Goal: Transaction & Acquisition: Purchase product/service

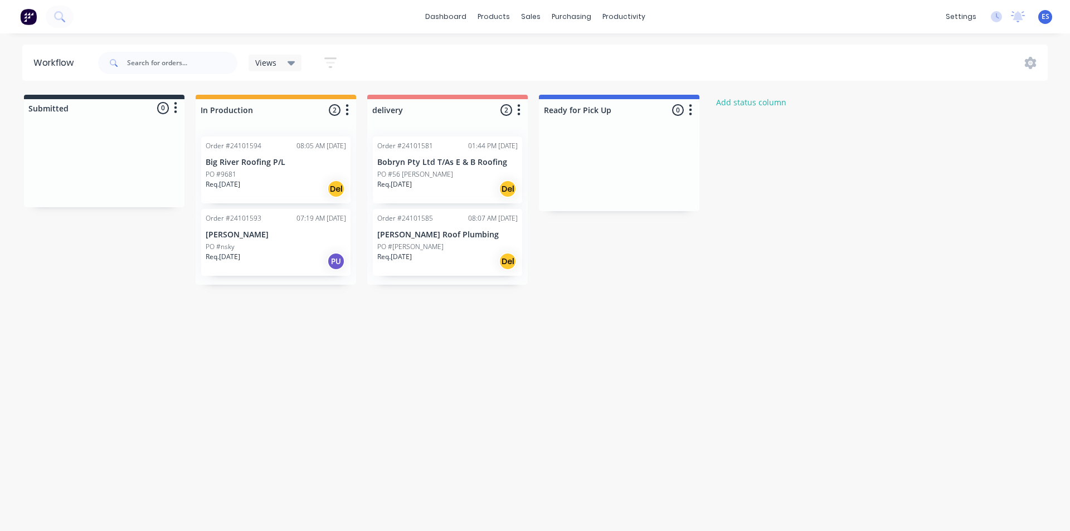
click at [290, 188] on div "Req. [DATE] Del" at bounding box center [276, 188] width 140 height 19
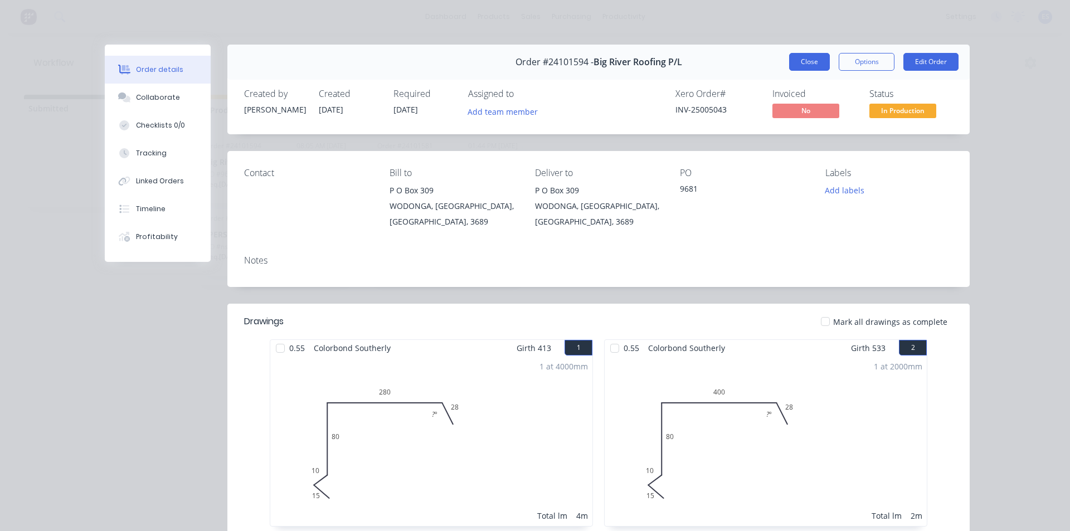
click at [806, 60] on button "Close" at bounding box center [809, 62] width 41 height 18
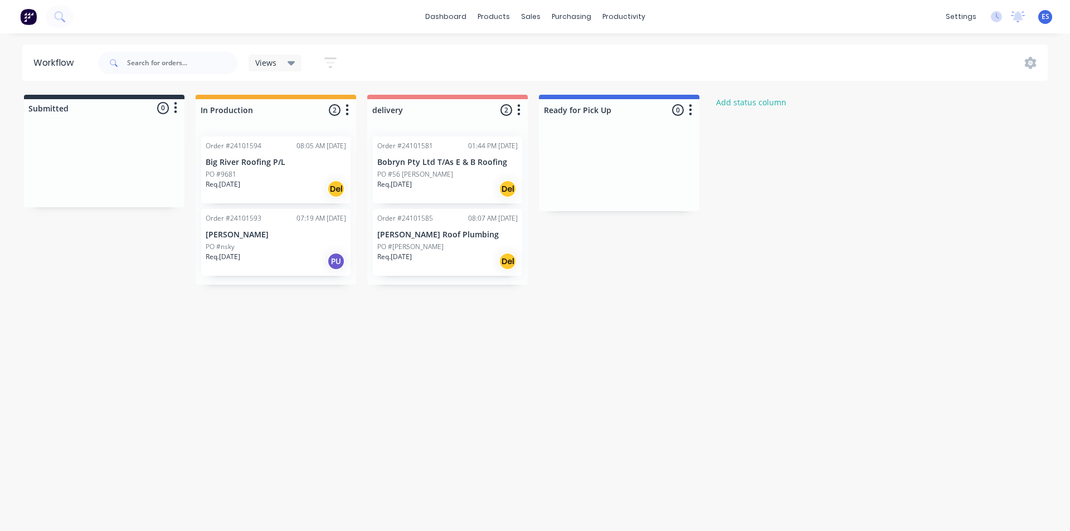
click at [28, 14] on img at bounding box center [28, 16] width 17 height 17
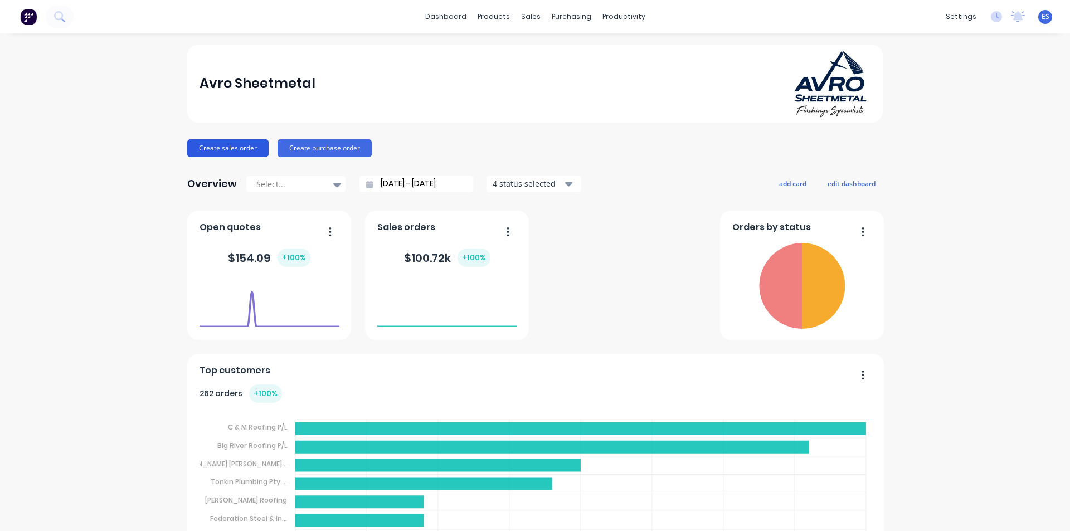
click at [213, 147] on button "Create sales order" at bounding box center [227, 148] width 81 height 18
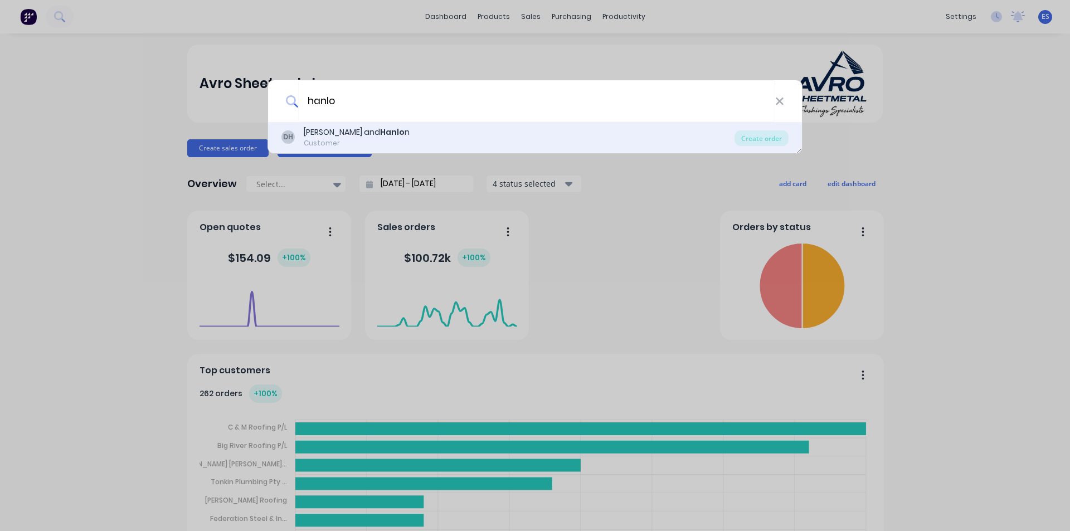
type input "hanlo"
click at [398, 133] on div "[PERSON_NAME] and Hanlo n Customer" at bounding box center [507, 137] width 453 height 22
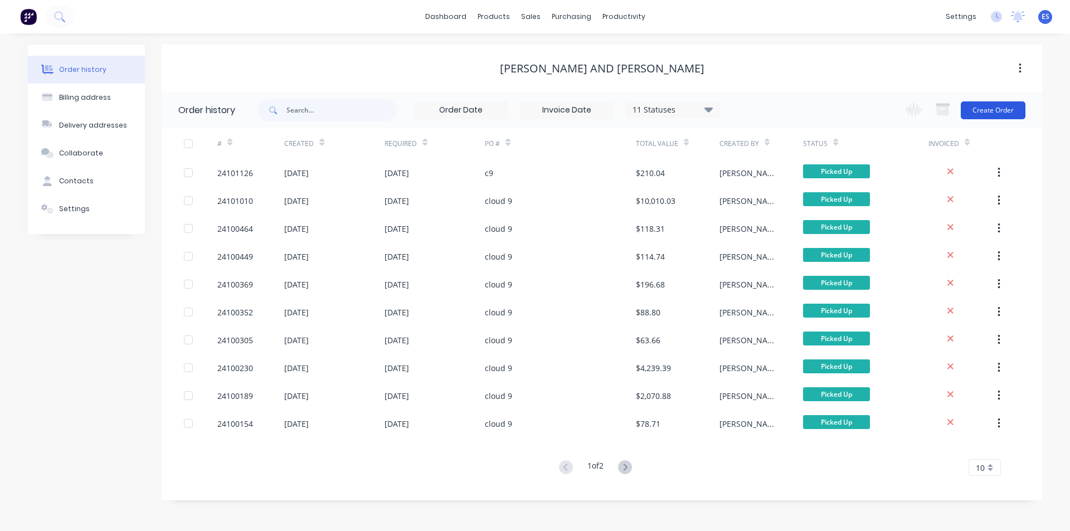
click at [994, 113] on button "Create Order" at bounding box center [993, 110] width 65 height 18
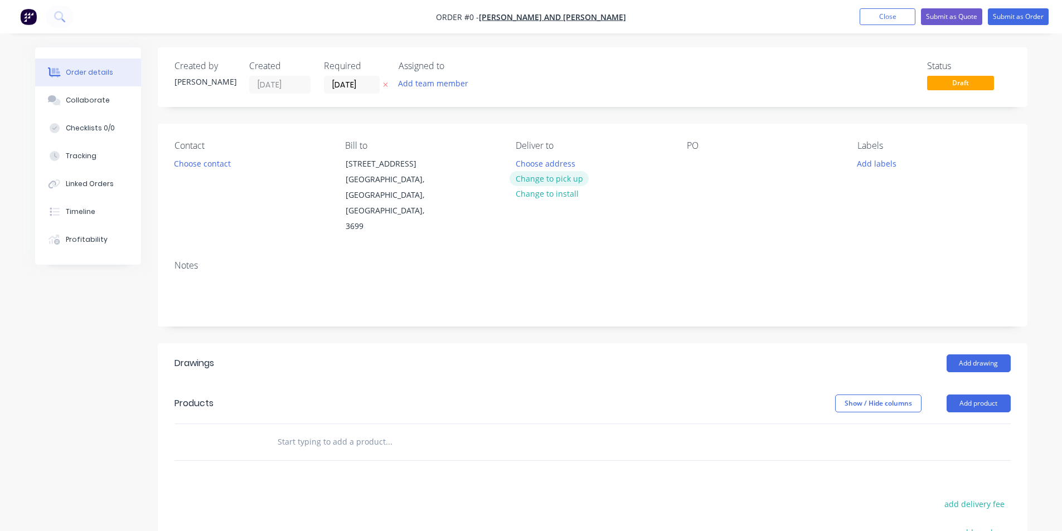
click at [566, 174] on button "Change to pick up" at bounding box center [548, 178] width 79 height 15
click at [217, 164] on button "Choose contact" at bounding box center [202, 162] width 69 height 15
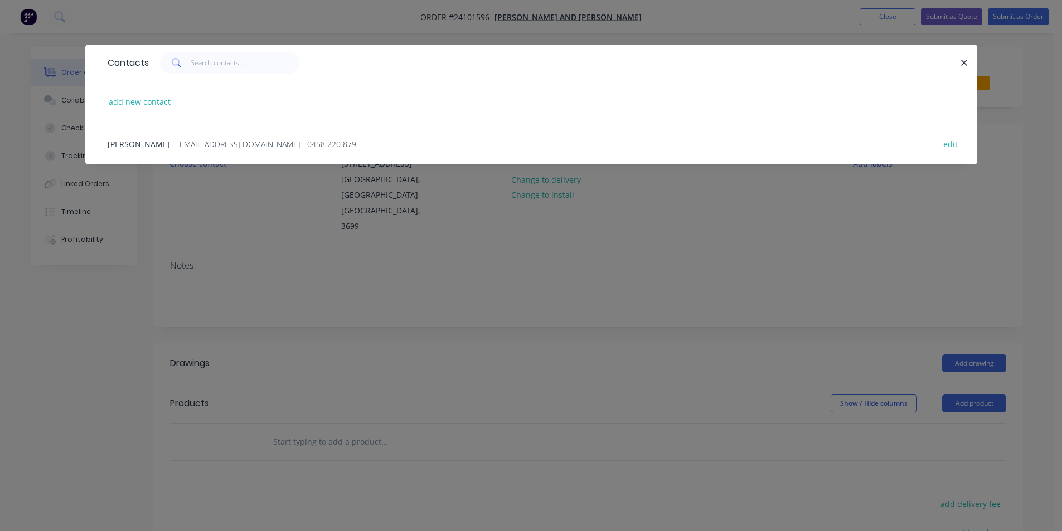
click at [227, 138] on div "[PERSON_NAME] - [EMAIL_ADDRESS][DOMAIN_NAME] - 0458 220 879" at bounding box center [232, 144] width 249 height 12
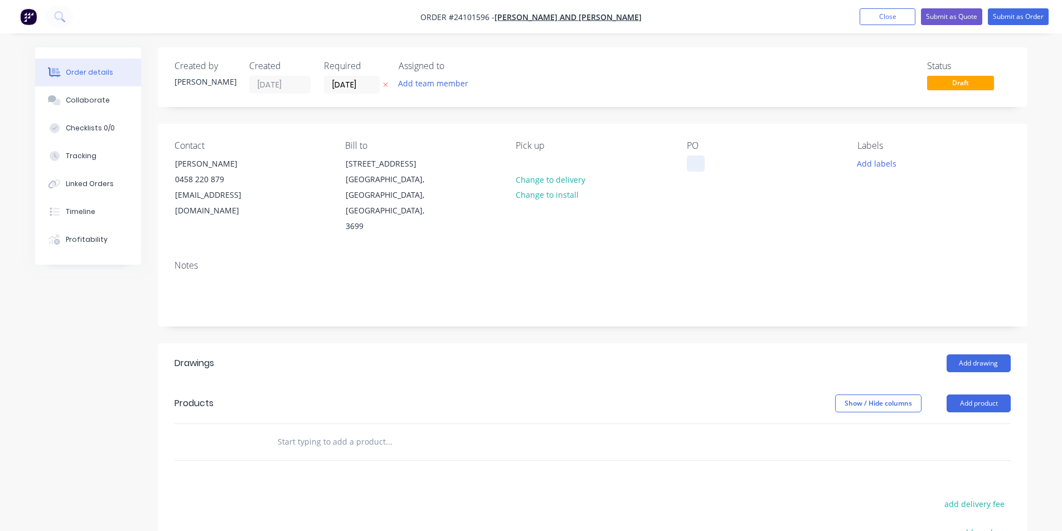
click at [692, 168] on div at bounding box center [696, 163] width 18 height 16
click at [995, 354] on button "Add drawing" at bounding box center [978, 363] width 64 height 18
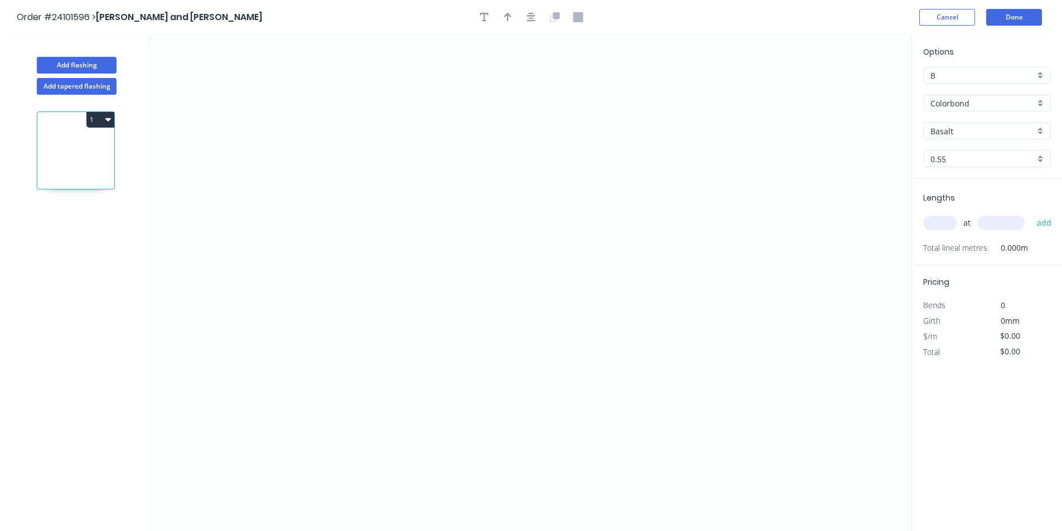
click at [951, 132] on input "Basalt" at bounding box center [982, 131] width 104 height 12
click at [952, 152] on div "Surfmist" at bounding box center [986, 153] width 126 height 20
type input "Surfmist"
click at [408, 124] on icon "0" at bounding box center [530, 283] width 761 height 497
click at [415, 267] on icon "0" at bounding box center [530, 283] width 761 height 497
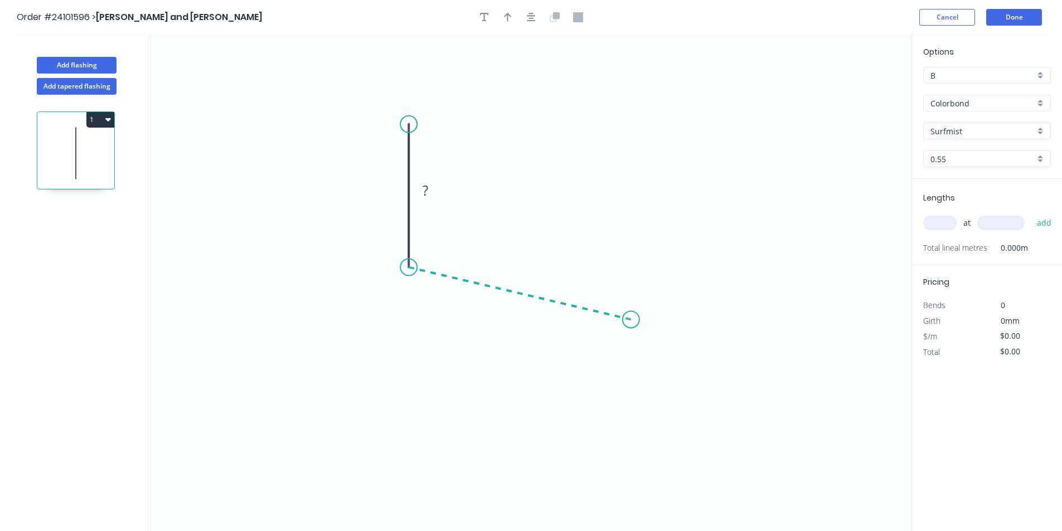
click at [631, 320] on icon "0 ?" at bounding box center [530, 283] width 761 height 497
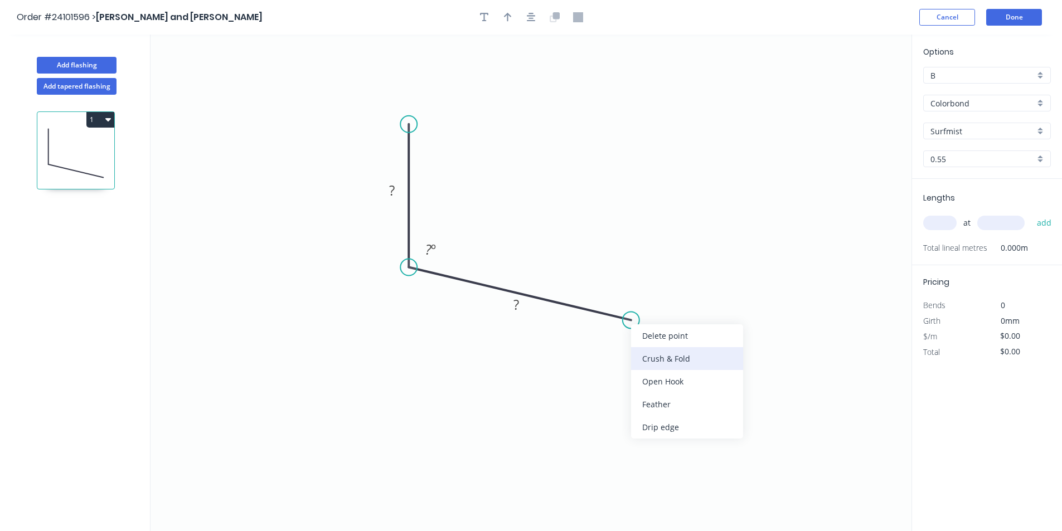
click at [644, 358] on div "Crush & Fold" at bounding box center [687, 358] width 112 height 23
click at [646, 363] on div "Flip bend" at bounding box center [684, 361] width 112 height 23
click at [632, 289] on tspan "10" at bounding box center [630, 288] width 16 height 18
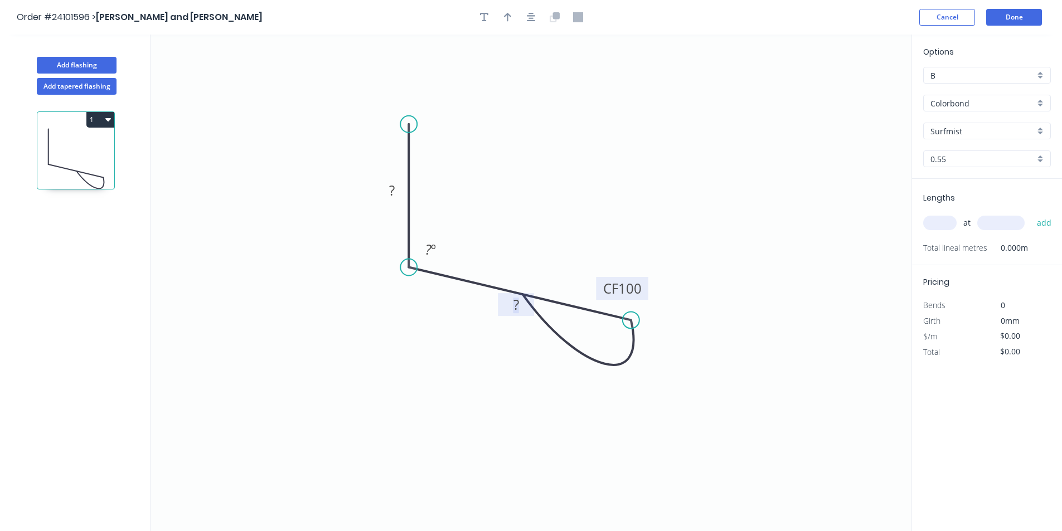
click at [524, 304] on rect at bounding box center [516, 306] width 22 height 16
click at [429, 250] on tspan "?" at bounding box center [428, 249] width 6 height 18
click at [397, 188] on rect at bounding box center [392, 191] width 22 height 16
click at [929, 221] on input "text" at bounding box center [939, 223] width 33 height 14
type input "$14.44"
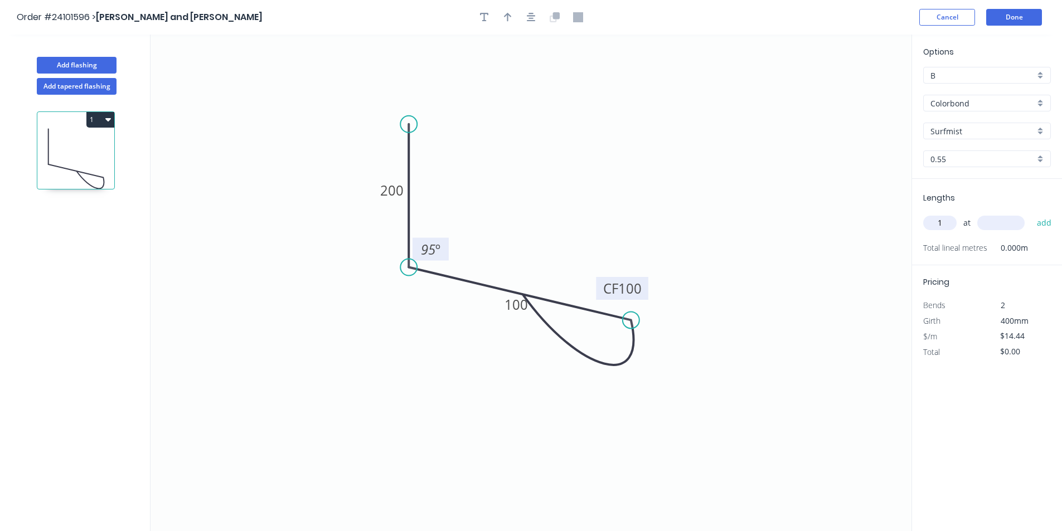
type input "1"
click at [996, 225] on input "text" at bounding box center [1000, 223] width 47 height 14
type input "1190"
click at [1031, 213] on button "add" at bounding box center [1044, 222] width 26 height 19
type input "$17.18"
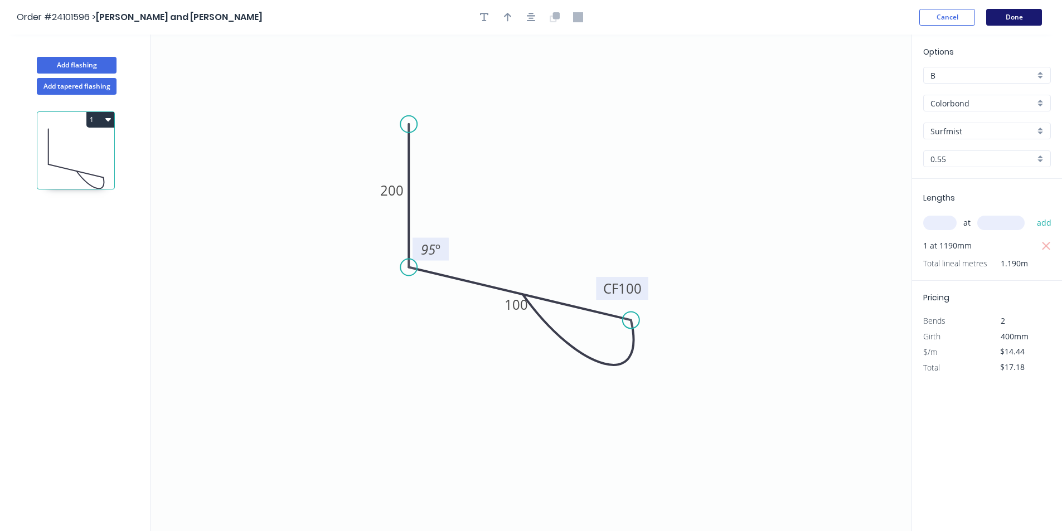
click at [1002, 11] on button "Done" at bounding box center [1014, 17] width 56 height 17
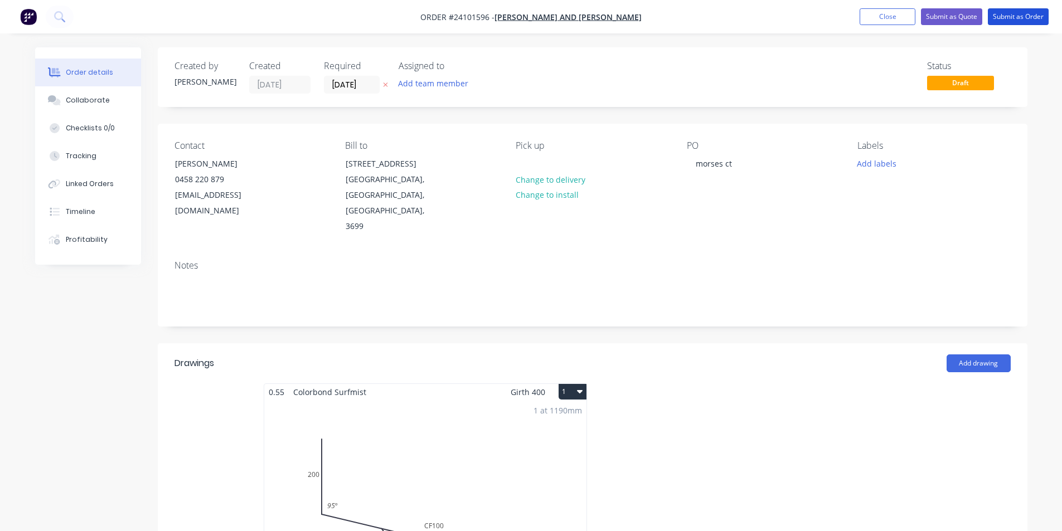
click at [1002, 11] on button "Submit as Order" at bounding box center [1017, 16] width 61 height 17
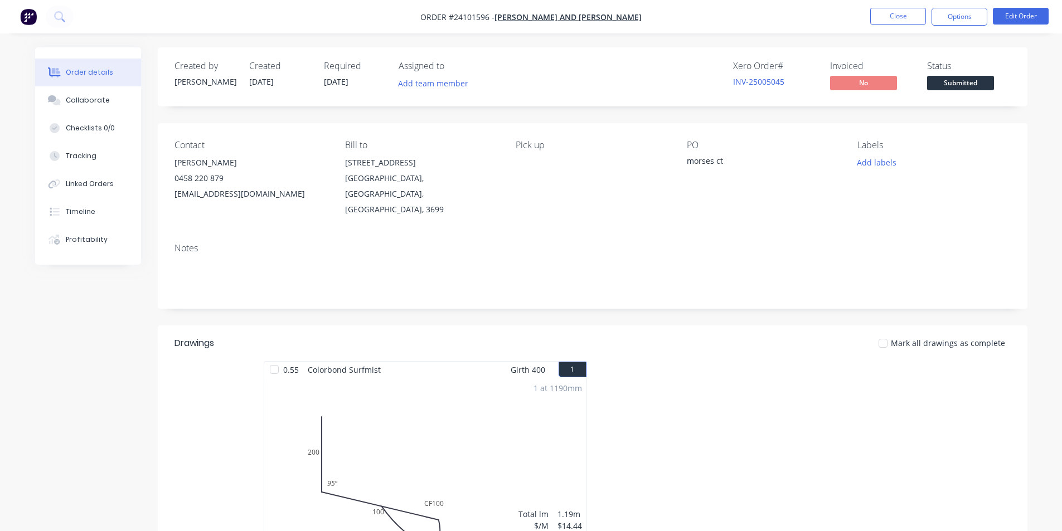
click at [19, 17] on button "button" at bounding box center [28, 17] width 23 height 18
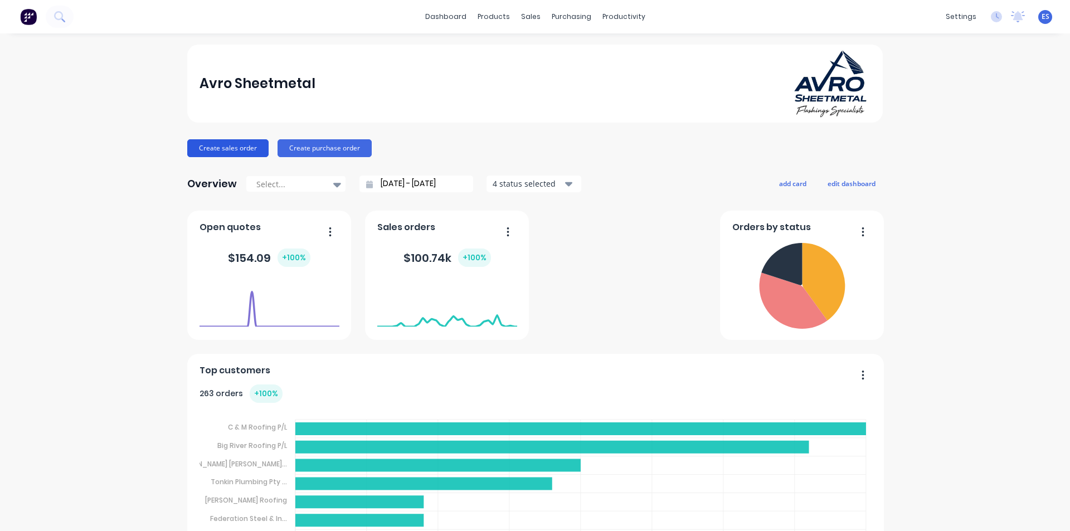
click at [227, 150] on button "Create sales order" at bounding box center [227, 148] width 81 height 18
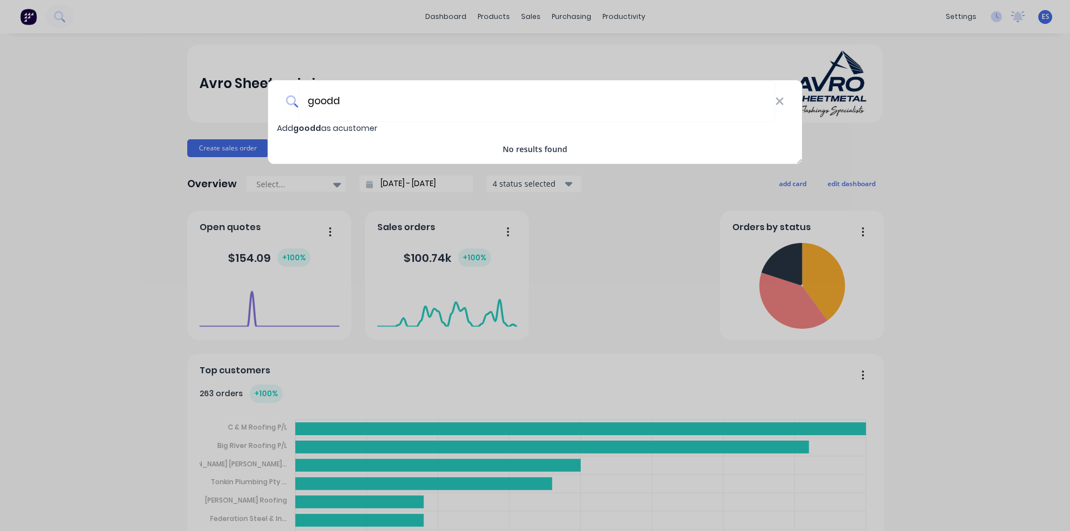
type input "good"
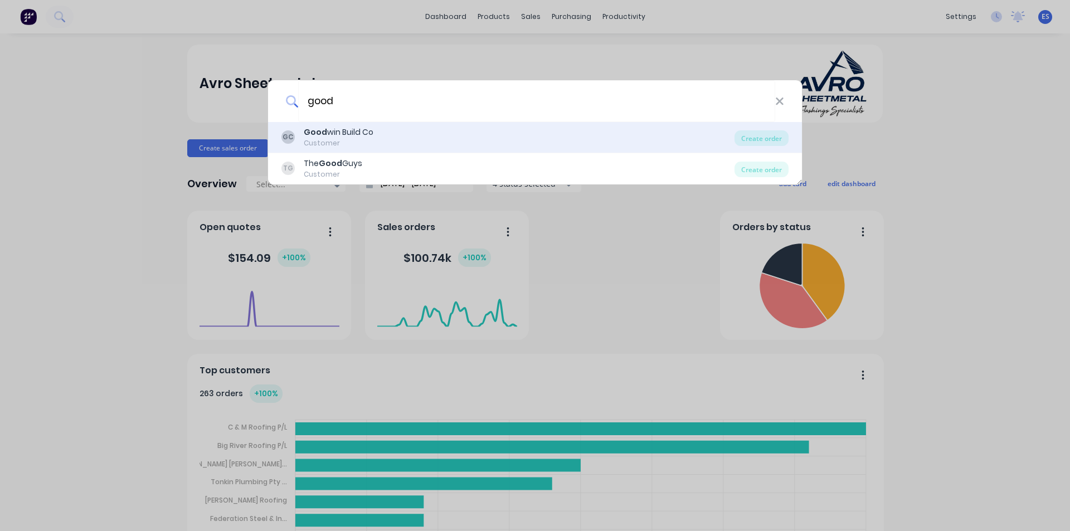
click at [366, 139] on div "Customer" at bounding box center [339, 143] width 70 height 10
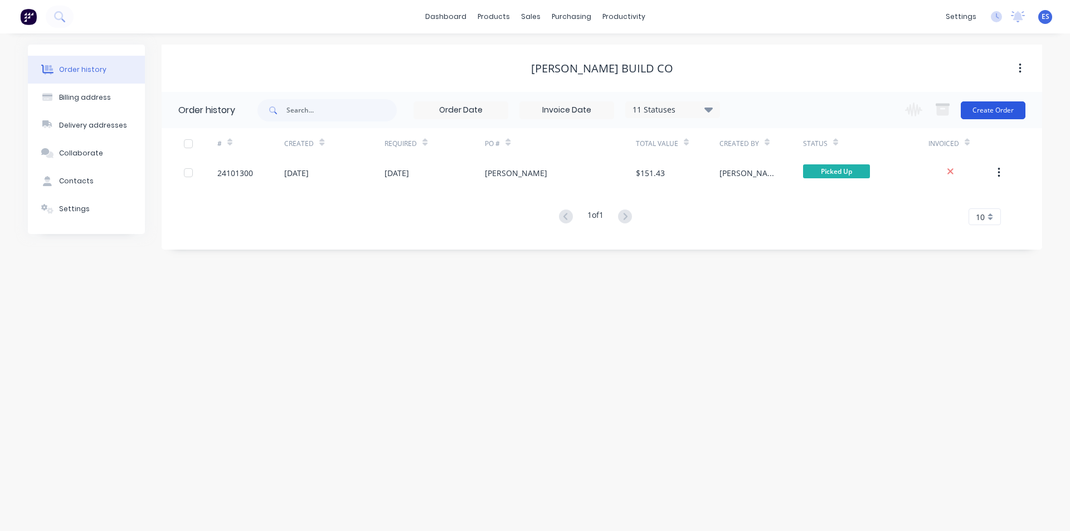
click at [990, 116] on button "Create Order" at bounding box center [993, 110] width 65 height 18
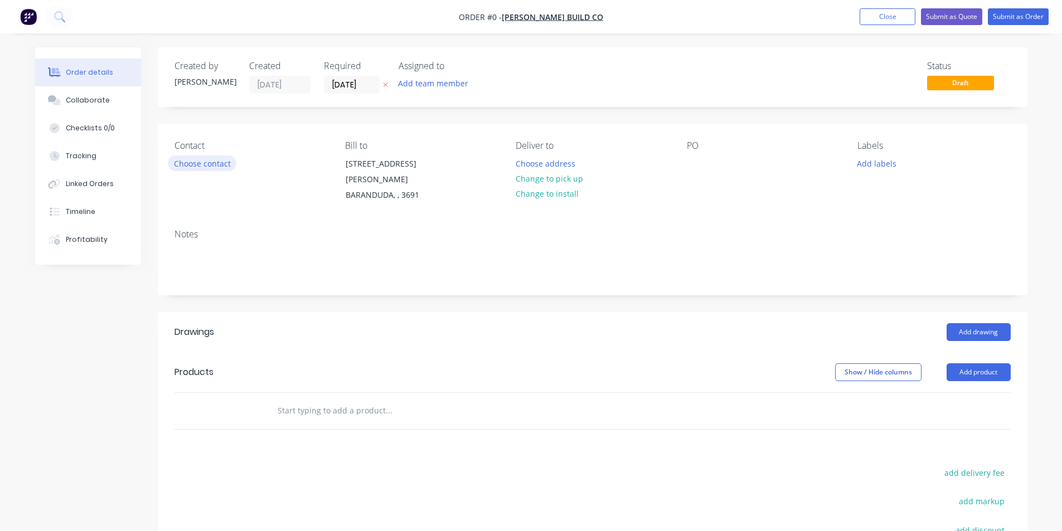
click at [202, 166] on button "Choose contact" at bounding box center [202, 162] width 69 height 15
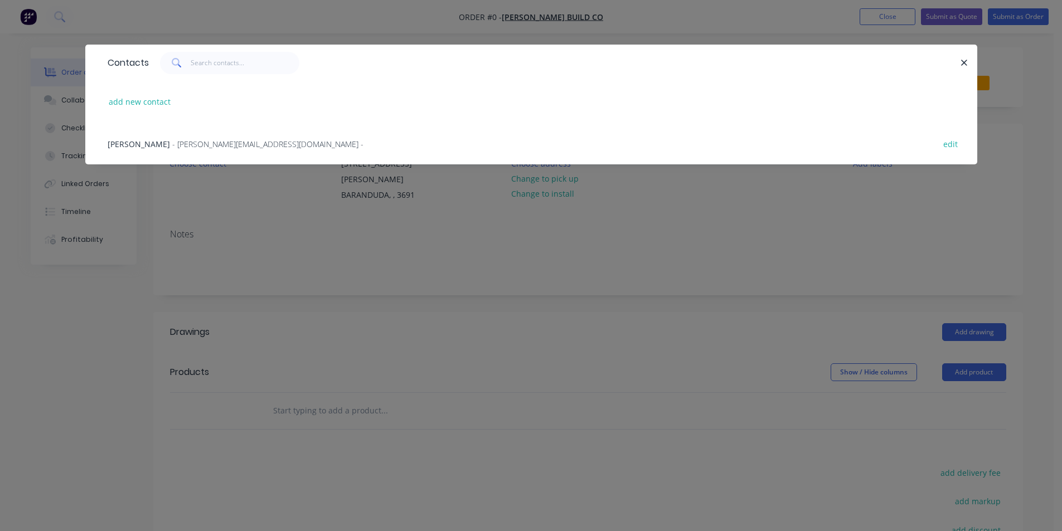
click at [210, 147] on span "- [PERSON_NAME][EMAIL_ADDRESS][DOMAIN_NAME] -" at bounding box center [267, 144] width 191 height 11
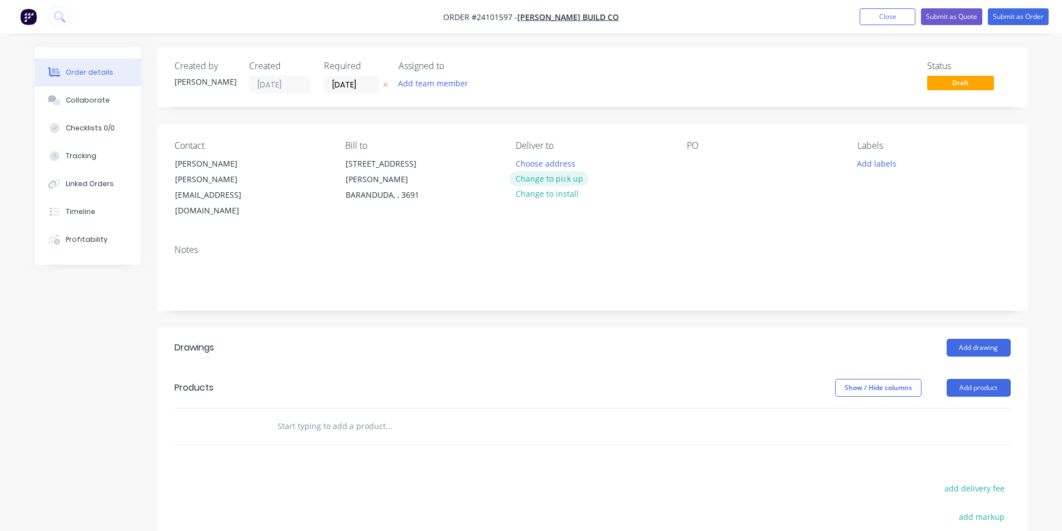
click at [567, 180] on button "Change to pick up" at bounding box center [548, 178] width 79 height 15
click at [695, 162] on div at bounding box center [696, 163] width 18 height 16
click at [971, 339] on button "Add drawing" at bounding box center [978, 348] width 64 height 18
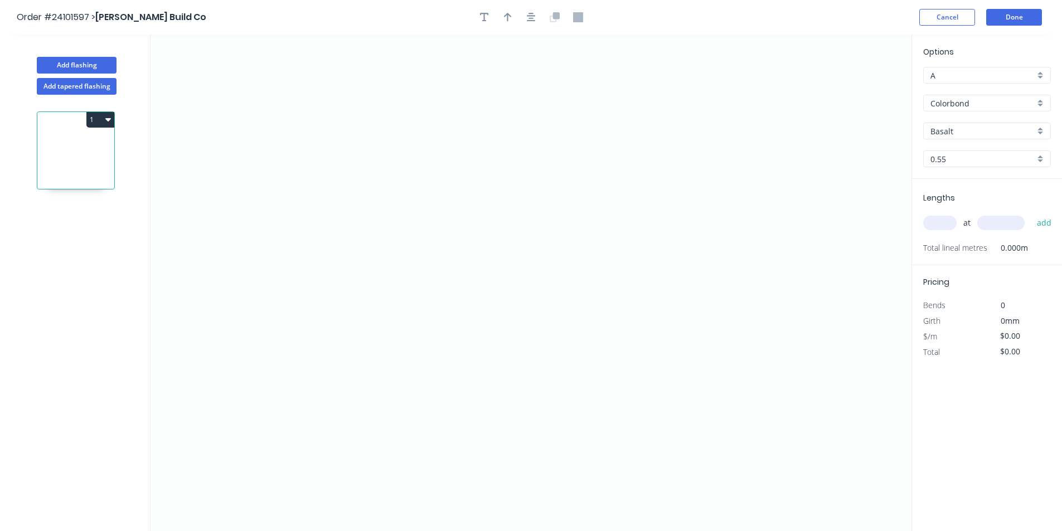
click at [958, 103] on input "Colorbond" at bounding box center [982, 104] width 104 height 12
click at [960, 201] on div "Zincalume" at bounding box center [986, 203] width 126 height 20
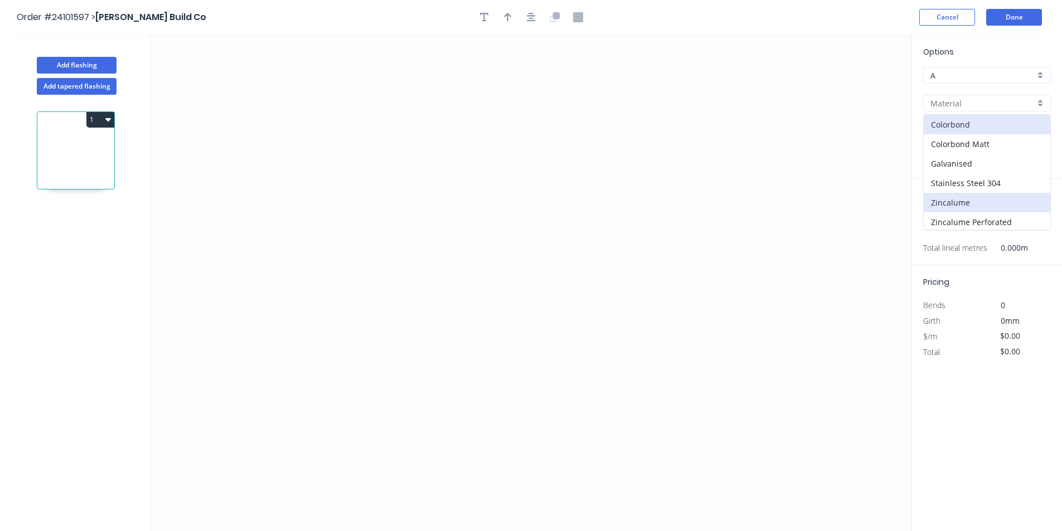
type input "Zincalume"
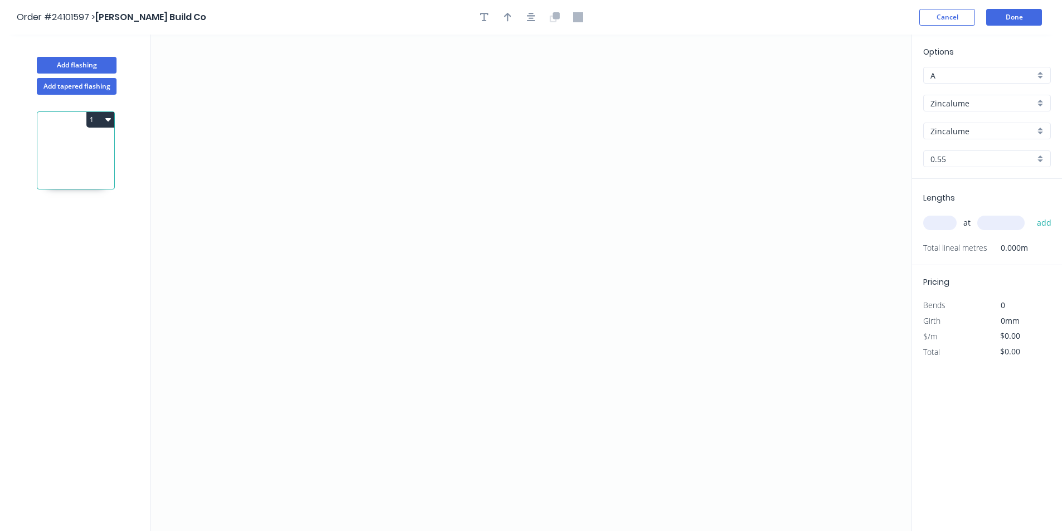
click at [957, 77] on input "A" at bounding box center [982, 76] width 104 height 12
click at [936, 158] on div "D" at bounding box center [986, 155] width 126 height 20
type input "D"
click at [655, 167] on icon "0" at bounding box center [530, 283] width 761 height 497
click at [551, 168] on icon "0" at bounding box center [530, 283] width 761 height 497
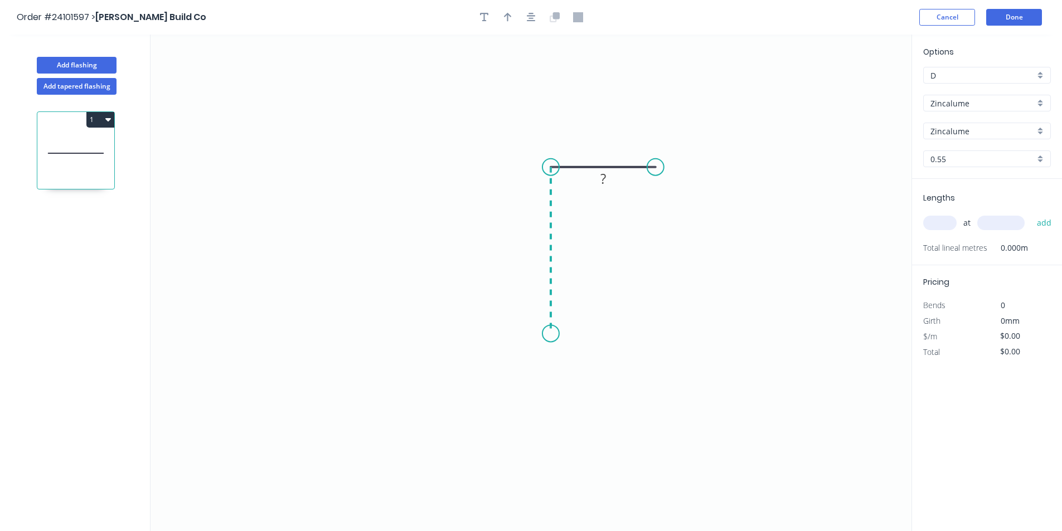
click at [543, 334] on icon "0 ?" at bounding box center [530, 283] width 761 height 497
click at [378, 330] on icon "0 ? ?" at bounding box center [530, 283] width 761 height 497
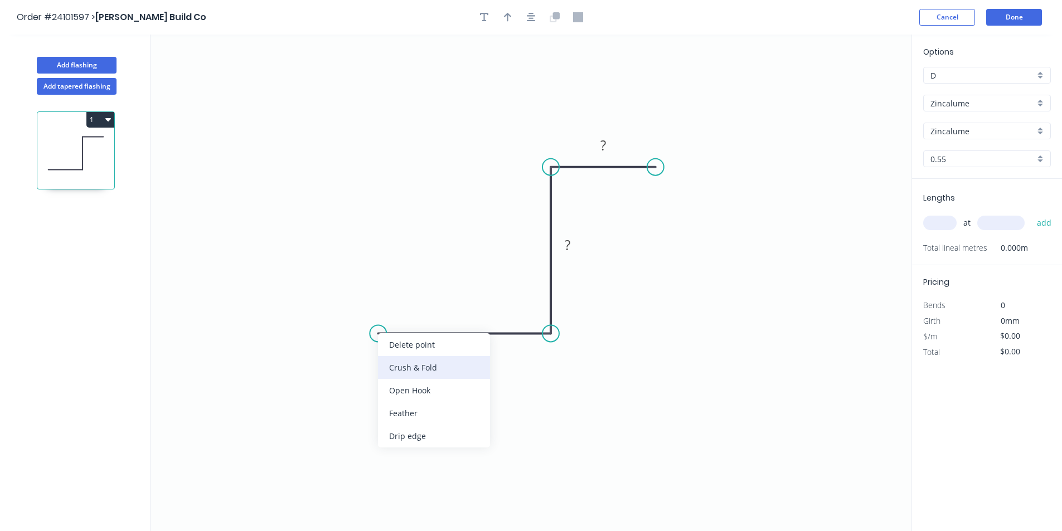
click at [401, 366] on div "Crush & Fold" at bounding box center [434, 367] width 112 height 23
click at [400, 369] on div "Flip bend" at bounding box center [433, 374] width 112 height 23
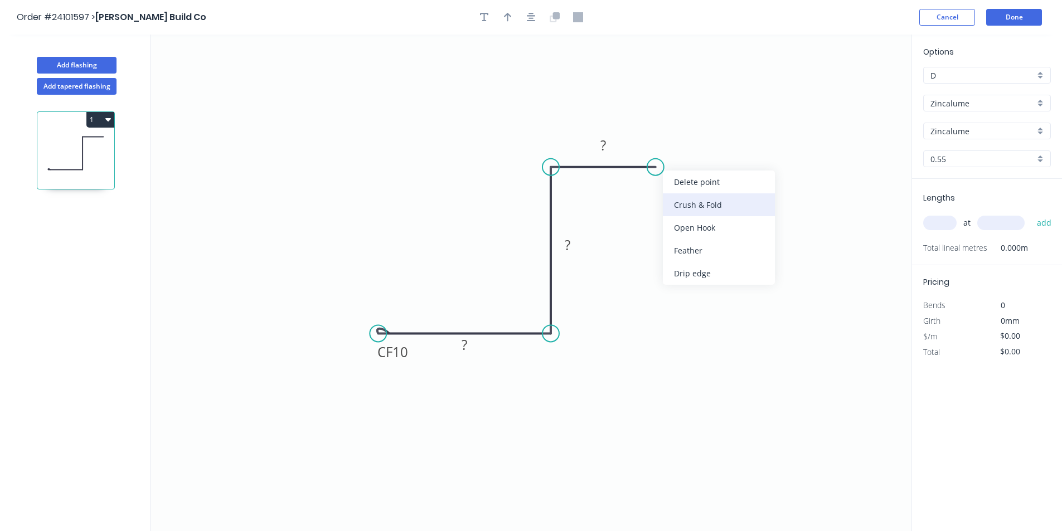
click at [676, 206] on div "Crush & Fold" at bounding box center [719, 204] width 112 height 23
click at [605, 147] on tspan "?" at bounding box center [603, 145] width 6 height 18
click at [464, 348] on tspan "?" at bounding box center [464, 344] width 6 height 18
click at [571, 242] on rect at bounding box center [567, 246] width 22 height 16
click at [948, 227] on input "text" at bounding box center [939, 223] width 33 height 14
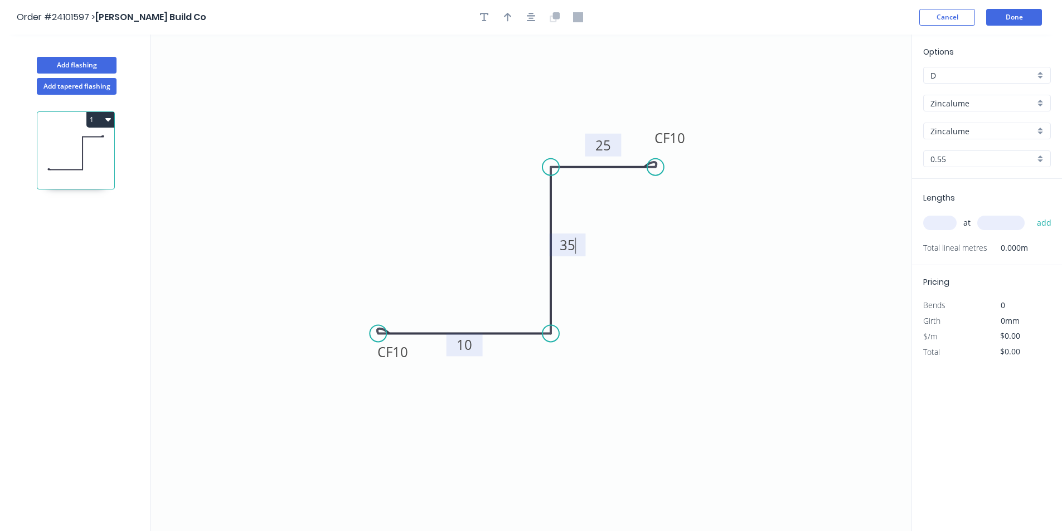
type input "$11.12"
type input "1"
click at [994, 223] on input "text" at bounding box center [1000, 223] width 47 height 14
type input "2500"
click at [1031, 213] on button "add" at bounding box center [1044, 222] width 26 height 19
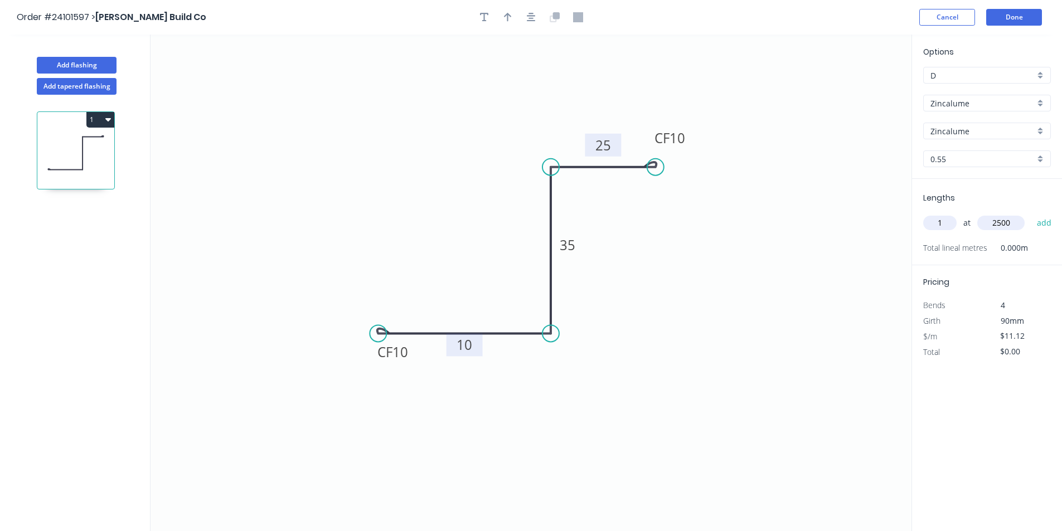
type input "$27.80"
click at [1032, 10] on button "Done" at bounding box center [1014, 17] width 56 height 17
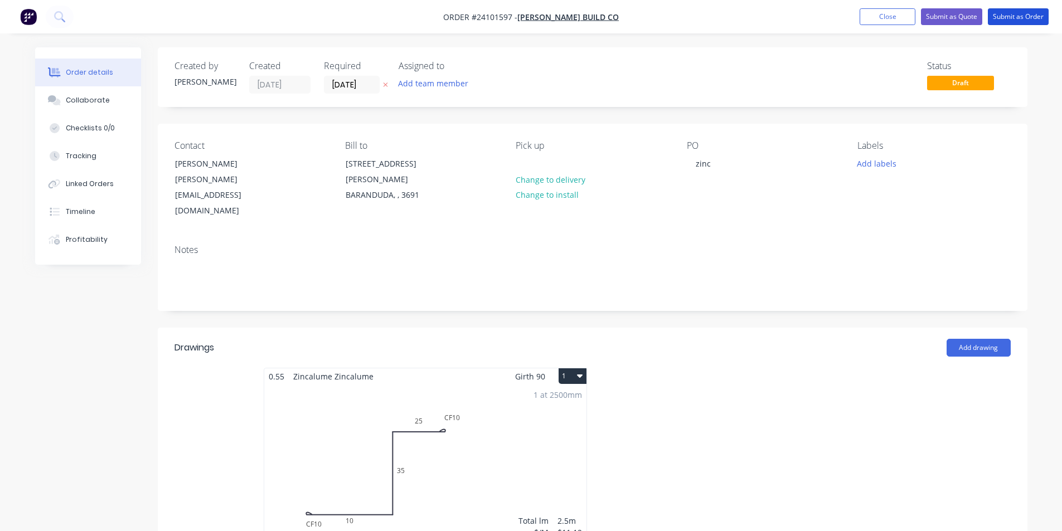
click at [1032, 10] on button "Submit as Order" at bounding box center [1017, 16] width 61 height 17
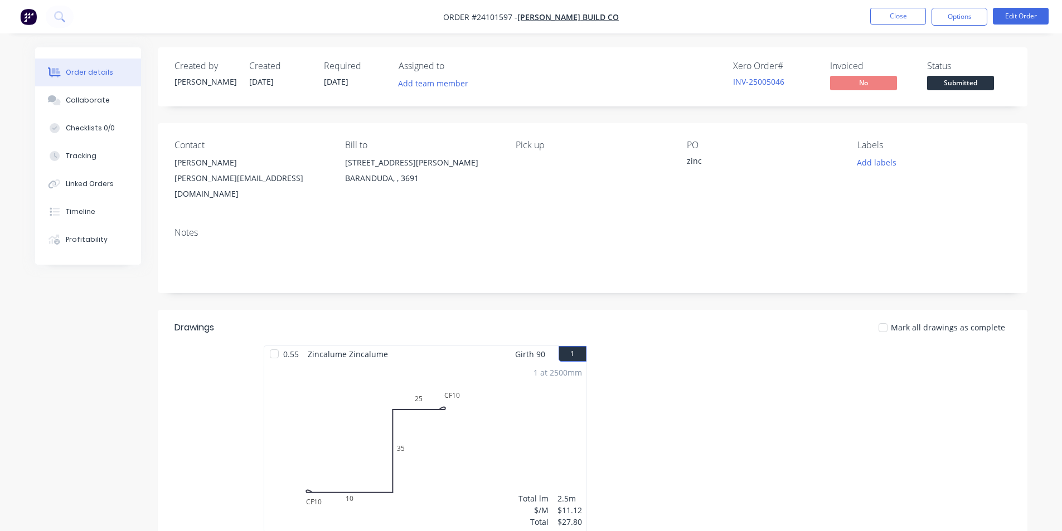
click at [29, 23] on img "button" at bounding box center [28, 16] width 17 height 17
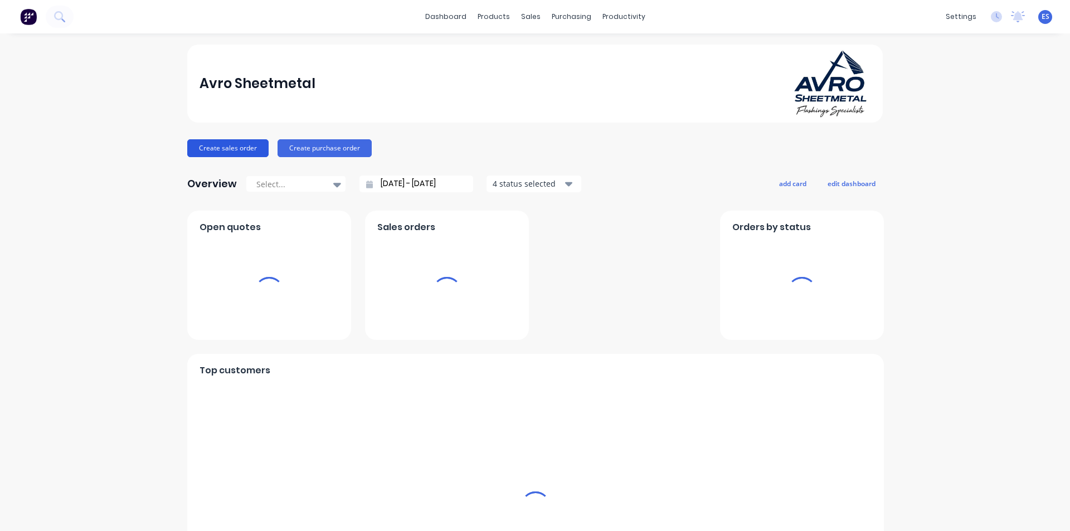
click at [252, 151] on button "Create sales order" at bounding box center [227, 148] width 81 height 18
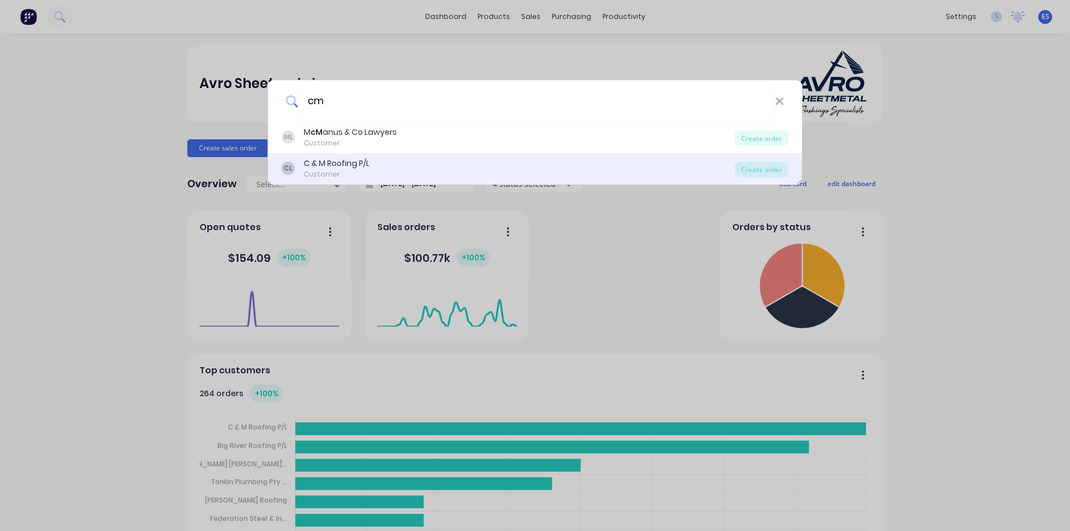
type input "cm"
click at [360, 164] on div "C & M Roofing P/L" at bounding box center [337, 164] width 66 height 12
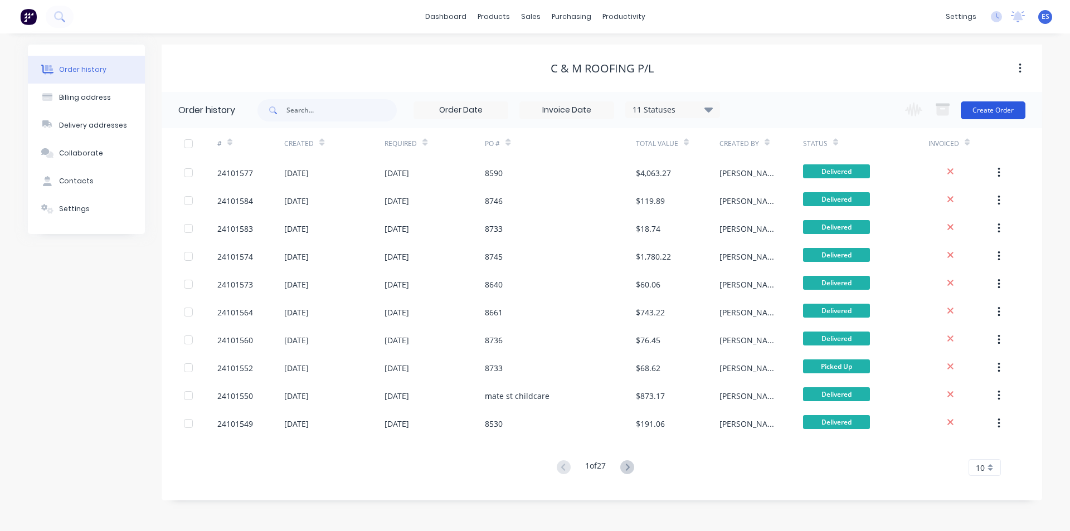
click at [1015, 105] on button "Create Order" at bounding box center [993, 110] width 65 height 18
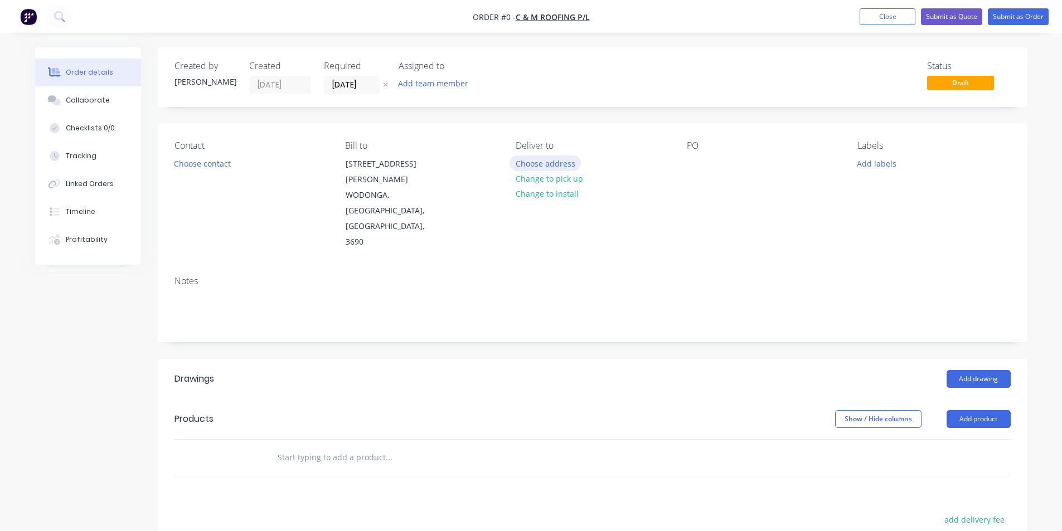
click at [517, 159] on button "Choose address" at bounding box center [544, 162] width 71 height 15
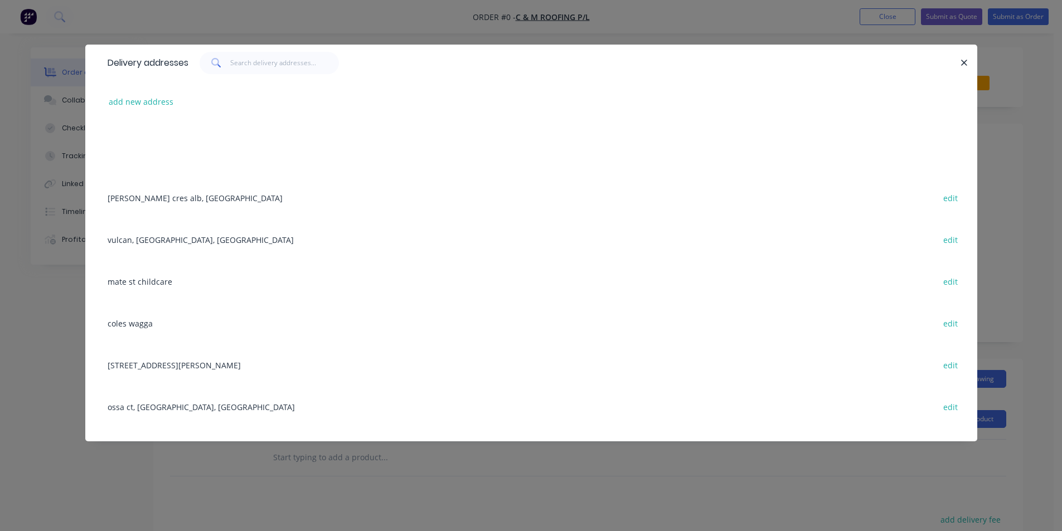
scroll to position [669, 0]
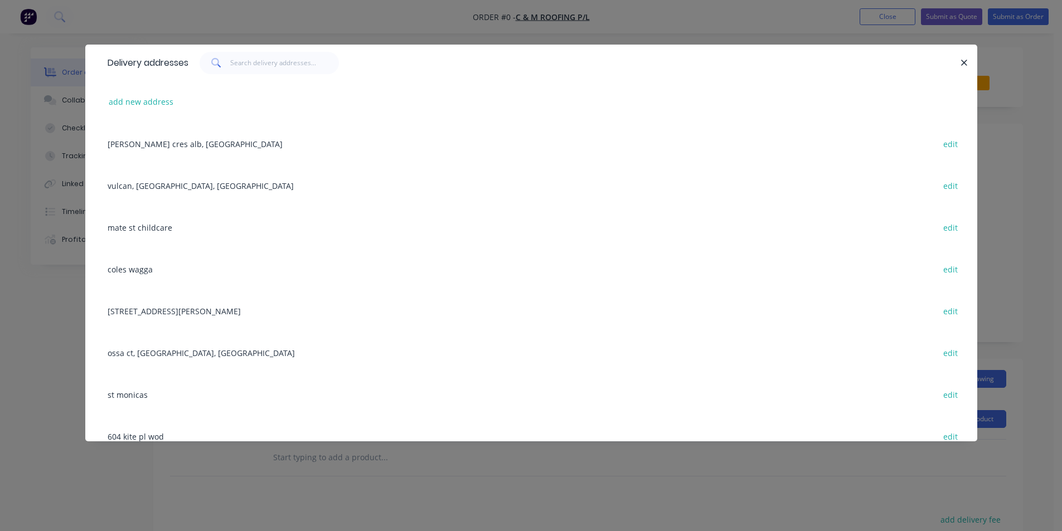
click at [147, 235] on div "mate st childcare edit" at bounding box center [531, 227] width 858 height 42
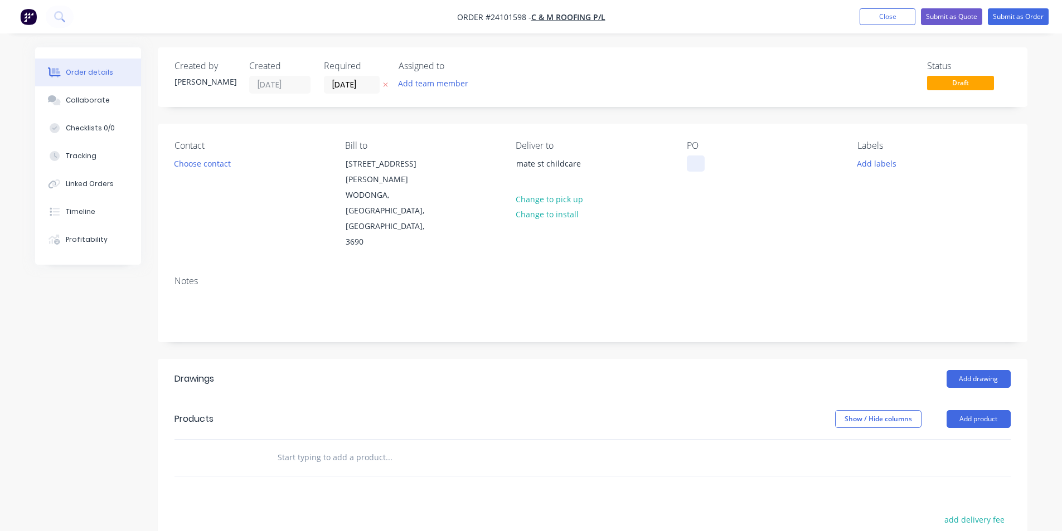
click at [697, 162] on div at bounding box center [696, 163] width 18 height 16
click at [967, 370] on button "Add drawing" at bounding box center [978, 379] width 64 height 18
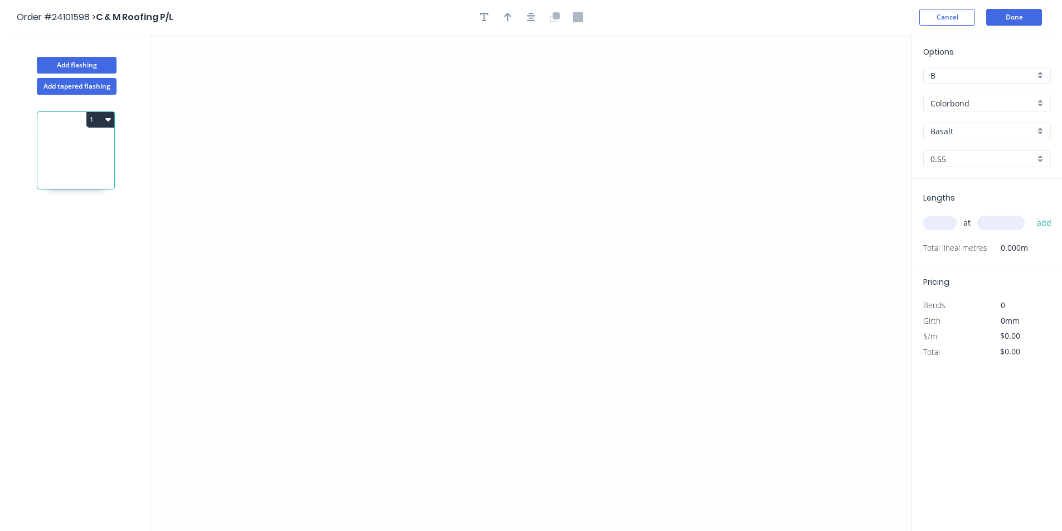
click at [961, 127] on input "Basalt" at bounding box center [982, 131] width 104 height 12
click at [958, 148] on div "Basalt" at bounding box center [986, 153] width 126 height 20
type input "Basalt"
click at [646, 207] on icon "0" at bounding box center [530, 283] width 761 height 497
click at [570, 203] on icon "0" at bounding box center [530, 283] width 761 height 497
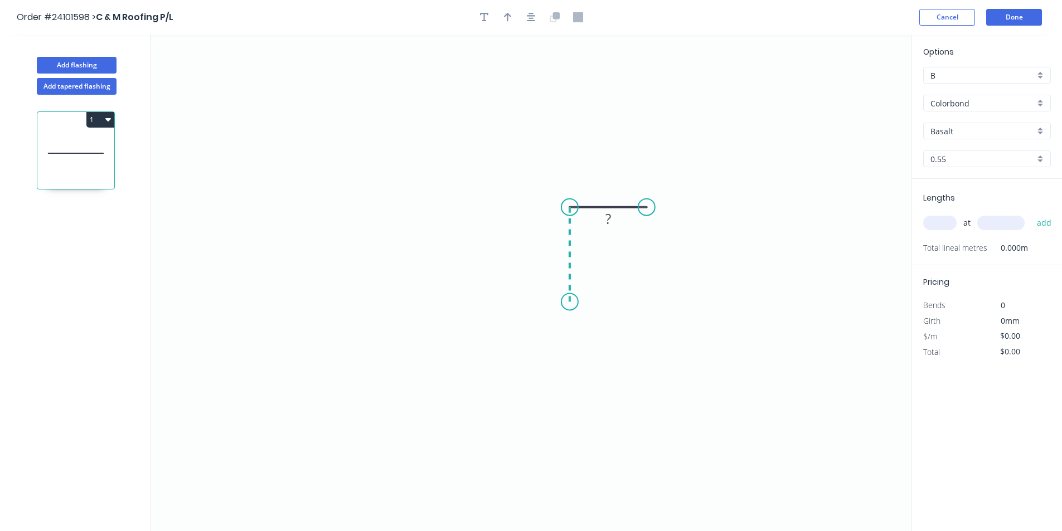
click at [562, 302] on icon "0 ?" at bounding box center [530, 283] width 761 height 497
click at [454, 296] on icon "0 ? ?" at bounding box center [530, 283] width 761 height 497
click at [475, 335] on div "Crush & Fold" at bounding box center [510, 334] width 112 height 23
click at [491, 335] on div "Flip bend" at bounding box center [510, 335] width 112 height 23
click at [506, 313] on rect at bounding box center [512, 314] width 22 height 16
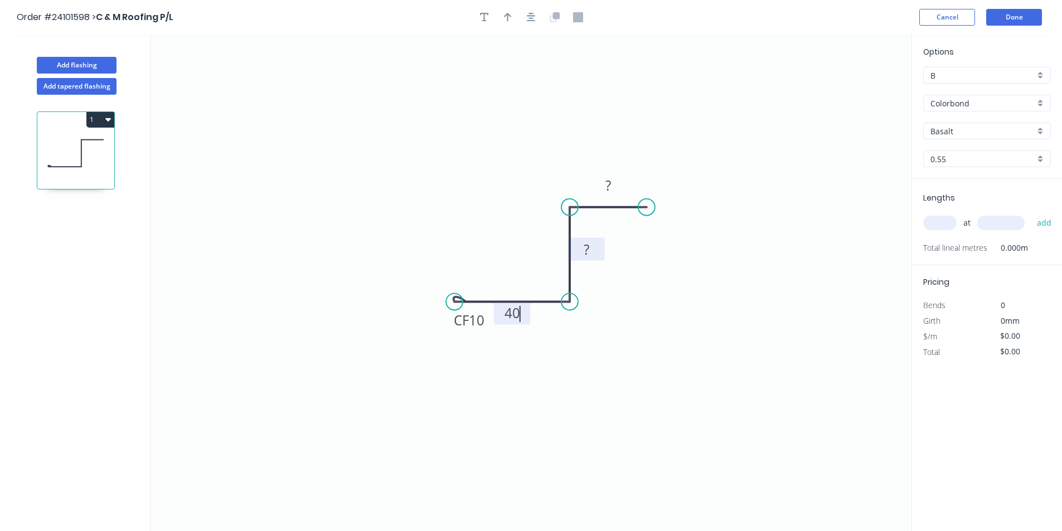
click at [581, 251] on rect at bounding box center [586, 250] width 22 height 16
click at [606, 184] on tspan "?" at bounding box center [608, 185] width 6 height 18
click at [935, 220] on input "text" at bounding box center [939, 223] width 33 height 14
type input "$8.75"
type input "2"
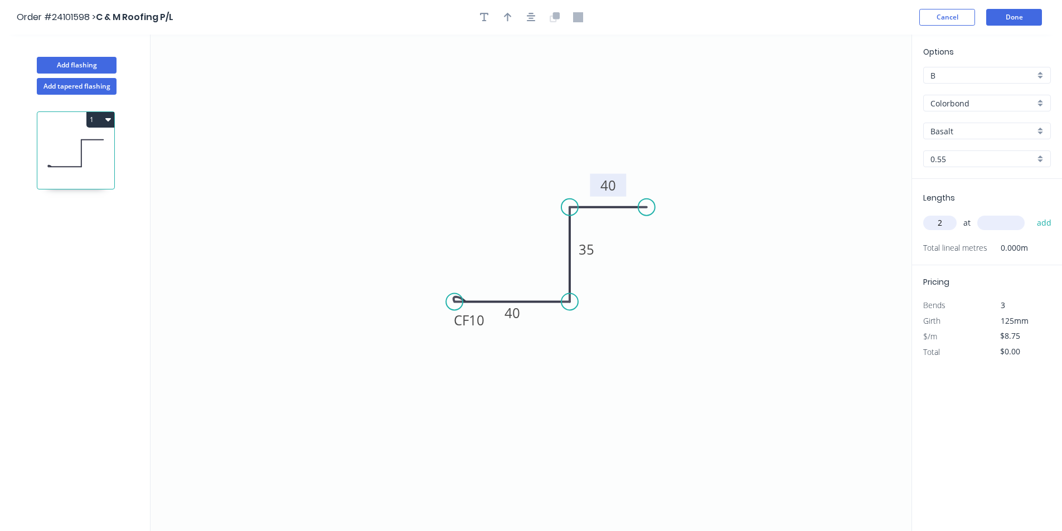
click at [1002, 221] on input "text" at bounding box center [1000, 223] width 47 height 14
type input "2500"
click at [1031, 213] on button "add" at bounding box center [1044, 222] width 26 height 19
type input "$43.75"
click at [66, 71] on button "Add flashing" at bounding box center [77, 65] width 80 height 17
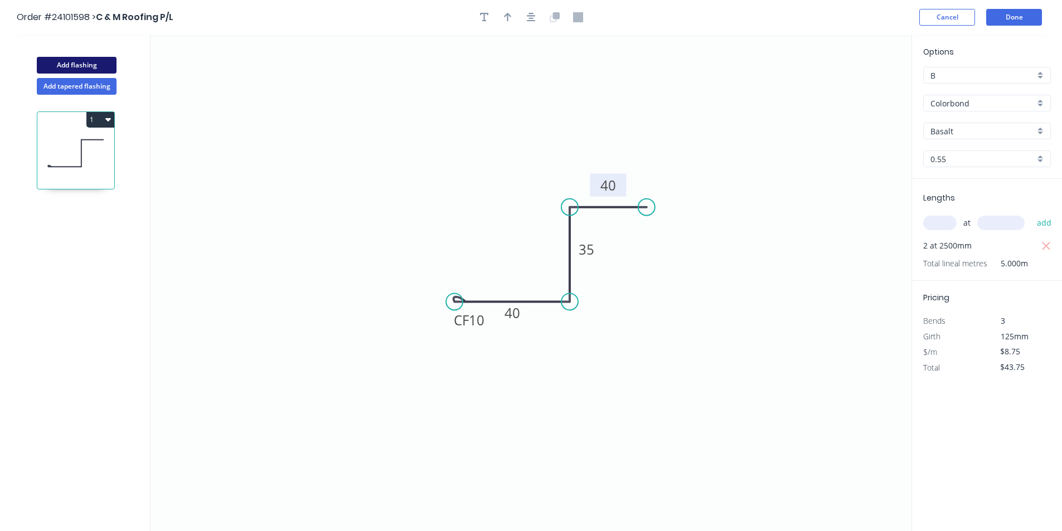
type input "$0.00"
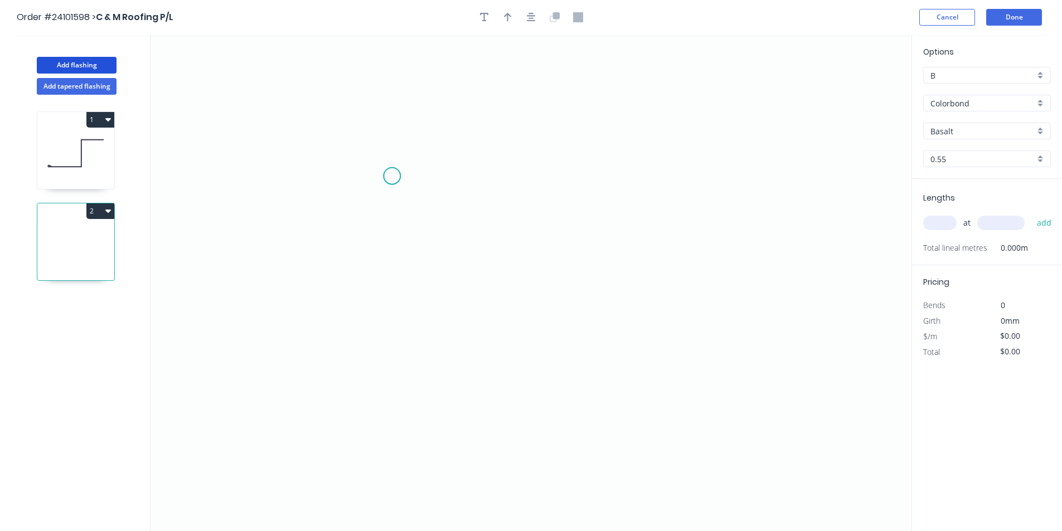
click at [392, 176] on icon "0" at bounding box center [530, 283] width 761 height 497
click at [481, 210] on icon "0" at bounding box center [530, 283] width 761 height 497
click at [479, 283] on icon "0 ?" at bounding box center [530, 283] width 761 height 497
click at [647, 279] on icon "0 ? ? ? º" at bounding box center [530, 283] width 761 height 497
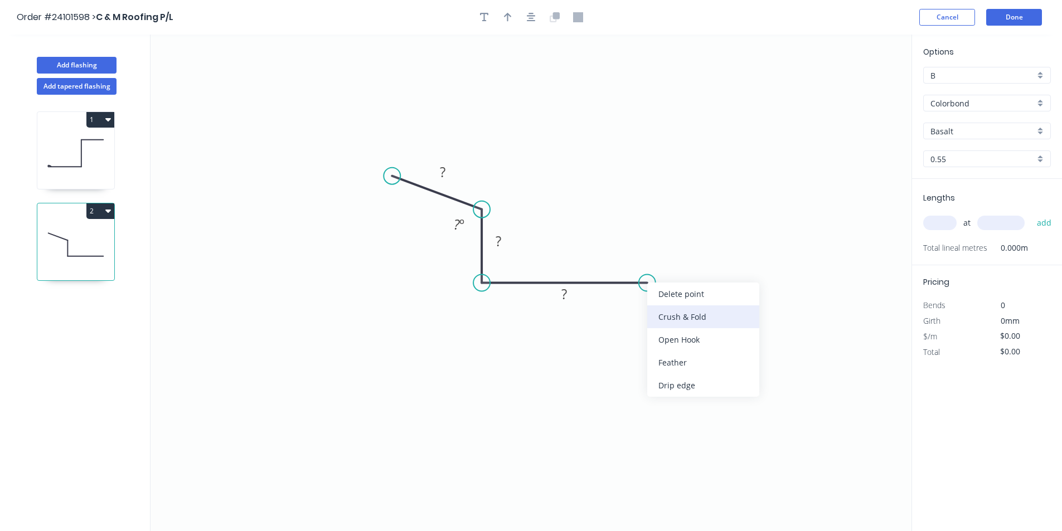
click at [695, 312] on div "Crush & Fold" at bounding box center [703, 316] width 112 height 23
click at [573, 292] on rect at bounding box center [564, 295] width 22 height 16
click at [497, 243] on tspan "?" at bounding box center [498, 241] width 6 height 18
click at [450, 171] on rect at bounding box center [442, 173] width 22 height 16
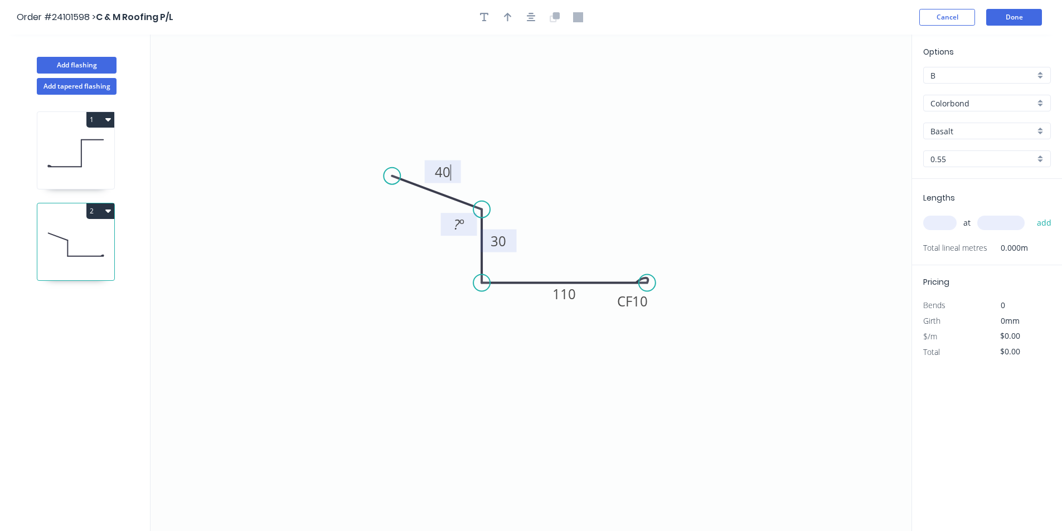
type input "$10.08"
click at [461, 222] on tspan "º" at bounding box center [461, 224] width 5 height 18
click at [933, 221] on input "text" at bounding box center [939, 223] width 33 height 14
type input "11"
click at [999, 221] on input "text" at bounding box center [1000, 223] width 47 height 14
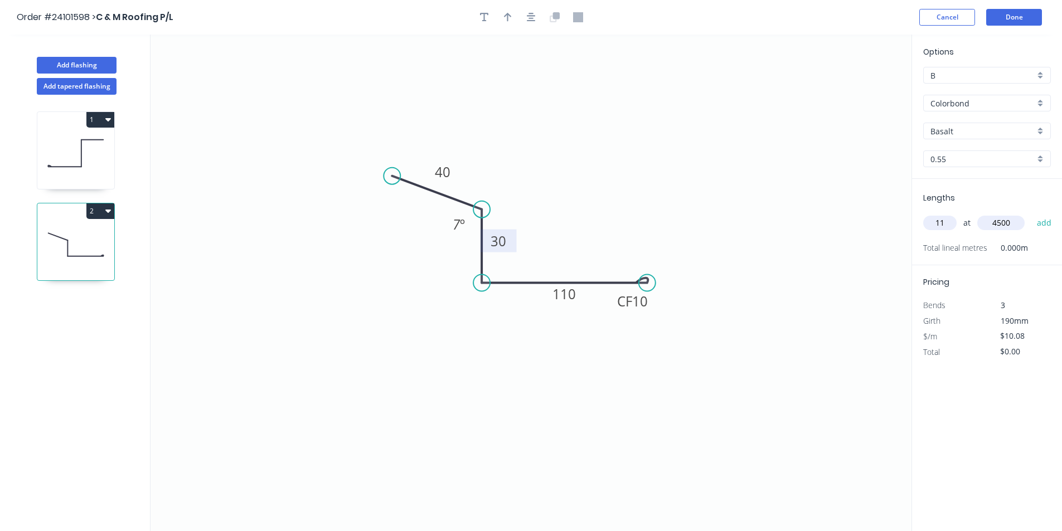
type input "4500"
click at [1031, 213] on button "add" at bounding box center [1044, 222] width 26 height 19
type input "$498.96"
click at [90, 60] on button "Add flashing" at bounding box center [77, 65] width 80 height 17
type input "$0.00"
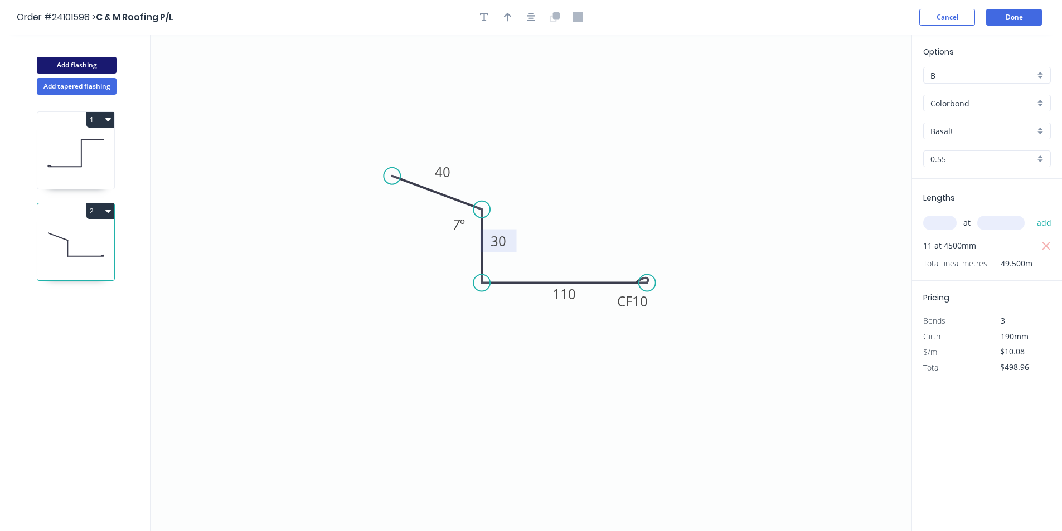
type input "$0.00"
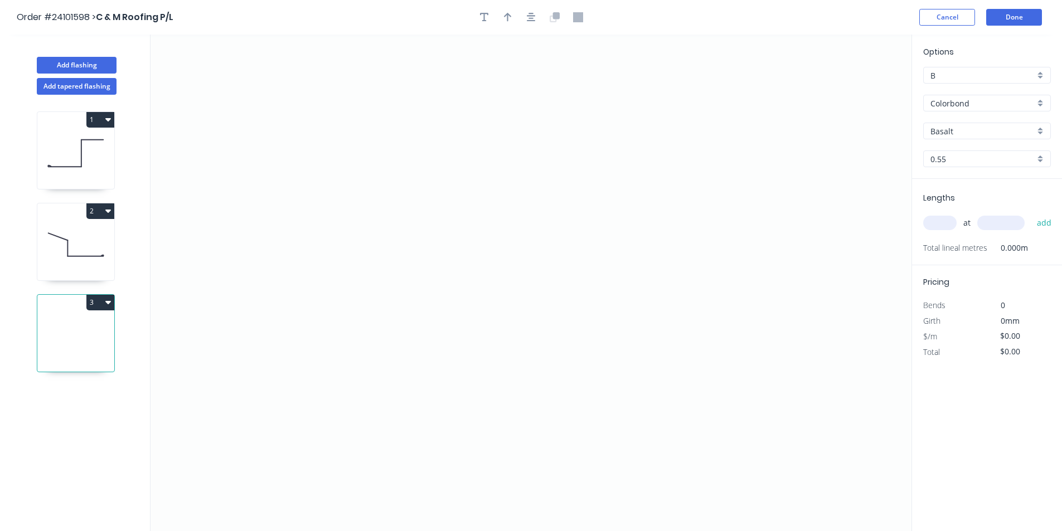
click at [945, 125] on input "Basalt" at bounding box center [982, 131] width 104 height 12
click at [965, 153] on div "Surfmist" at bounding box center [986, 153] width 126 height 20
type input "Surfmist"
click at [369, 212] on icon "0" at bounding box center [530, 283] width 761 height 497
click at [371, 135] on icon "0" at bounding box center [530, 283] width 761 height 497
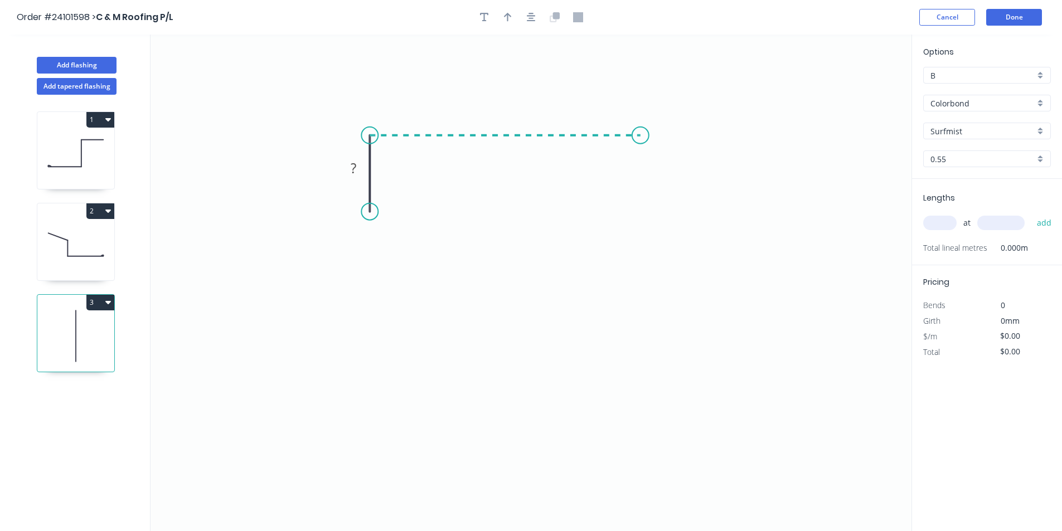
click at [641, 134] on icon "0 ?" at bounding box center [530, 283] width 761 height 497
click at [644, 212] on icon "0 ? ?" at bounding box center [530, 283] width 761 height 497
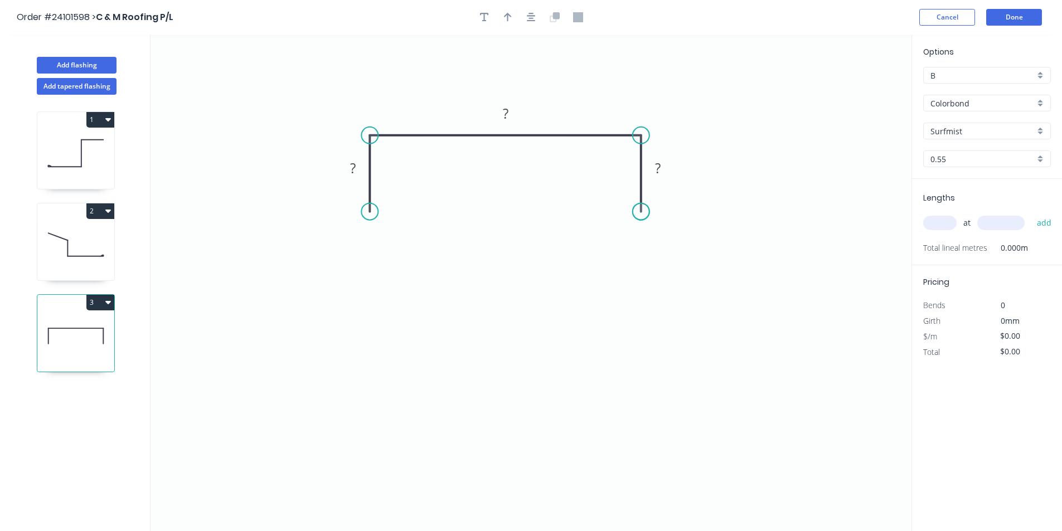
click at [644, 212] on circle at bounding box center [640, 211] width 17 height 17
click at [659, 175] on tspan "?" at bounding box center [658, 168] width 6 height 18
click at [353, 167] on tspan "?" at bounding box center [353, 168] width 6 height 18
click at [508, 115] on tspan "?" at bounding box center [506, 113] width 6 height 18
click at [946, 224] on input "text" at bounding box center [939, 223] width 33 height 14
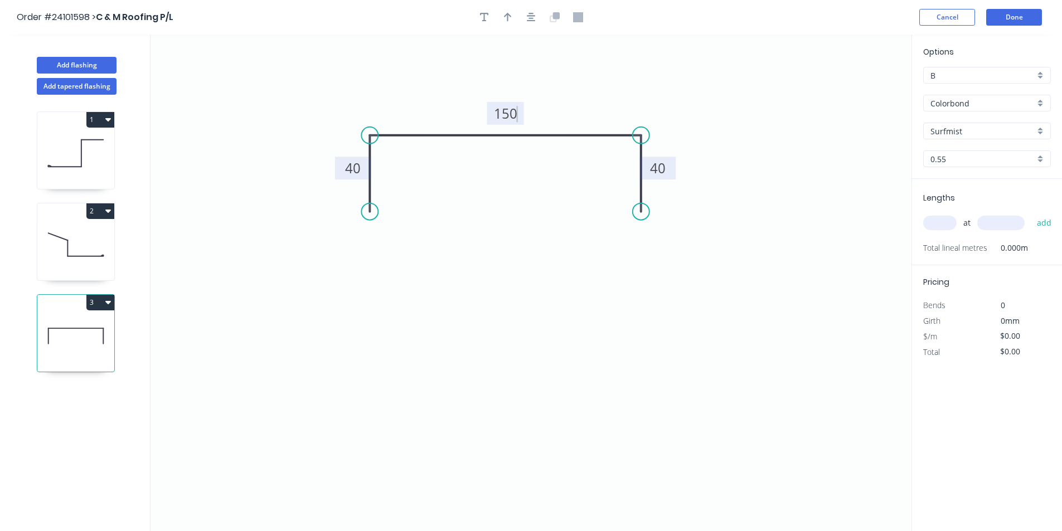
type input "$10.19"
type input "1"
click at [993, 224] on input "text" at bounding box center [1000, 223] width 47 height 14
type input "500"
click at [1031, 213] on button "add" at bounding box center [1044, 222] width 26 height 19
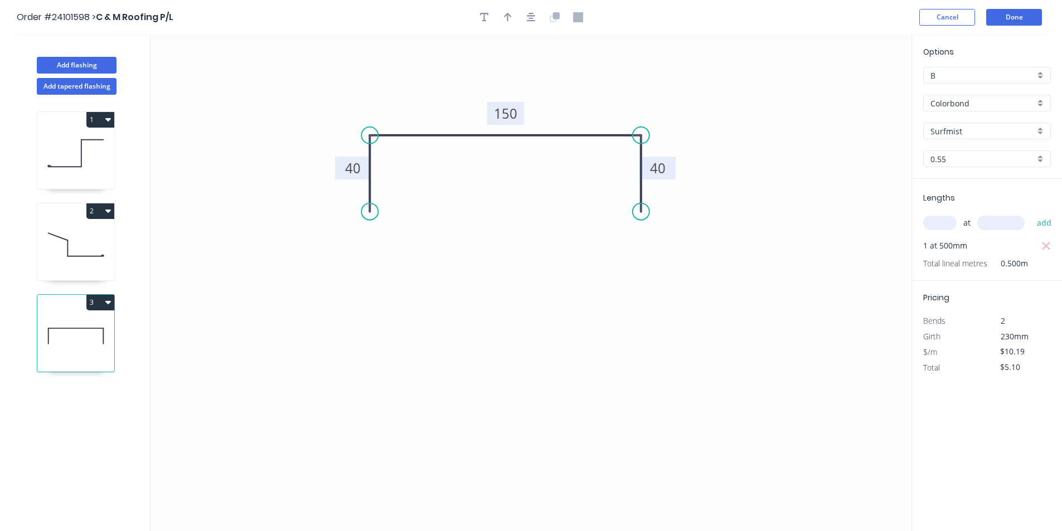
click at [108, 302] on icon "button" at bounding box center [108, 302] width 6 height 3
click at [91, 323] on div "Duplicate" at bounding box center [61, 330] width 86 height 16
type input "$0.00"
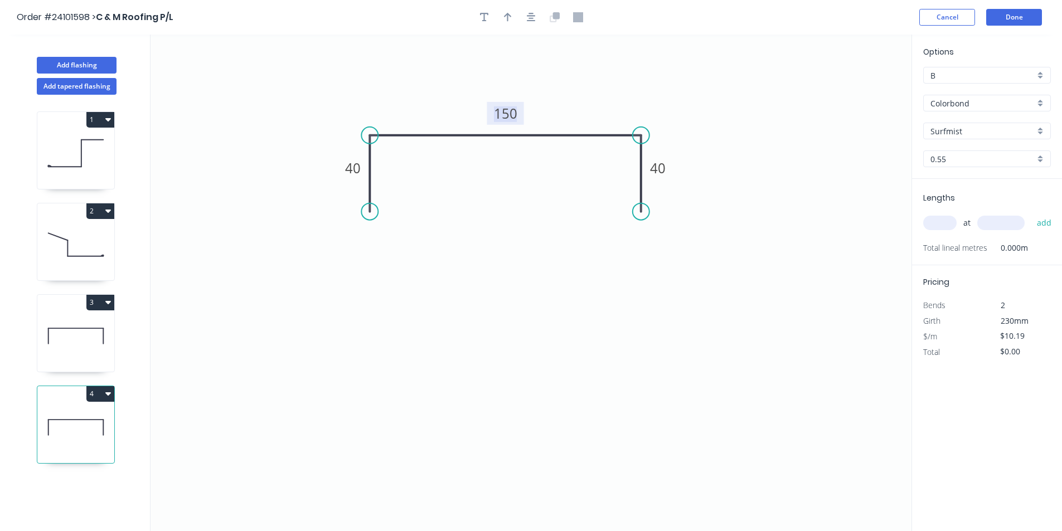
click at [498, 108] on tspan "150" at bounding box center [505, 113] width 23 height 18
click at [932, 220] on input "text" at bounding box center [939, 223] width 33 height 14
type input "$11.78"
type input "4"
click at [1006, 221] on input "text" at bounding box center [1000, 223] width 47 height 14
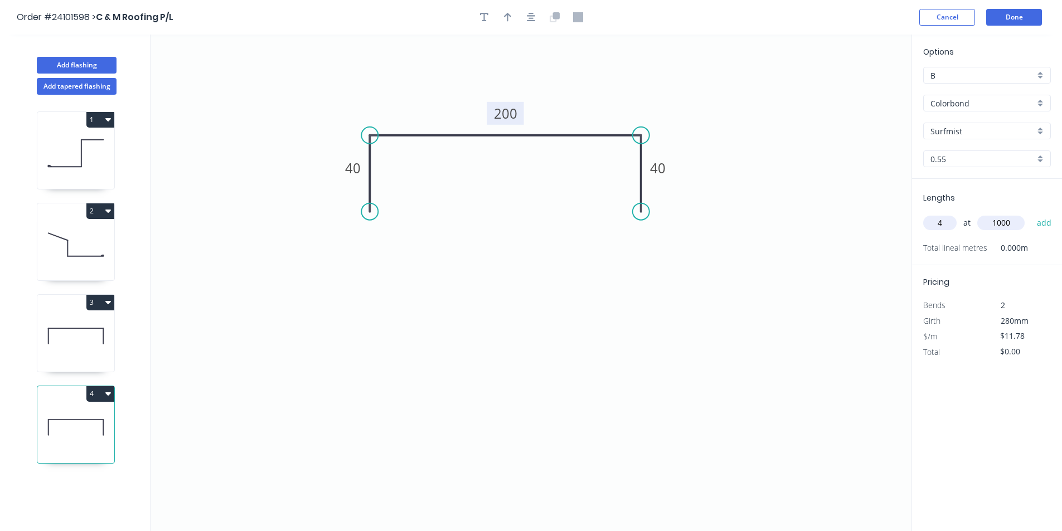
type input "1000"
click at [1031, 213] on button "add" at bounding box center [1044, 222] width 26 height 19
type input "$47.12"
click at [52, 61] on button "Add flashing" at bounding box center [77, 65] width 80 height 17
type input "$0.00"
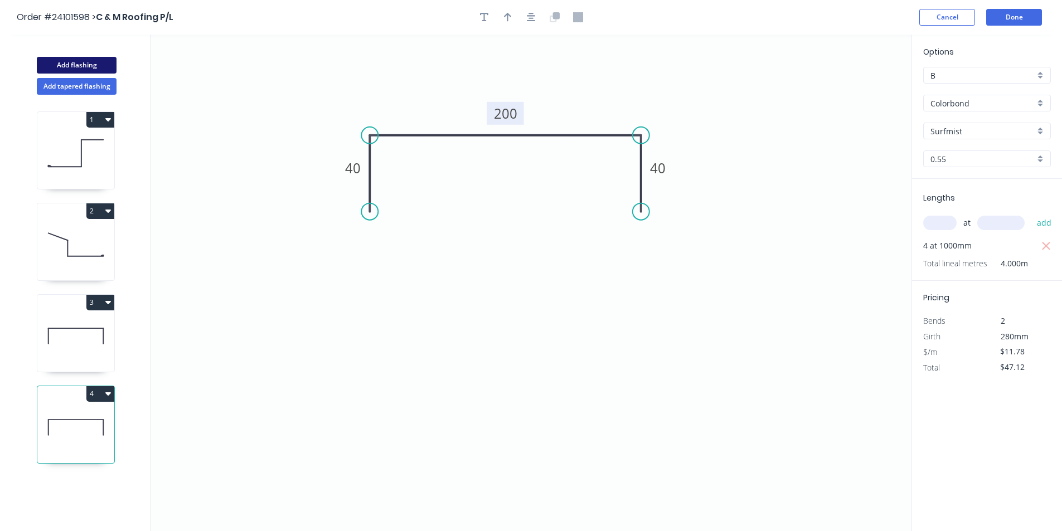
type input "$0.00"
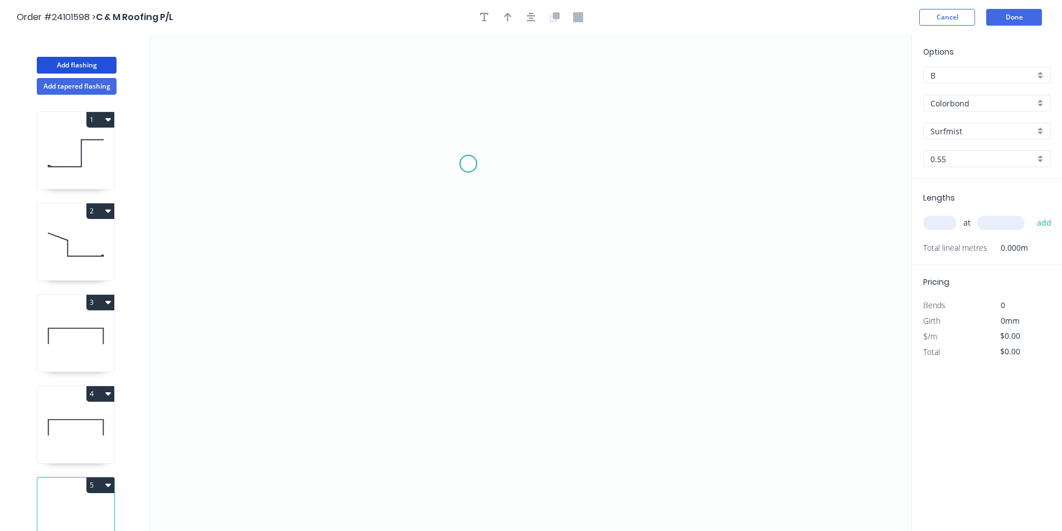
click at [467, 148] on icon "0" at bounding box center [530, 283] width 761 height 497
click at [475, 272] on icon "0" at bounding box center [530, 283] width 761 height 497
click at [595, 271] on icon "0 ?" at bounding box center [530, 283] width 761 height 497
click at [595, 271] on circle at bounding box center [595, 272] width 17 height 17
click at [531, 292] on tspan "?" at bounding box center [531, 283] width 6 height 18
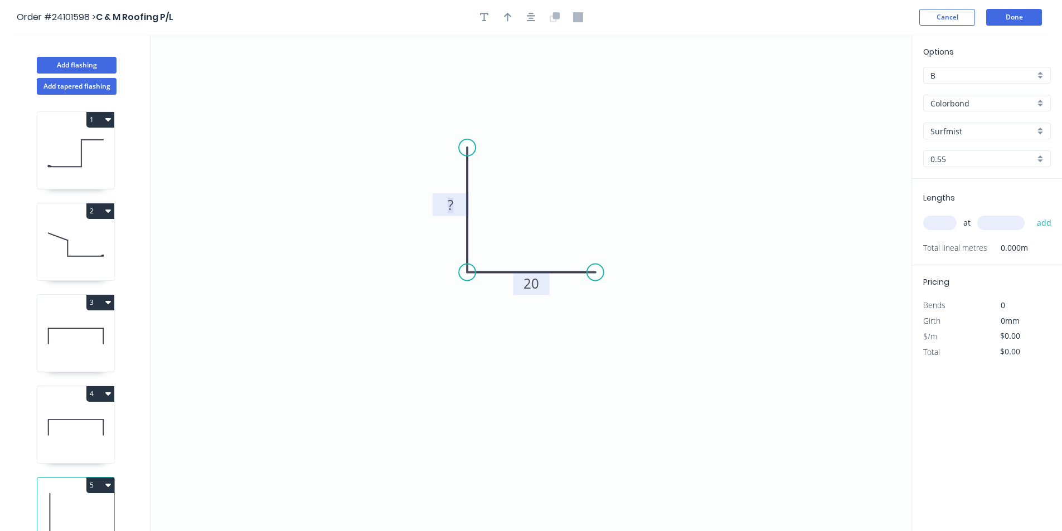
click at [456, 206] on rect at bounding box center [450, 206] width 22 height 16
click at [941, 222] on input "text" at bounding box center [939, 223] width 33 height 14
type input "$5.51"
type input "4"
click at [1005, 220] on input "text" at bounding box center [1000, 223] width 47 height 14
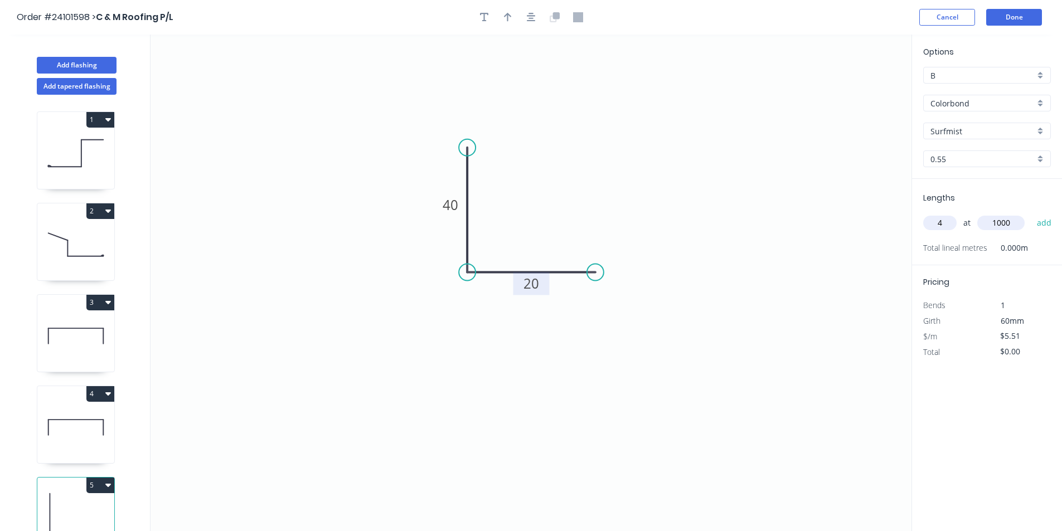
type input "1000"
click at [1031, 213] on button "add" at bounding box center [1044, 222] width 26 height 19
type input "$22.04"
click at [96, 70] on button "Add flashing" at bounding box center [77, 65] width 80 height 17
type input "$0.00"
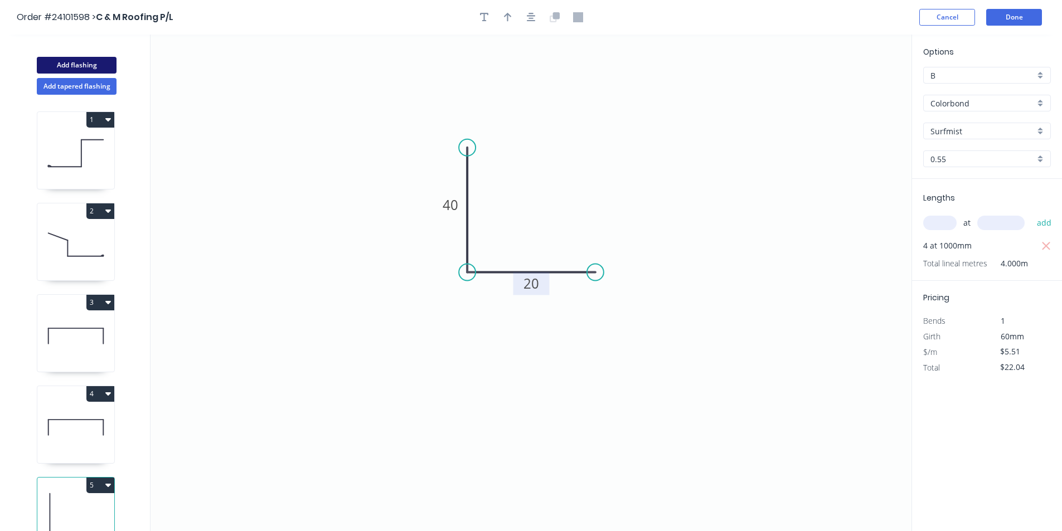
type input "$0.00"
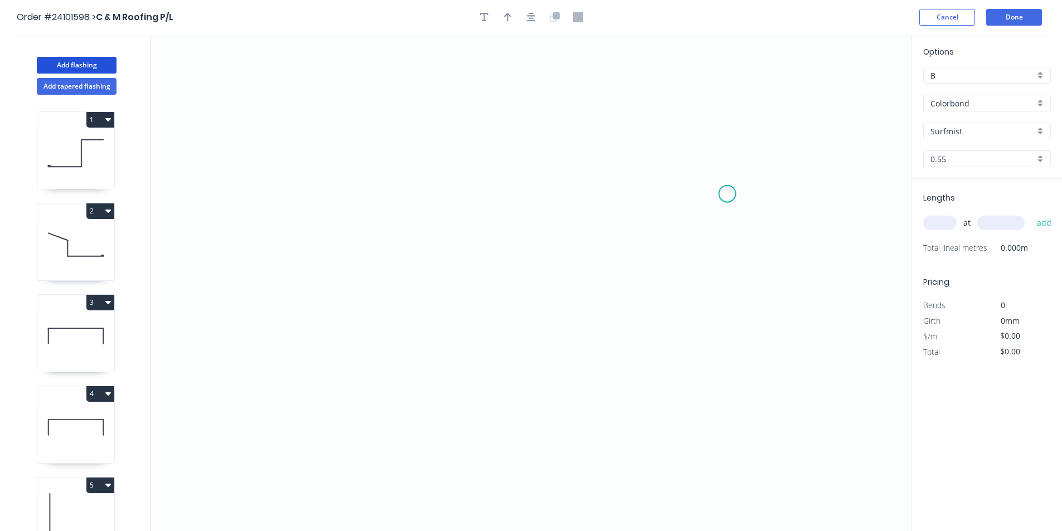
click at [727, 194] on icon "0" at bounding box center [530, 283] width 761 height 497
click at [727, 130] on icon "0" at bounding box center [530, 283] width 761 height 497
click at [471, 132] on icon "0 ?" at bounding box center [530, 283] width 761 height 497
click at [462, 314] on icon "0 ? ?" at bounding box center [530, 283] width 761 height 497
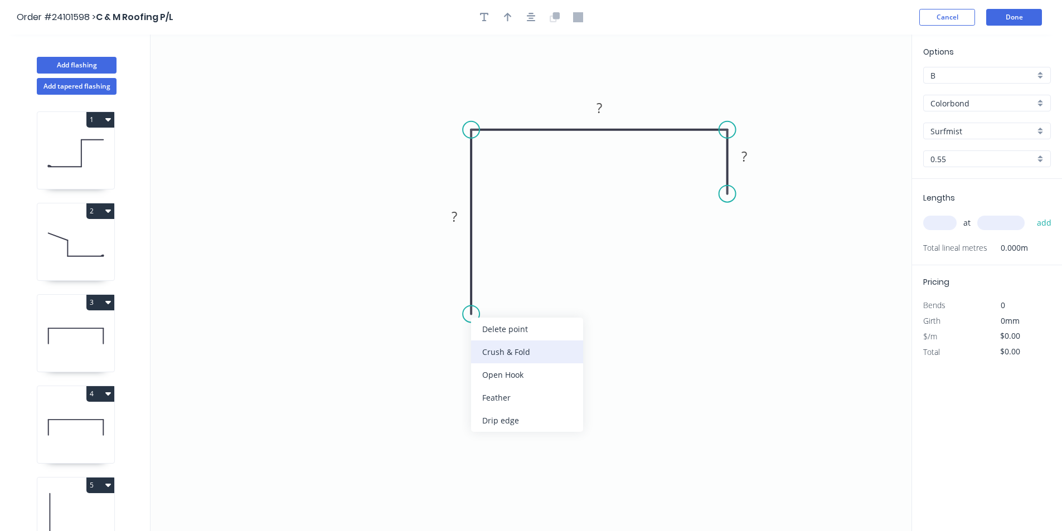
click at [484, 354] on div "Crush & Fold" at bounding box center [527, 351] width 112 height 23
click at [452, 218] on tspan "?" at bounding box center [454, 216] width 6 height 18
click at [599, 108] on tspan "?" at bounding box center [599, 108] width 6 height 18
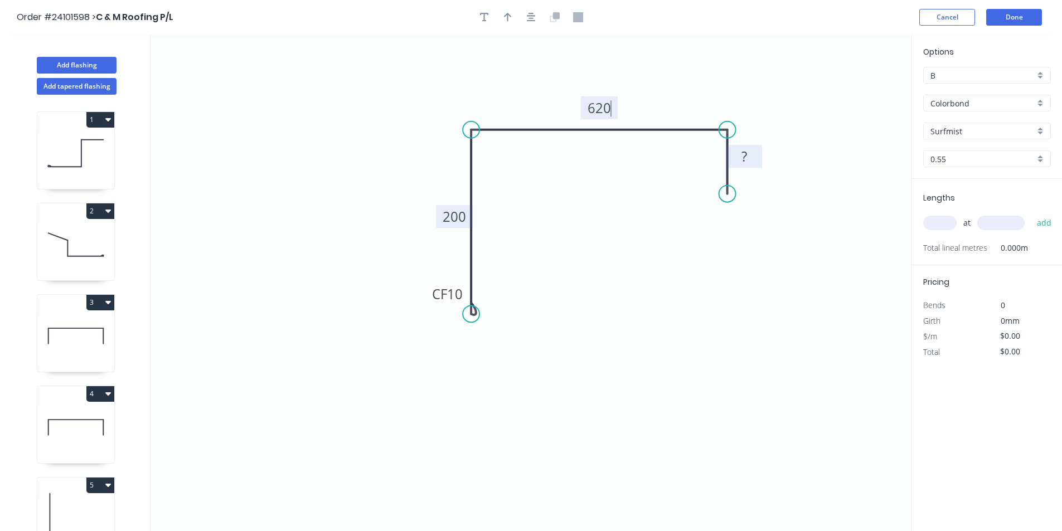
click at [743, 149] on tspan "?" at bounding box center [744, 156] width 6 height 18
click at [936, 224] on input "text" at bounding box center [939, 223] width 33 height 14
type input "$31.34"
type input "1"
click at [996, 227] on input "text" at bounding box center [1000, 223] width 47 height 14
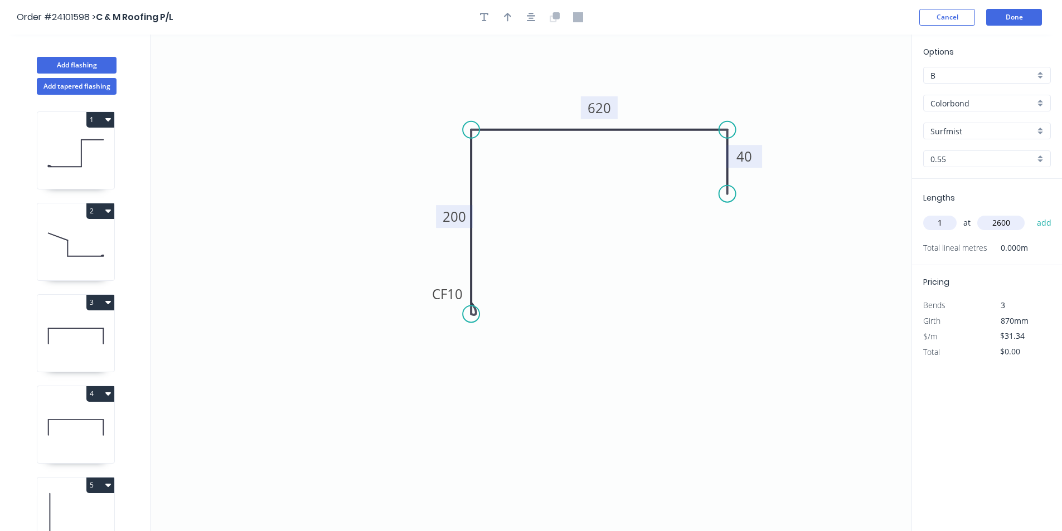
type input "2600"
click at [1031, 213] on button "add" at bounding box center [1044, 222] width 26 height 19
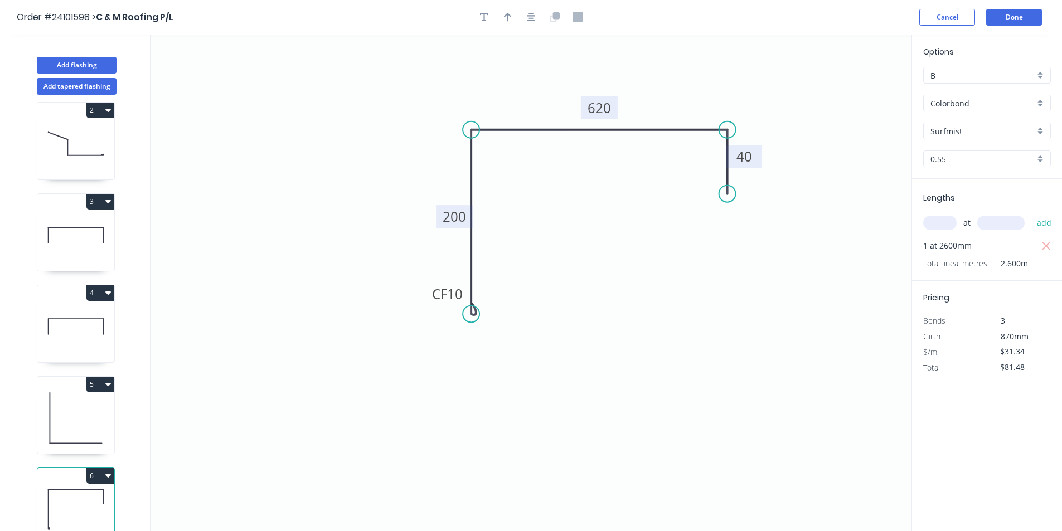
scroll to position [116, 0]
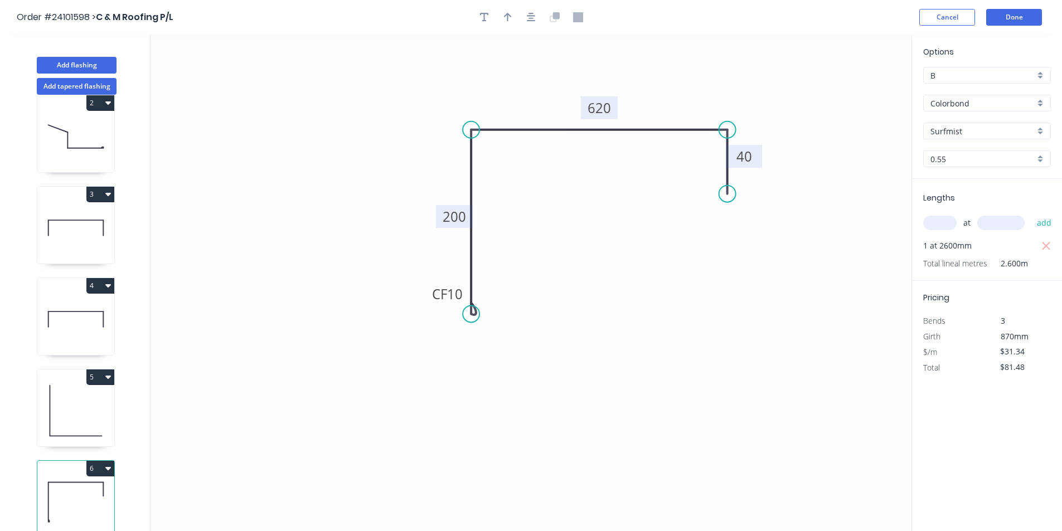
click at [109, 464] on icon "button" at bounding box center [108, 468] width 6 height 9
click at [86, 488] on div "Duplicate" at bounding box center [61, 496] width 86 height 16
type input "$0.00"
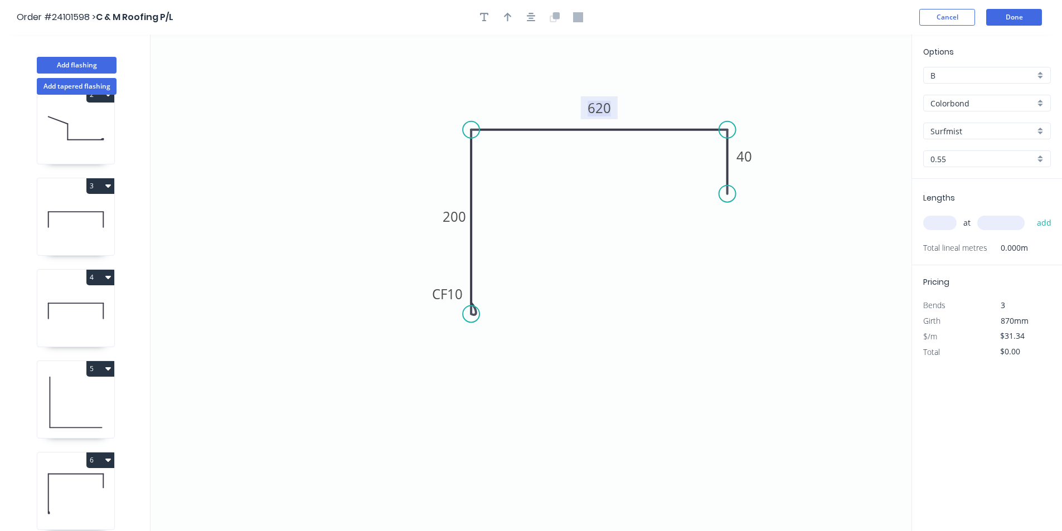
click at [590, 110] on tspan "620" at bounding box center [598, 108] width 23 height 18
click at [928, 217] on input "text" at bounding box center [939, 223] width 33 height 14
type input "$26.02"
type input "1"
click at [1011, 219] on input "text" at bounding box center [1000, 223] width 47 height 14
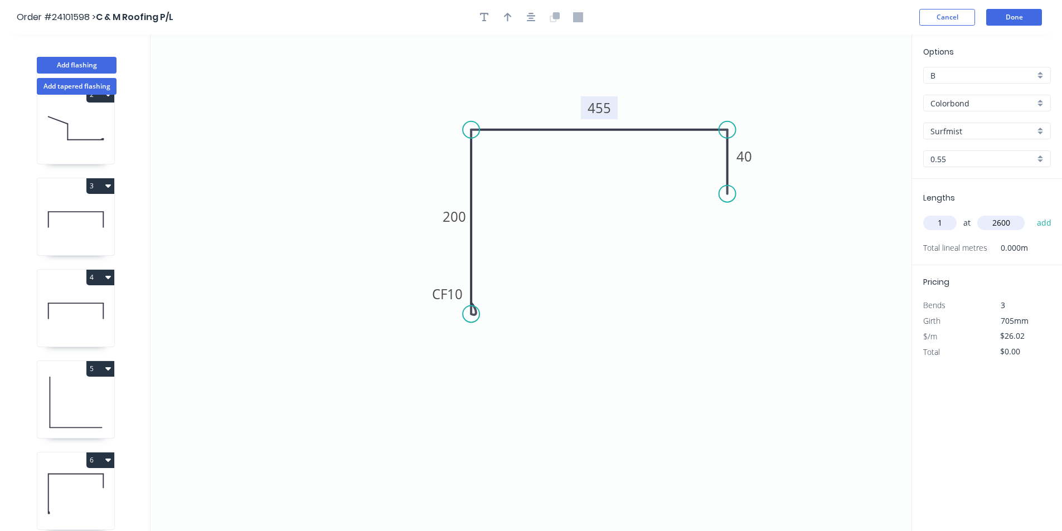
type input "2600"
click at [1031, 213] on button "add" at bounding box center [1044, 222] width 26 height 19
type input "$67.65"
click at [95, 68] on button "Add flashing" at bounding box center [77, 65] width 80 height 17
type input "$0.00"
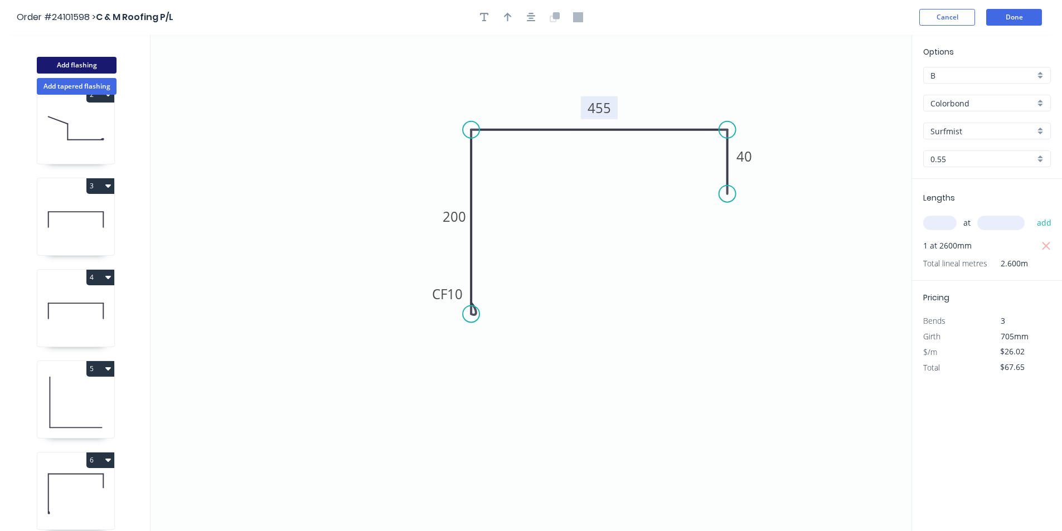
type input "$0.00"
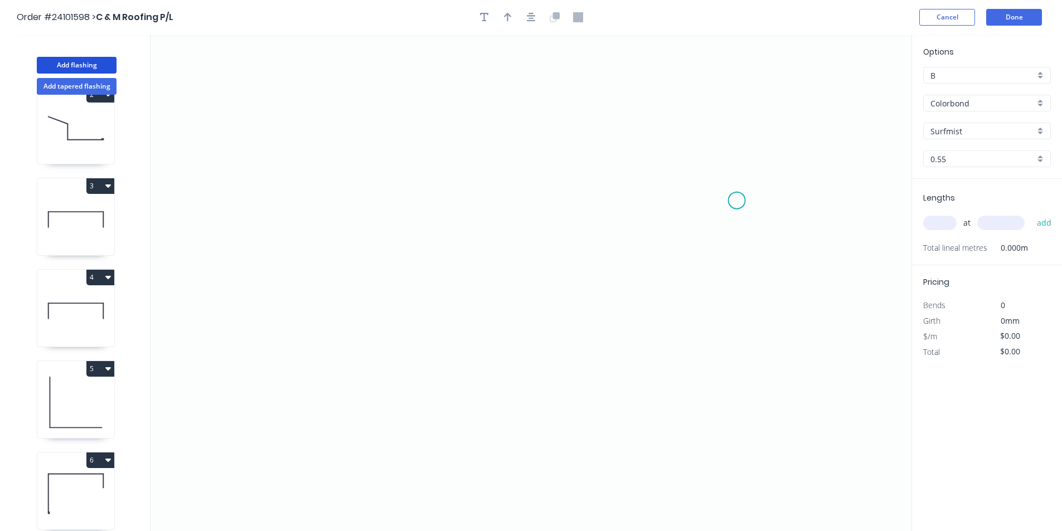
click at [737, 201] on icon "0" at bounding box center [530, 283] width 761 height 497
click at [737, 142] on icon at bounding box center [737, 171] width 0 height 59
click at [440, 140] on icon "0 ?" at bounding box center [530, 283] width 761 height 497
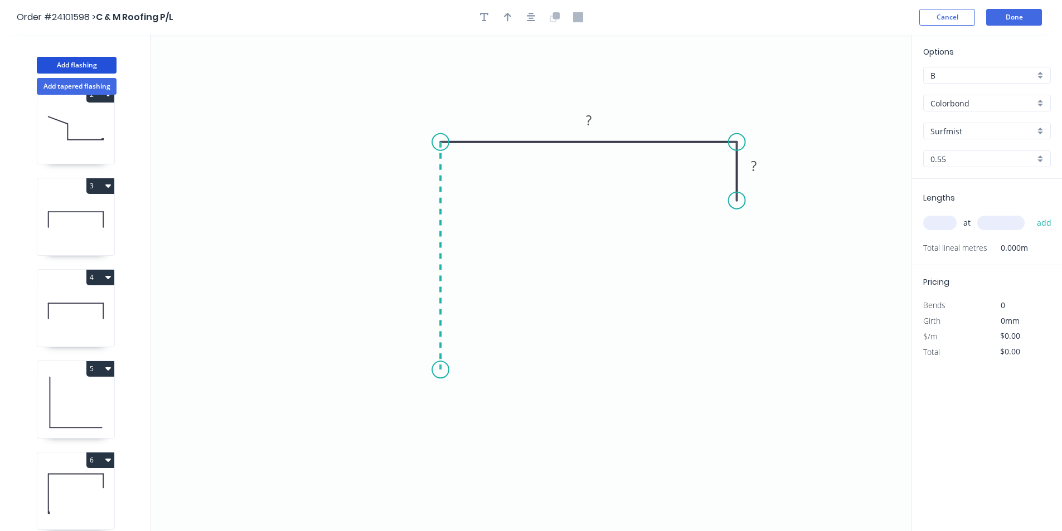
click at [446, 370] on icon "0 ? ?" at bounding box center [530, 283] width 761 height 497
click at [465, 350] on icon "0 ? ? ?" at bounding box center [530, 283] width 761 height 497
click at [465, 349] on circle at bounding box center [464, 349] width 17 height 17
click at [461, 363] on tspan "?" at bounding box center [463, 367] width 6 height 18
click at [424, 244] on tspan "?" at bounding box center [424, 250] width 6 height 18
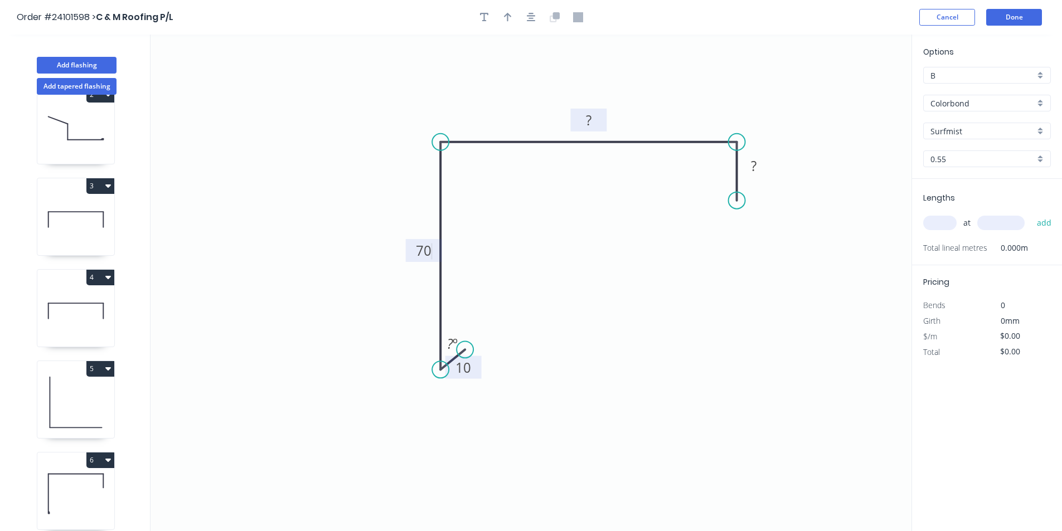
click at [586, 123] on tspan "?" at bounding box center [589, 120] width 6 height 18
click at [751, 164] on tspan "?" at bounding box center [754, 166] width 6 height 18
click at [955, 225] on input "text" at bounding box center [939, 223] width 33 height 14
type input "$12.73"
type input "2"
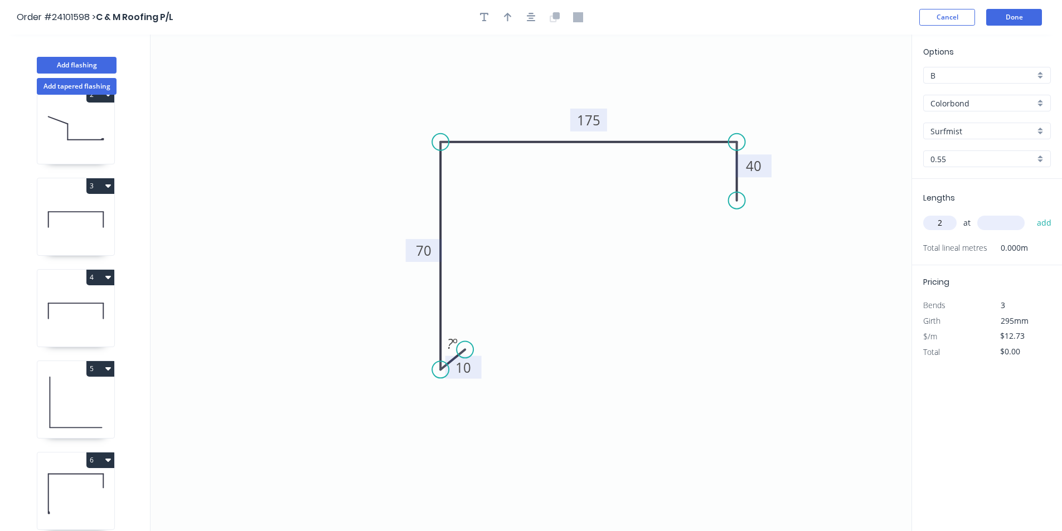
click at [990, 214] on div "2 at add" at bounding box center [988, 222] width 130 height 19
click at [991, 223] on input "text" at bounding box center [1000, 223] width 47 height 14
type input "5500"
click at [1031, 213] on button "add" at bounding box center [1044, 222] width 26 height 19
type input "$140.03"
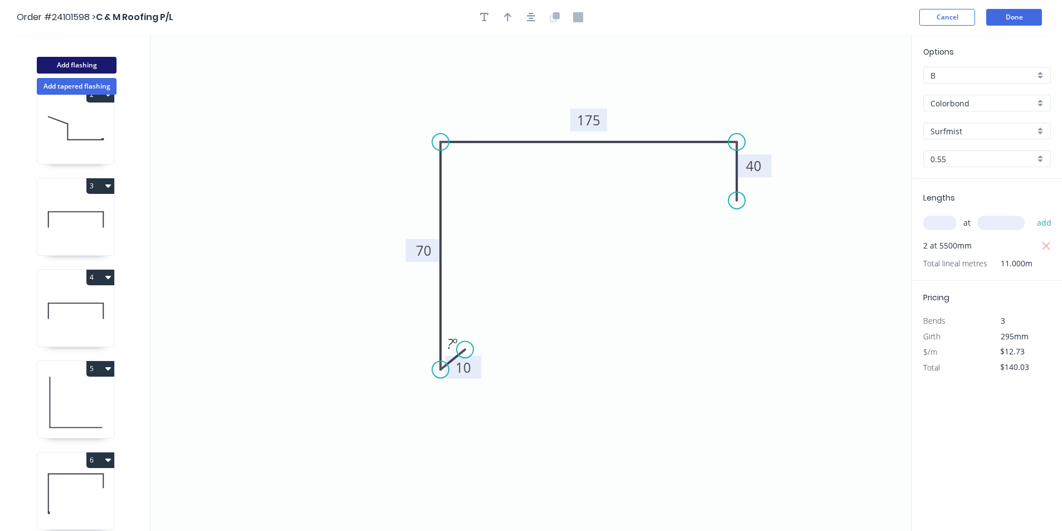
click at [101, 63] on button "Add flashing" at bounding box center [77, 65] width 80 height 17
type input "$0.00"
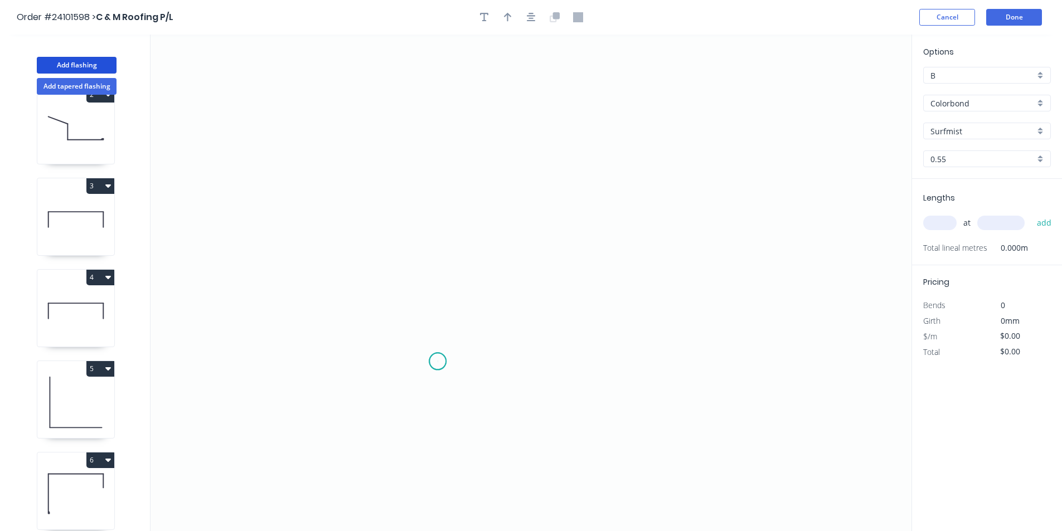
click at [437, 362] on icon "0" at bounding box center [530, 283] width 761 height 497
click at [439, 297] on icon "0" at bounding box center [530, 283] width 761 height 497
click at [670, 300] on icon "0 ?" at bounding box center [530, 283] width 761 height 497
click at [666, 163] on icon "0 ? ?" at bounding box center [530, 283] width 761 height 497
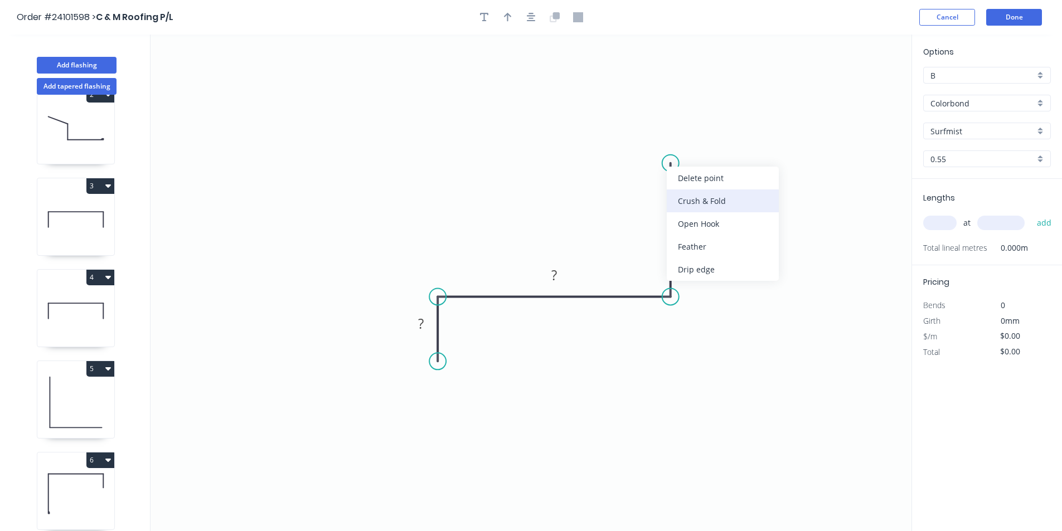
click at [689, 197] on div "Crush & Fold" at bounding box center [722, 200] width 112 height 23
click at [685, 197] on div "Flip bend" at bounding box center [729, 204] width 112 height 23
click at [685, 228] on tspan "?" at bounding box center [687, 225] width 6 height 18
click at [561, 276] on rect at bounding box center [554, 276] width 22 height 16
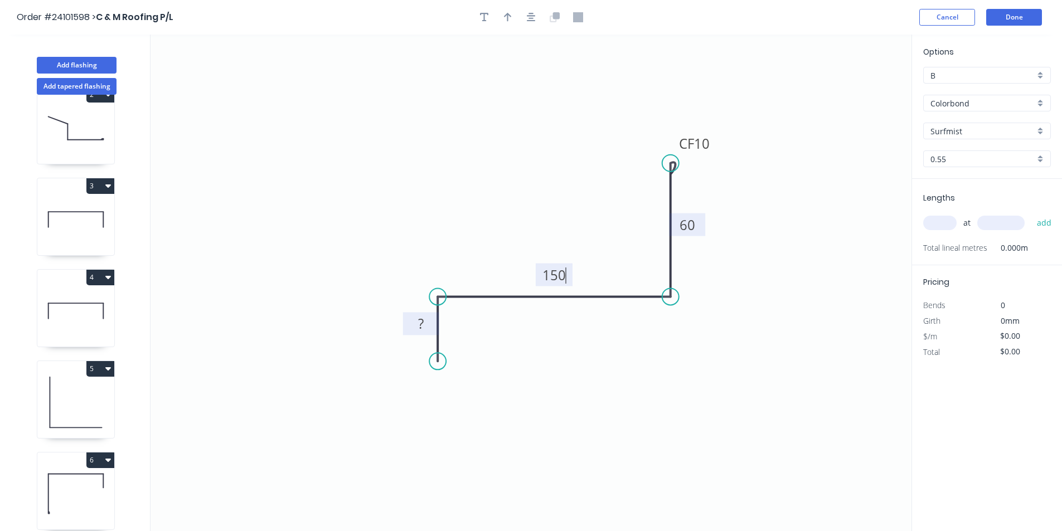
click at [417, 329] on rect at bounding box center [421, 325] width 22 height 16
click at [943, 220] on input "text" at bounding box center [939, 223] width 33 height 14
type input "$12.73"
type input "1"
click at [1008, 222] on input "text" at bounding box center [1000, 223] width 47 height 14
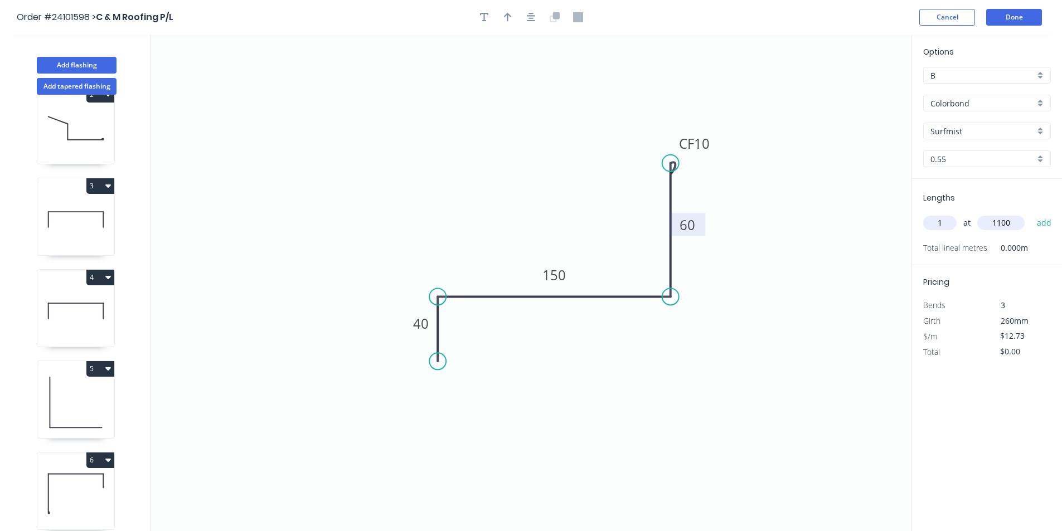
type input "1100"
click at [1031, 213] on button "add" at bounding box center [1044, 222] width 26 height 19
type input "$14.00"
click at [1021, 12] on button "Done" at bounding box center [1014, 17] width 56 height 17
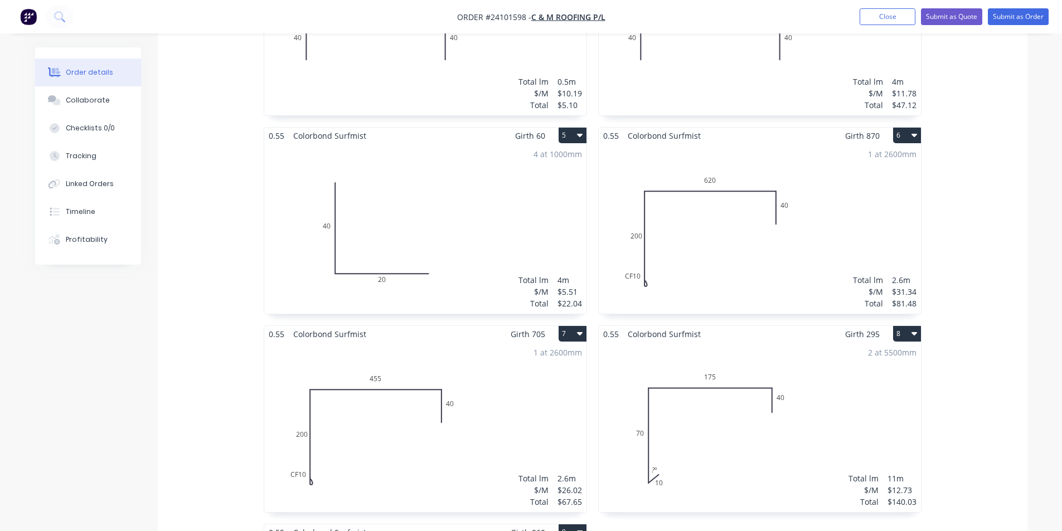
scroll to position [1059, 0]
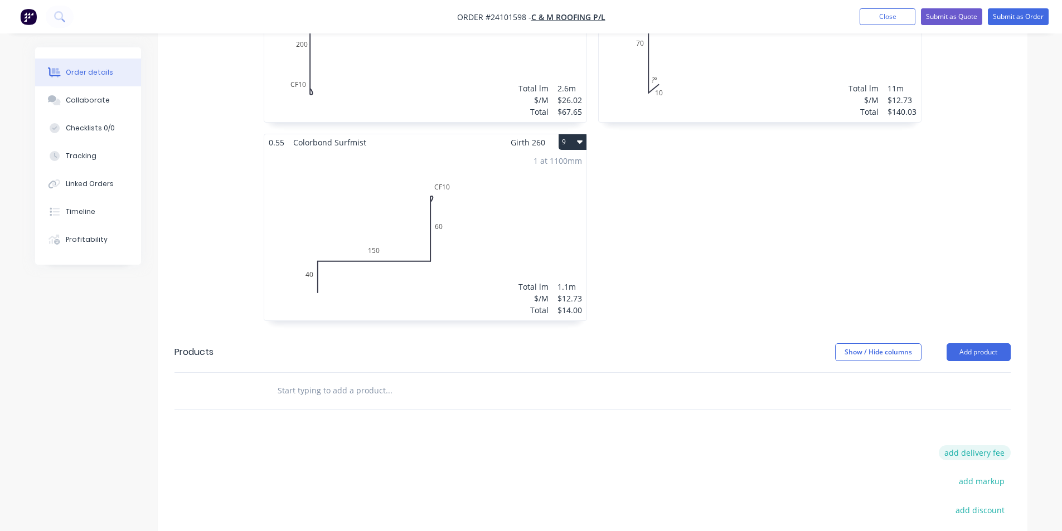
click at [996, 445] on button "add delivery fee" at bounding box center [974, 452] width 72 height 15
type input "50"
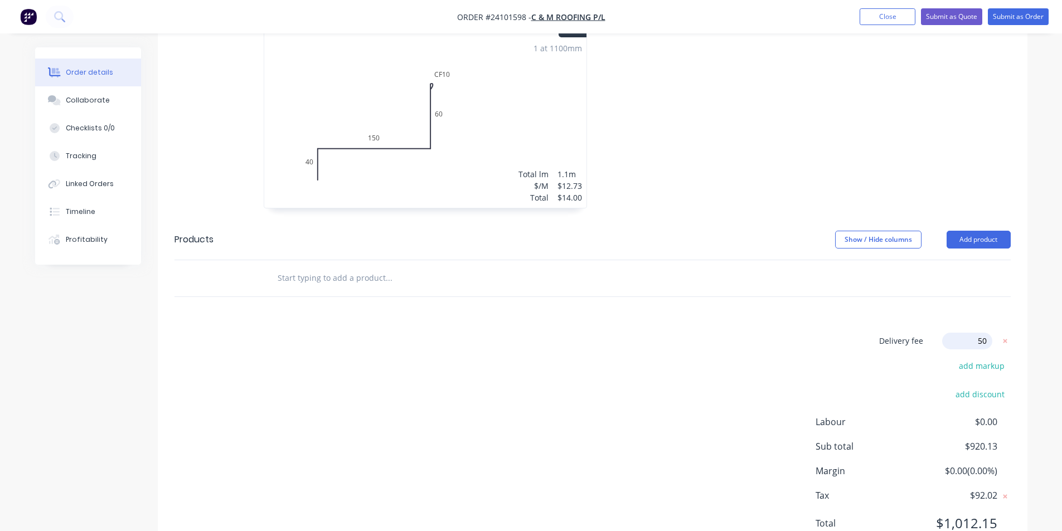
click input "submit" at bounding box center [0, 0] width 0 height 0
click at [1004, 14] on button "Submit as Order" at bounding box center [1017, 16] width 61 height 17
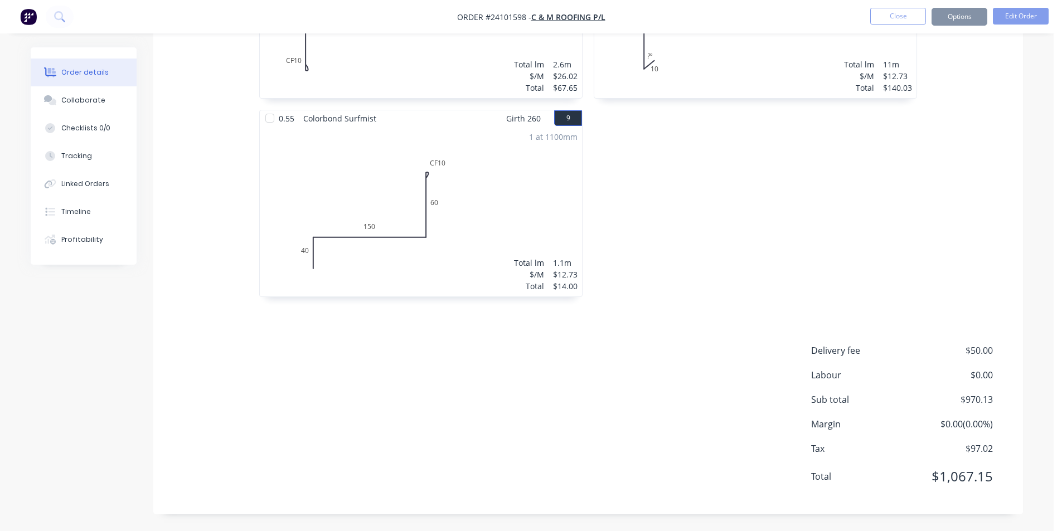
scroll to position [0, 0]
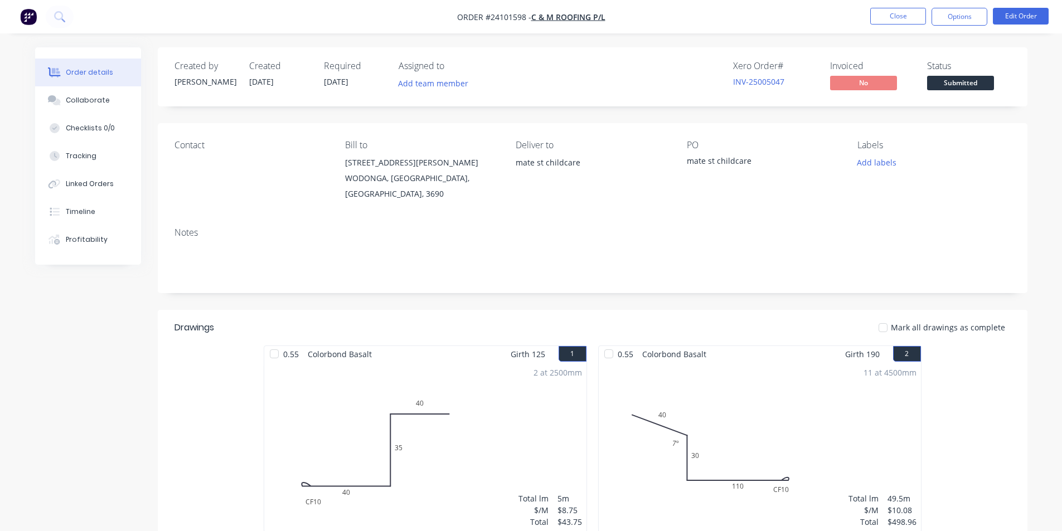
click at [27, 16] on img "button" at bounding box center [28, 16] width 17 height 17
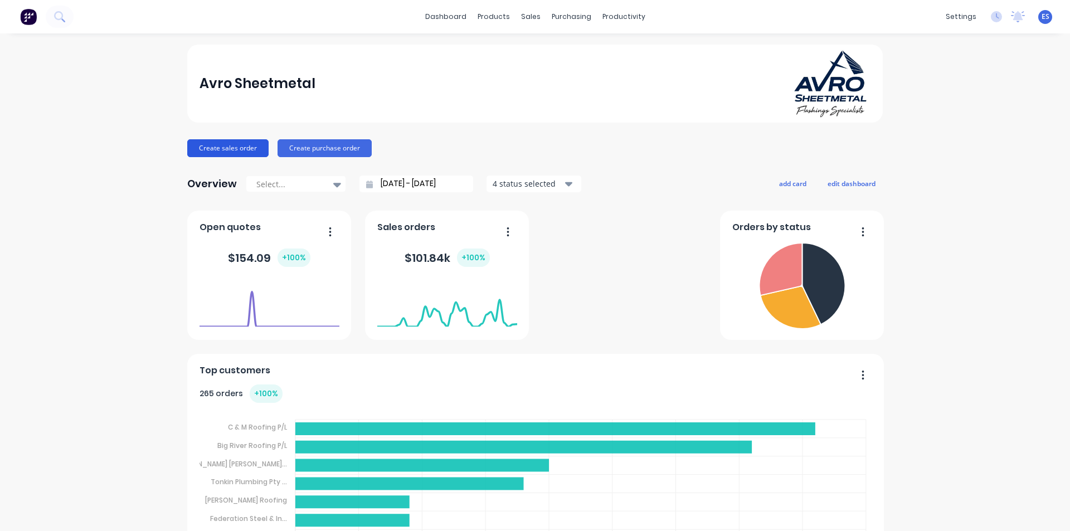
click at [231, 143] on button "Create sales order" at bounding box center [227, 148] width 81 height 18
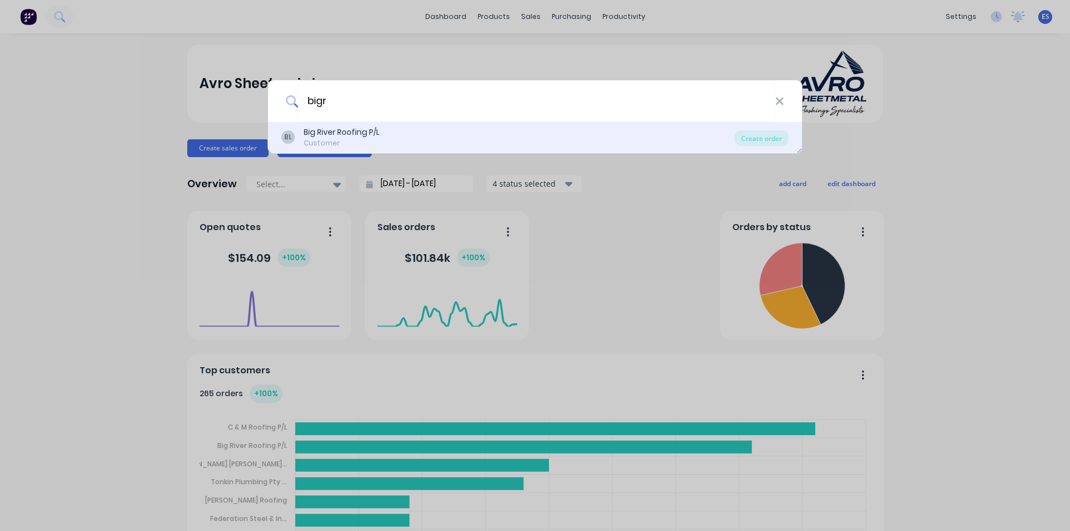
type input "bigr"
click at [365, 133] on div "Big River Roofing P/L" at bounding box center [342, 132] width 76 height 12
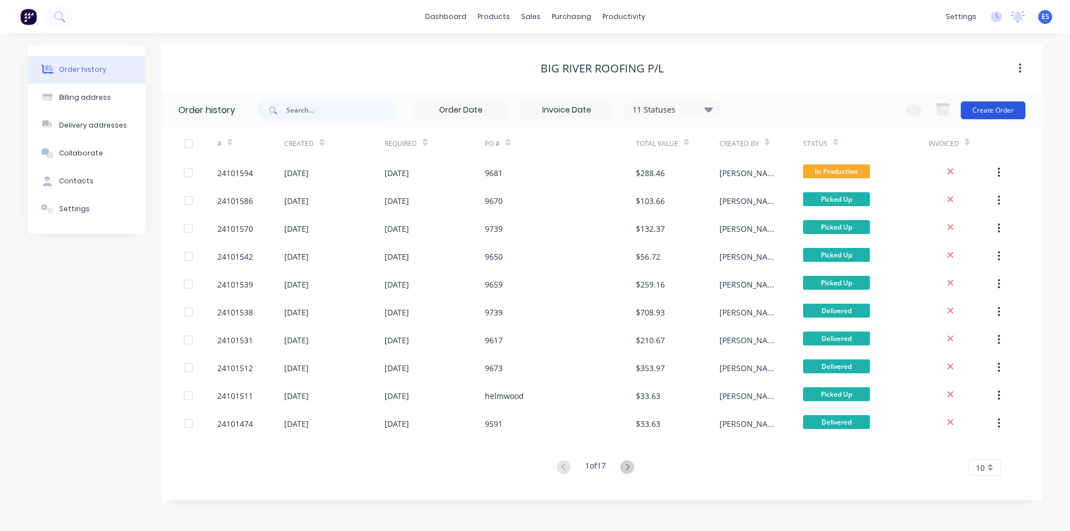
click at [976, 112] on button "Create Order" at bounding box center [993, 110] width 65 height 18
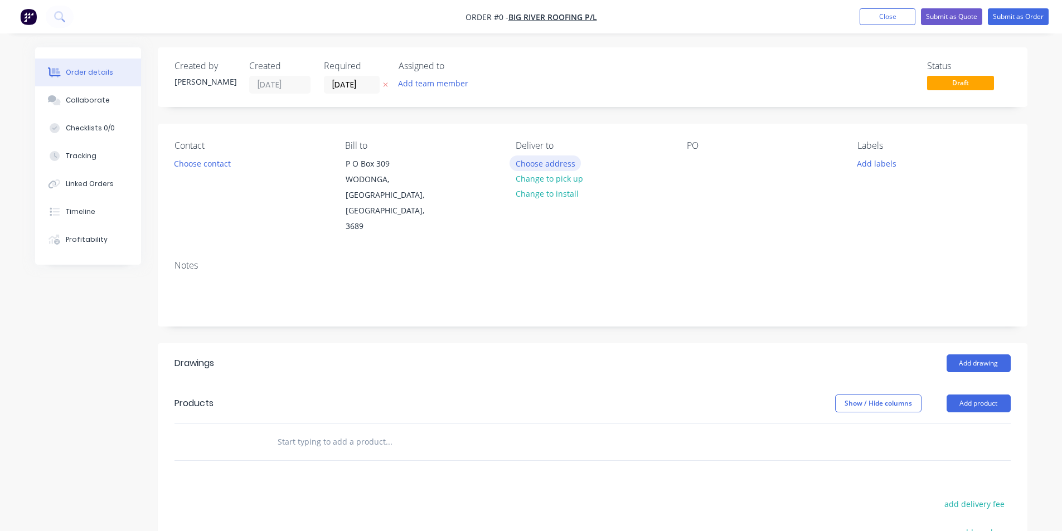
click at [553, 168] on button "Choose address" at bounding box center [544, 162] width 71 height 15
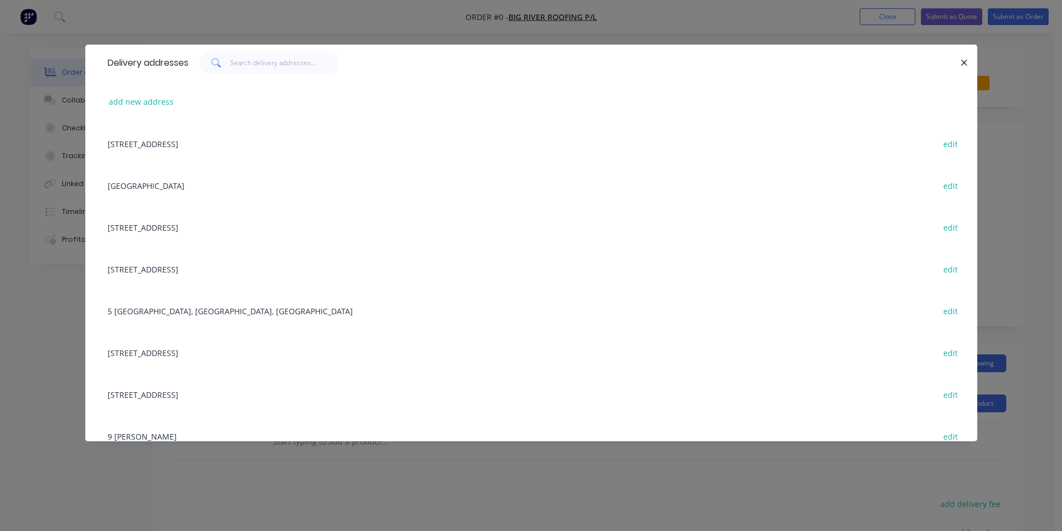
click at [262, 140] on div "[STREET_ADDRESS] edit" at bounding box center [531, 144] width 858 height 42
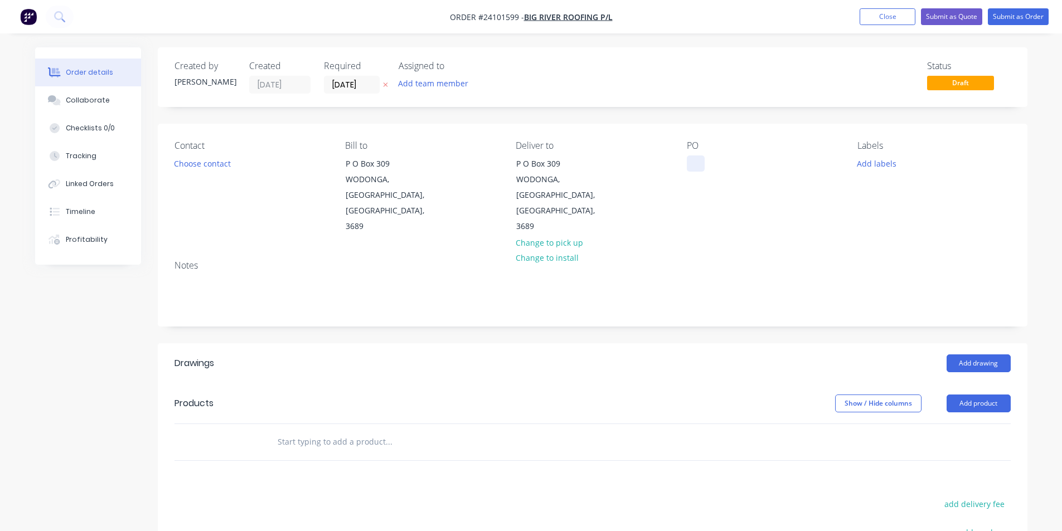
click at [702, 168] on div at bounding box center [696, 163] width 18 height 16
click at [997, 354] on button "Add drawing" at bounding box center [978, 363] width 64 height 18
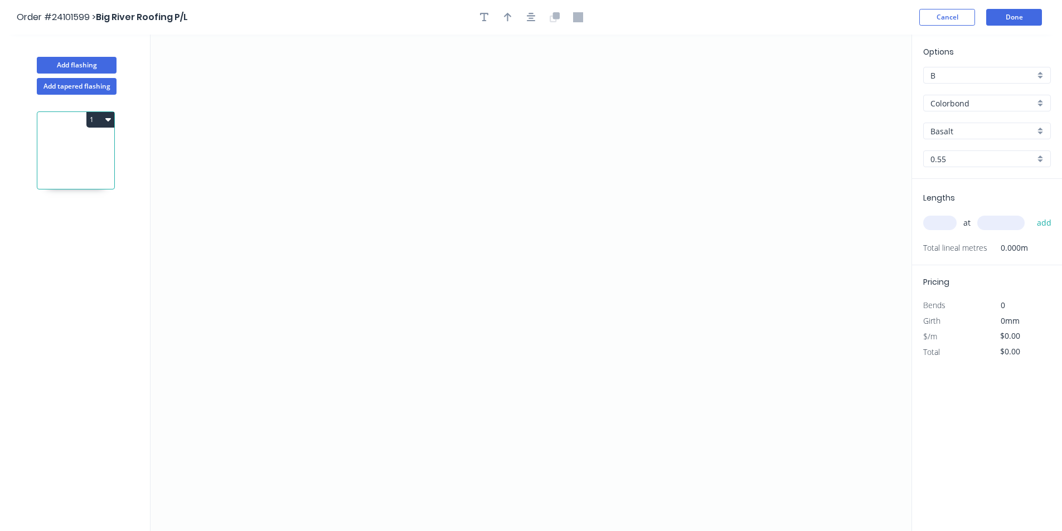
click at [958, 104] on input "Colorbond" at bounding box center [982, 104] width 104 height 12
click at [971, 147] on div "Colorbond Matt" at bounding box center [986, 144] width 126 height 20
type input "Colorbond Matt"
click at [975, 132] on input "Basalt" at bounding box center [982, 131] width 104 height 12
click at [971, 211] on div "Monument" at bounding box center [986, 211] width 126 height 20
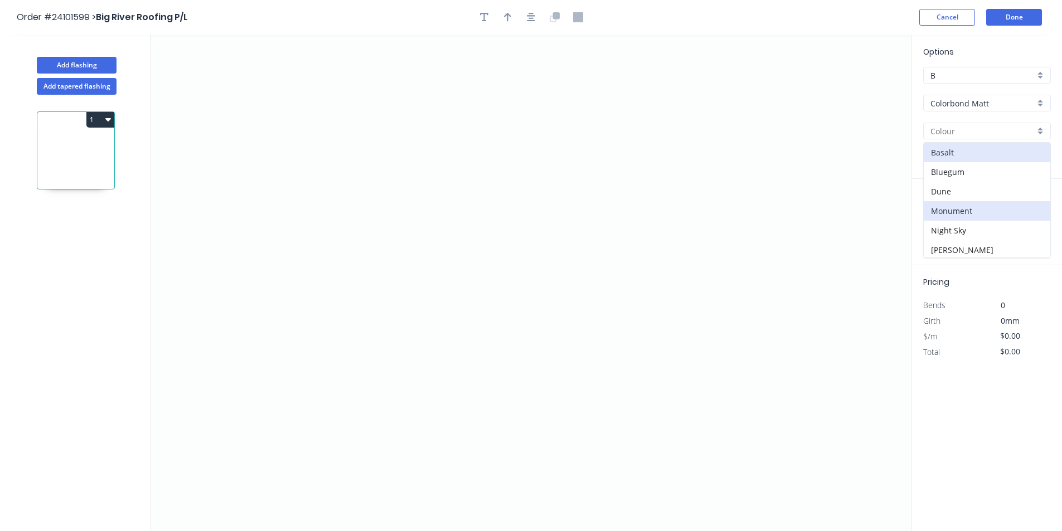
type input "Monument"
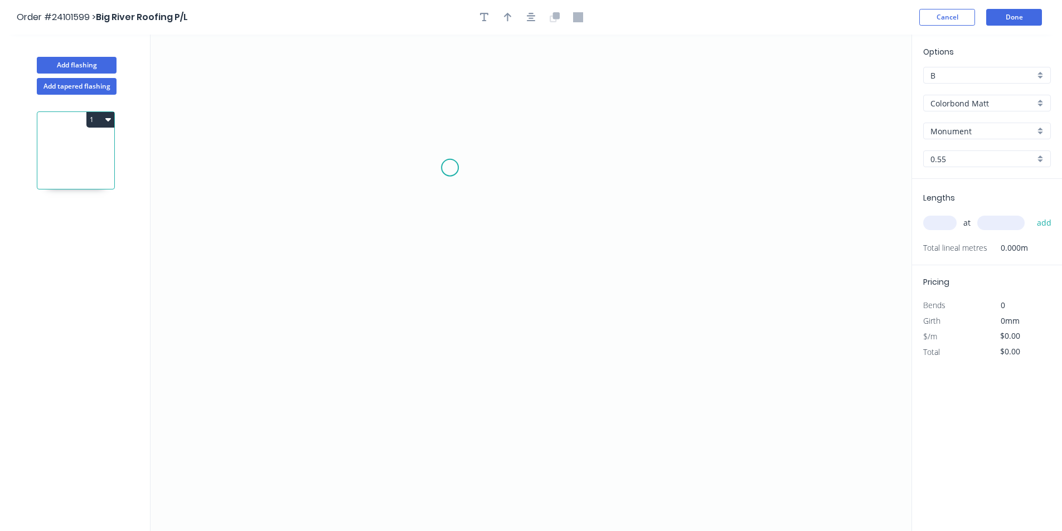
click at [446, 168] on icon "0" at bounding box center [530, 283] width 761 height 497
click at [610, 171] on icon "0" at bounding box center [530, 283] width 761 height 497
click at [610, 293] on icon "0 ?" at bounding box center [530, 283] width 761 height 497
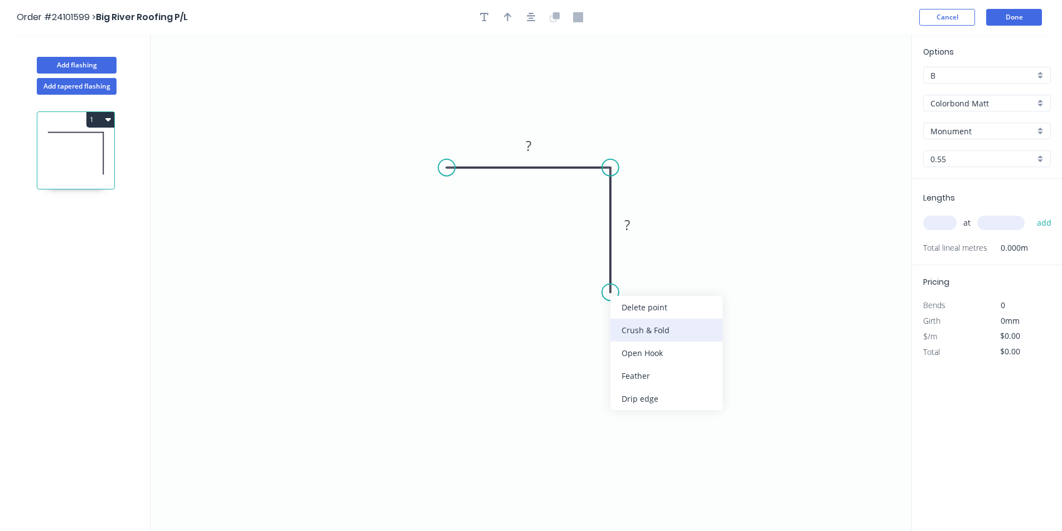
click at [620, 328] on div "Crush & Fold" at bounding box center [666, 330] width 112 height 23
click at [620, 333] on div "Flip bend" at bounding box center [663, 330] width 112 height 23
click at [636, 227] on rect at bounding box center [627, 226] width 22 height 16
click at [530, 148] on tspan "?" at bounding box center [528, 146] width 6 height 18
click at [941, 222] on input "text" at bounding box center [939, 223] width 33 height 14
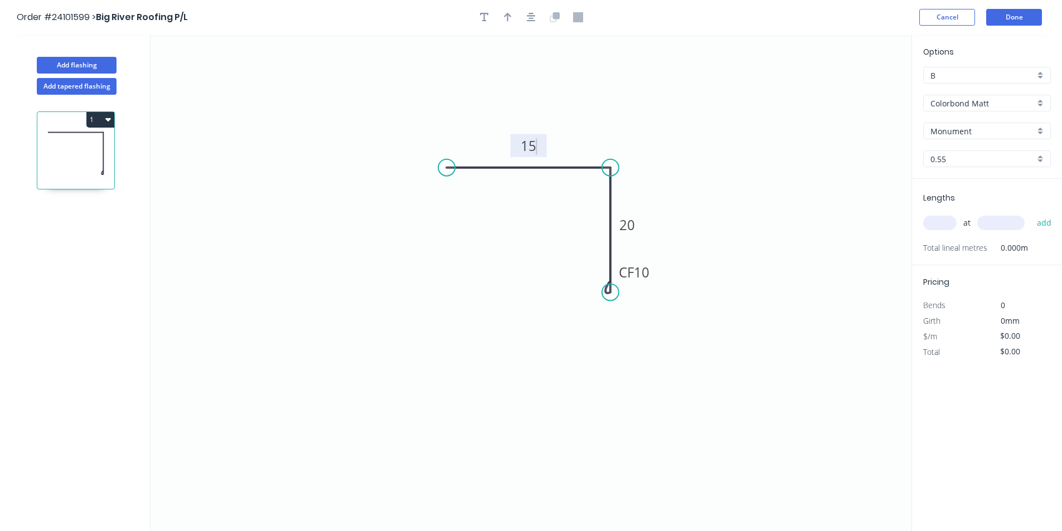
type input "$7.18"
type input "2"
click at [1011, 226] on input "text" at bounding box center [1000, 223] width 47 height 14
type input "2000"
click at [1031, 213] on button "add" at bounding box center [1044, 222] width 26 height 19
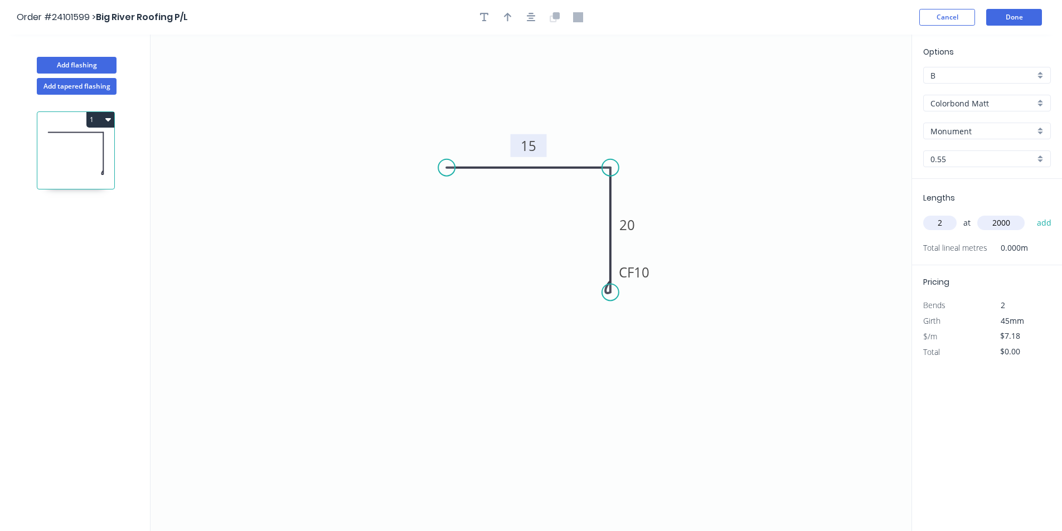
type input "$28.72"
click at [60, 59] on button "Add flashing" at bounding box center [77, 65] width 80 height 17
type input "$0.00"
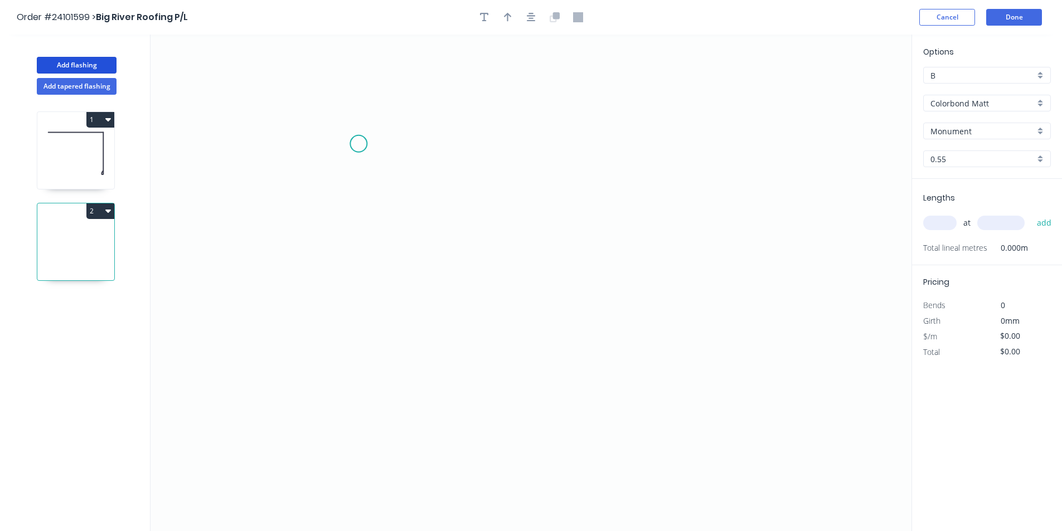
click at [358, 144] on icon "0" at bounding box center [530, 283] width 761 height 497
click at [473, 144] on icon at bounding box center [415, 144] width 114 height 0
click at [477, 280] on icon "0 ?" at bounding box center [530, 283] width 761 height 497
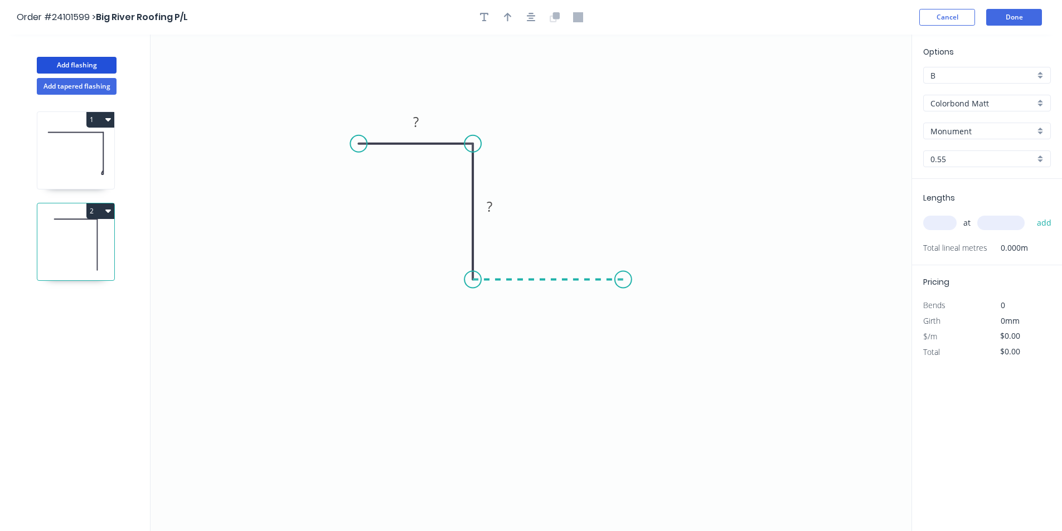
click at [626, 279] on icon "0 ? ?" at bounding box center [530, 283] width 761 height 497
click at [629, 363] on icon "0 ? ? ?" at bounding box center [530, 283] width 761 height 497
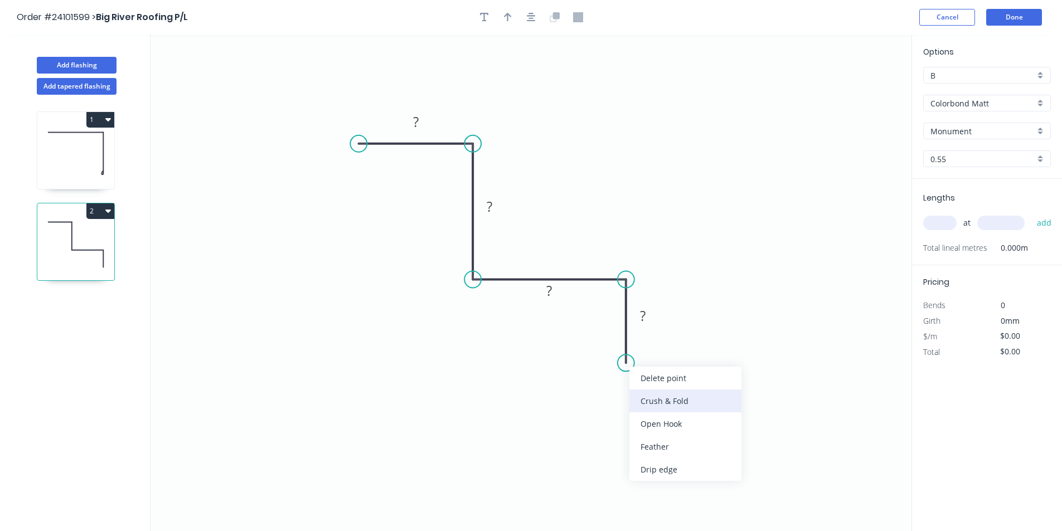
click at [644, 409] on div "Crush & Fold" at bounding box center [685, 401] width 112 height 23
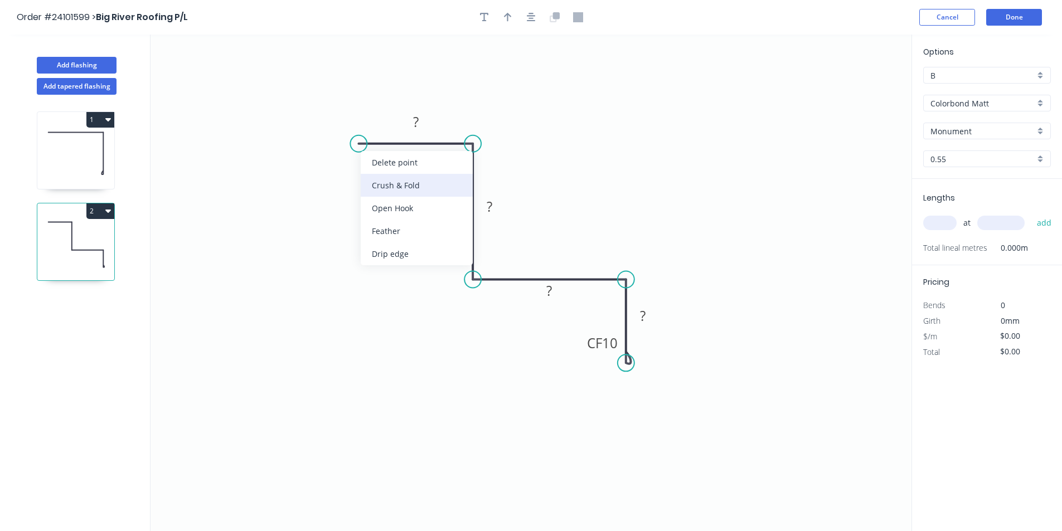
click at [374, 178] on div "Crush & Fold" at bounding box center [417, 185] width 112 height 23
click at [392, 184] on div "Flip bend" at bounding box center [420, 181] width 112 height 23
click at [406, 125] on rect at bounding box center [416, 123] width 22 height 16
click at [489, 208] on tspan "?" at bounding box center [489, 206] width 6 height 18
click at [538, 289] on rect at bounding box center [549, 290] width 36 height 23
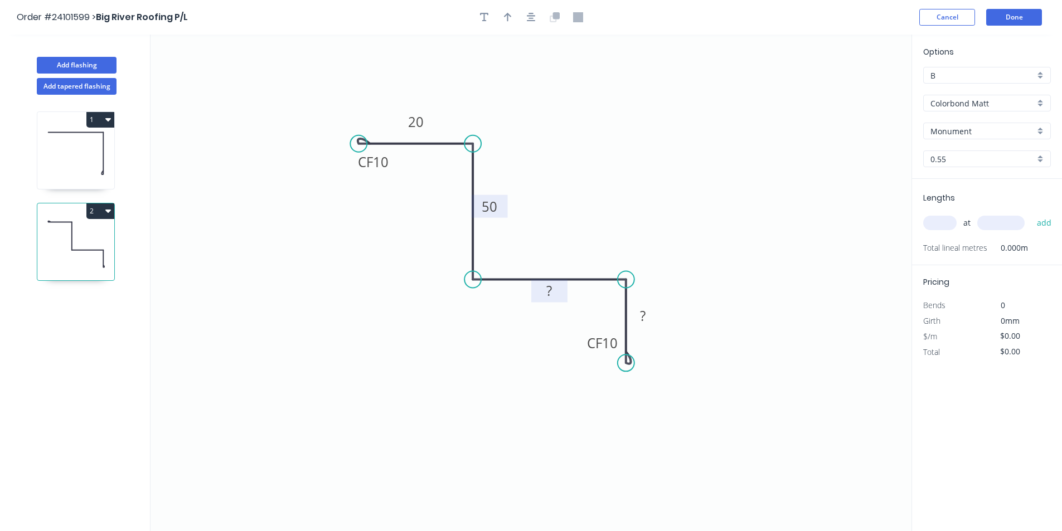
click at [543, 290] on rect at bounding box center [549, 292] width 22 height 16
click at [644, 315] on tspan "?" at bounding box center [643, 315] width 6 height 18
click at [945, 221] on input "text" at bounding box center [939, 223] width 33 height 14
type input "$13.30"
type input "1"
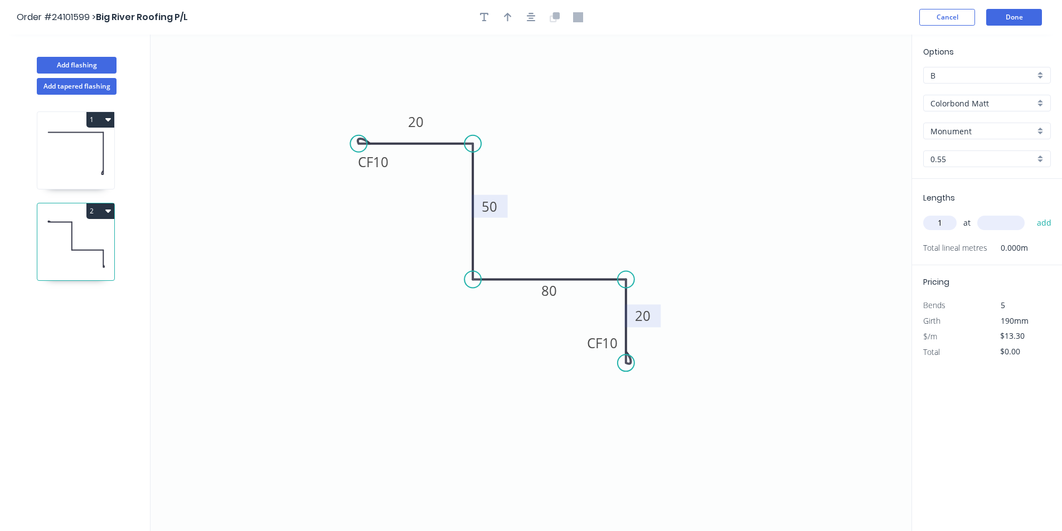
click at [991, 228] on input "text" at bounding box center [1000, 223] width 47 height 14
type input "2000"
click at [1031, 213] on button "add" at bounding box center [1044, 222] width 26 height 19
click at [89, 214] on button "2" at bounding box center [100, 211] width 28 height 16
click at [76, 234] on div "Duplicate" at bounding box center [61, 239] width 86 height 16
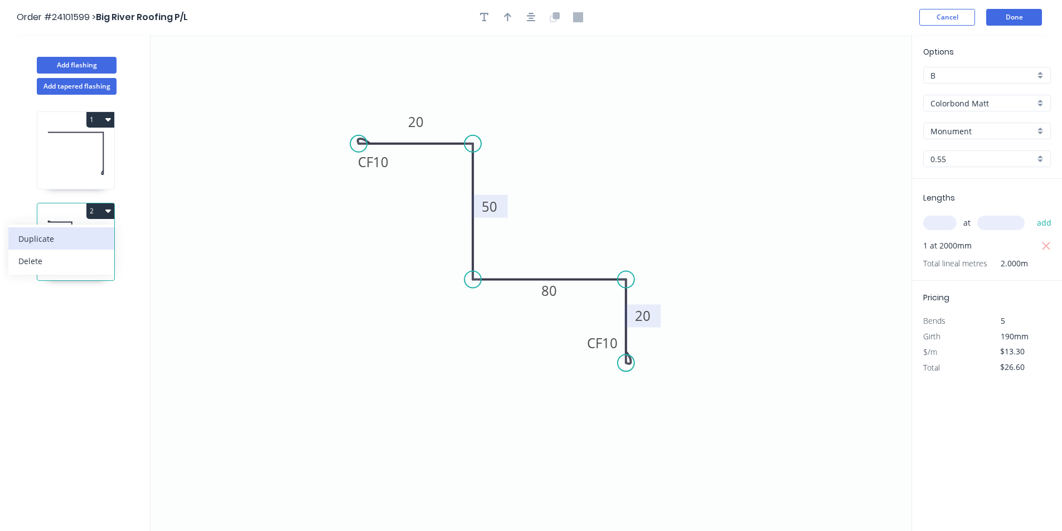
type input "$0.00"
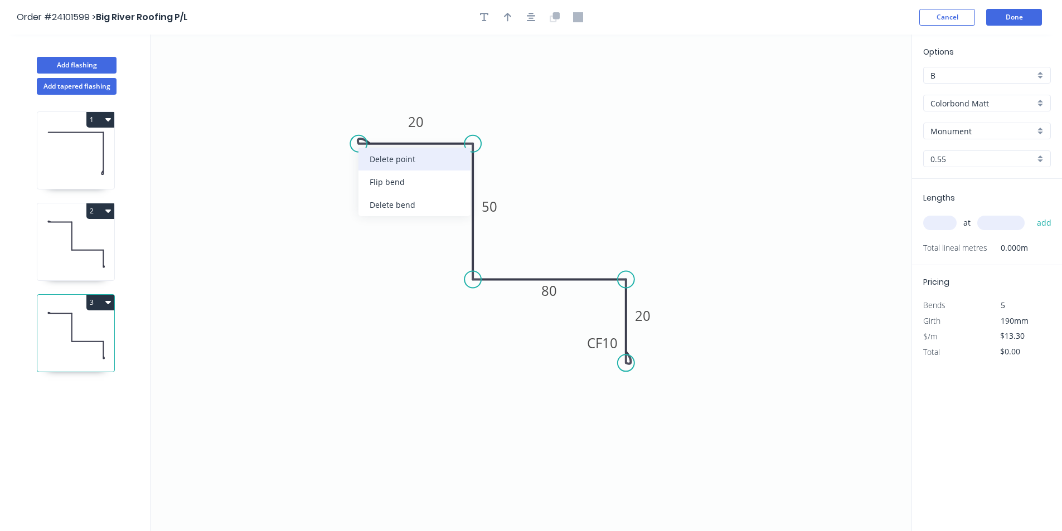
click at [397, 162] on div "Delete point" at bounding box center [414, 159] width 112 height 23
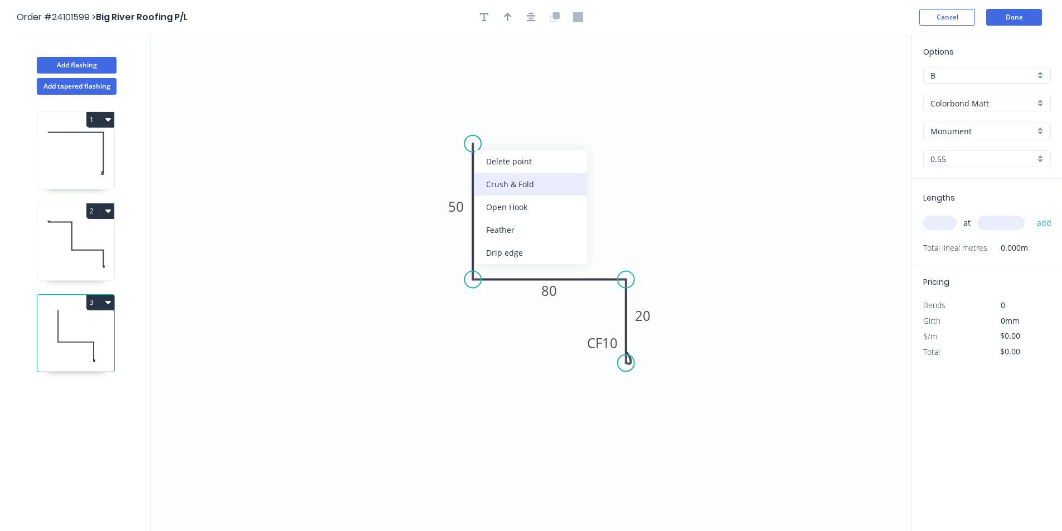
click at [489, 189] on div "Crush & Fold" at bounding box center [531, 184] width 112 height 23
type input "$12.24"
click at [488, 185] on div "Flip bend" at bounding box center [532, 186] width 112 height 23
click at [458, 206] on tspan "50" at bounding box center [456, 206] width 16 height 18
click at [544, 286] on tspan "80" at bounding box center [549, 290] width 16 height 18
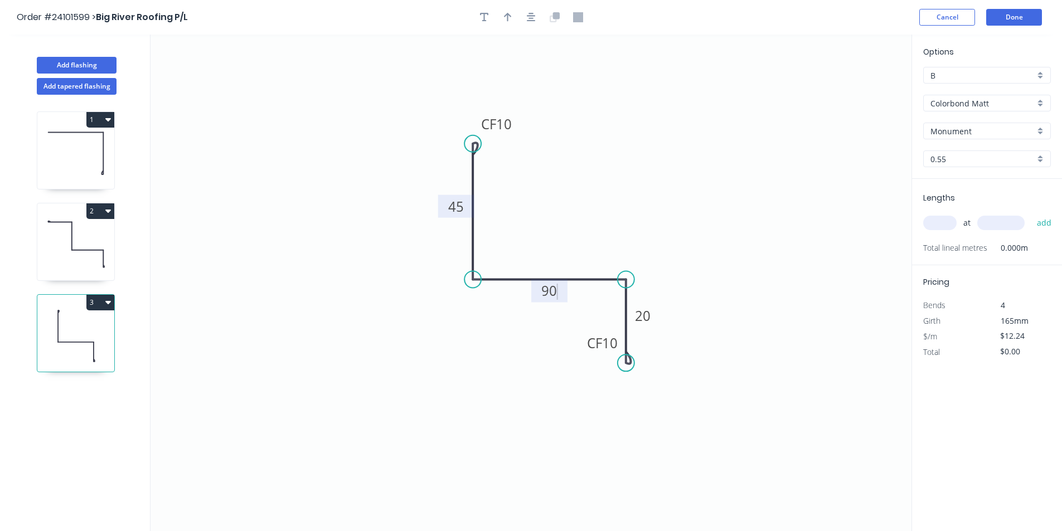
click at [948, 224] on input "text" at bounding box center [939, 223] width 33 height 14
type input "1"
click at [989, 222] on input "text" at bounding box center [1000, 223] width 47 height 14
type input "2000"
click at [1031, 213] on button "add" at bounding box center [1044, 222] width 26 height 19
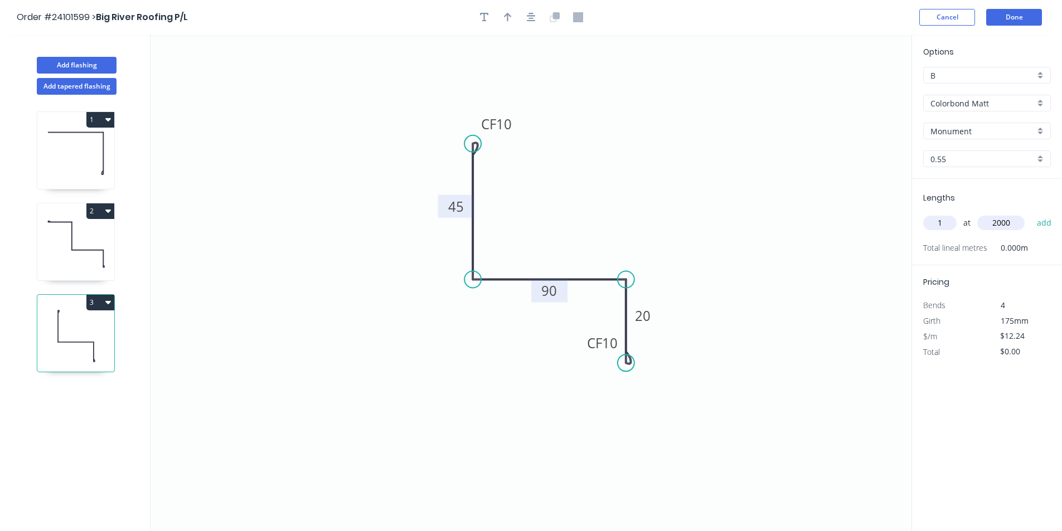
type input "$24.48"
click at [100, 214] on button "2" at bounding box center [100, 211] width 28 height 16
click at [83, 232] on div "Duplicate" at bounding box center [61, 239] width 86 height 16
type input "$13.30"
type input "$0.00"
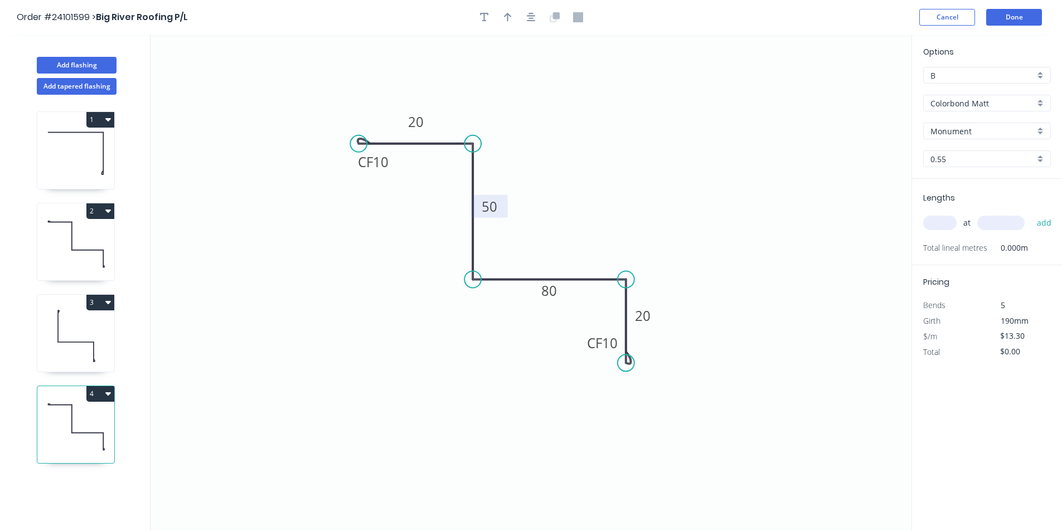
click at [489, 202] on tspan "50" at bounding box center [489, 206] width 16 height 18
click at [561, 294] on rect at bounding box center [549, 290] width 36 height 23
click at [556, 295] on tspan "80" at bounding box center [549, 290] width 16 height 18
click at [635, 383] on div "Delete point" at bounding box center [685, 381] width 112 height 23
click at [653, 316] on div "Crush & Fold" at bounding box center [682, 315] width 112 height 23
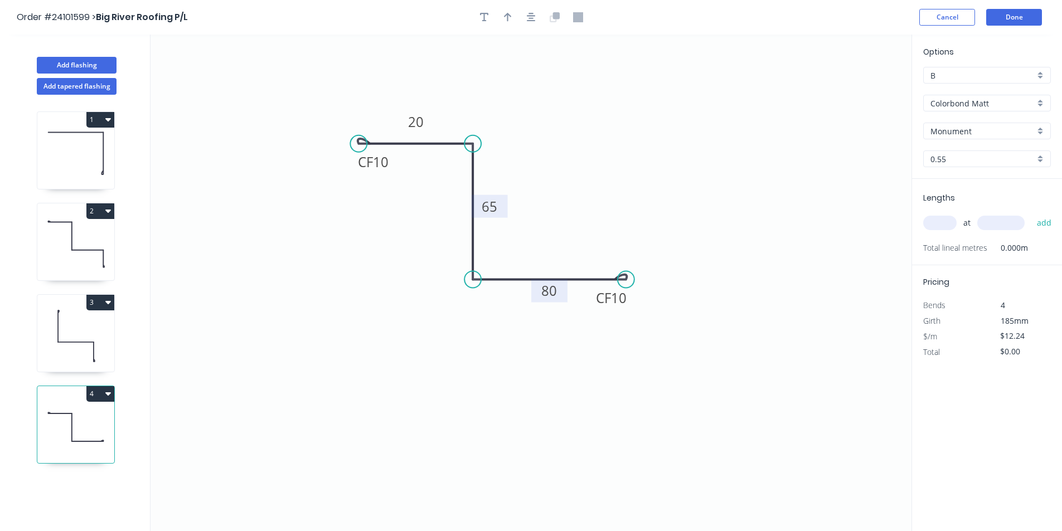
click at [558, 299] on rect at bounding box center [549, 292] width 22 height 16
click at [945, 222] on input "text" at bounding box center [939, 223] width 33 height 14
type input "$10.76"
type input "2"
click at [1007, 218] on input "text" at bounding box center [1000, 223] width 47 height 14
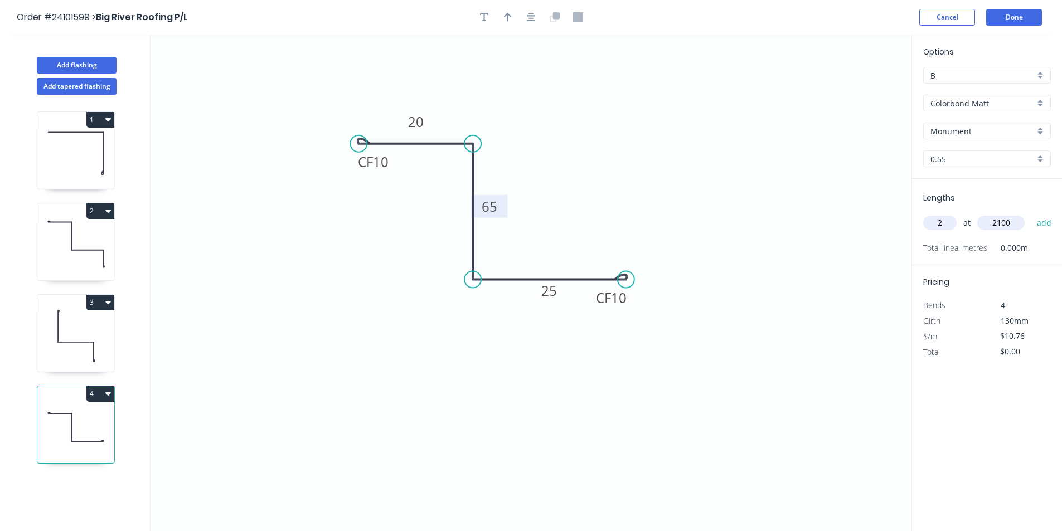
type input "2100"
click at [1031, 213] on button "add" at bounding box center [1044, 222] width 26 height 19
click at [107, 397] on icon "button" at bounding box center [108, 393] width 6 height 9
click at [88, 418] on div "Duplicate" at bounding box center [61, 421] width 86 height 16
type input "$0.00"
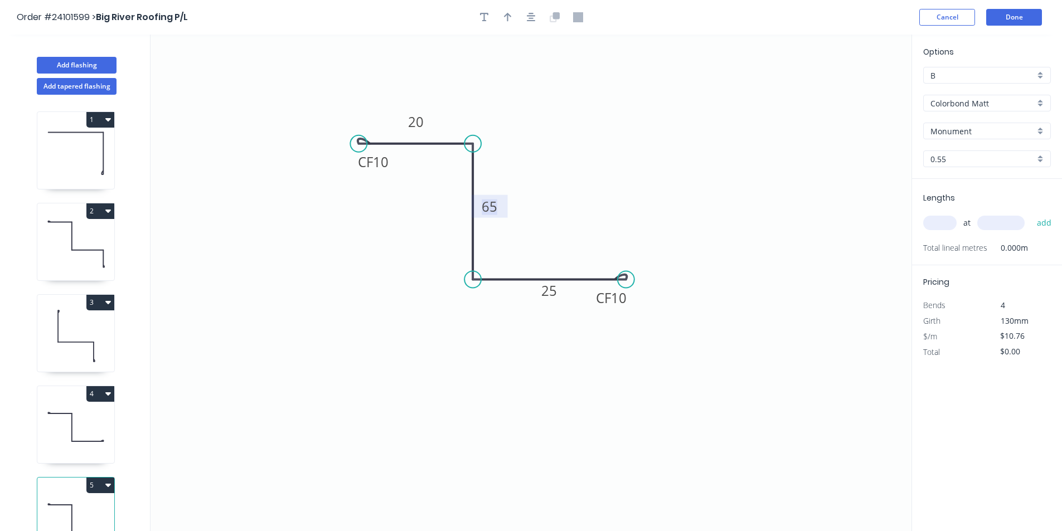
click at [490, 212] on tspan "65" at bounding box center [489, 206] width 16 height 18
click at [552, 296] on tspan "25" at bounding box center [549, 290] width 16 height 18
click at [953, 221] on input "text" at bounding box center [939, 223] width 33 height 14
type input "1"
click at [996, 216] on div "1 at add" at bounding box center [988, 222] width 130 height 19
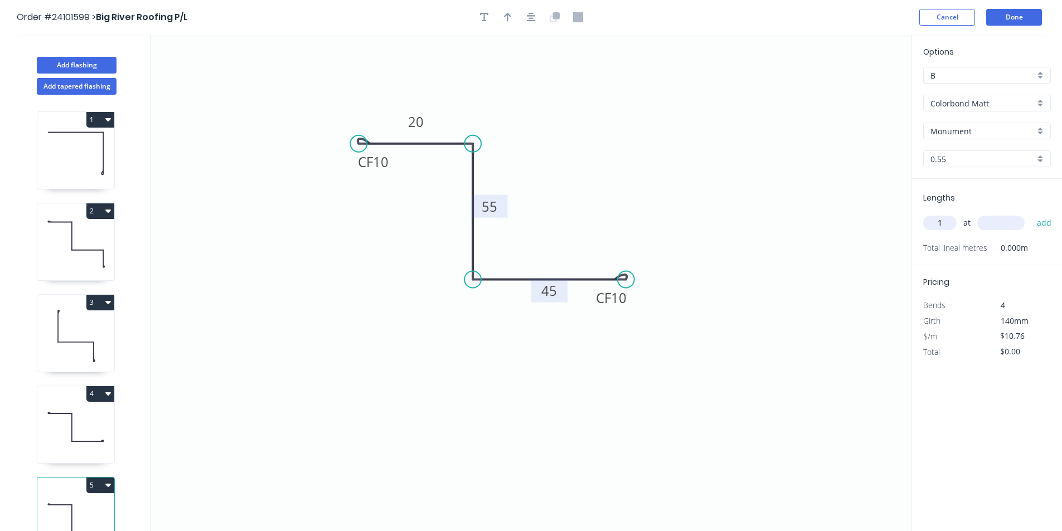
click at [996, 222] on input "text" at bounding box center [1000, 223] width 47 height 14
type input "2100"
click at [1031, 213] on button "add" at bounding box center [1044, 222] width 26 height 19
type input "$22.60"
click at [88, 58] on button "Add flashing" at bounding box center [77, 65] width 80 height 17
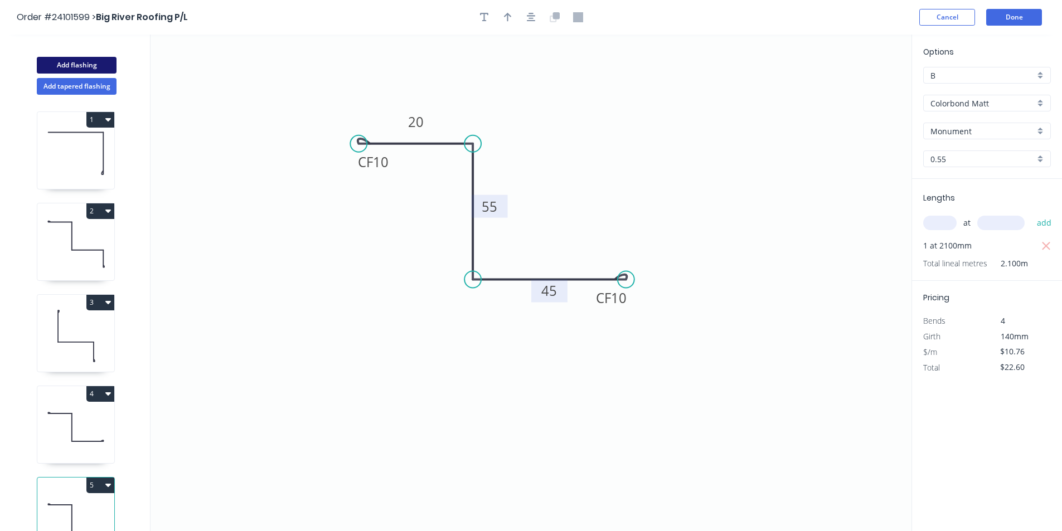
type input "$0.00"
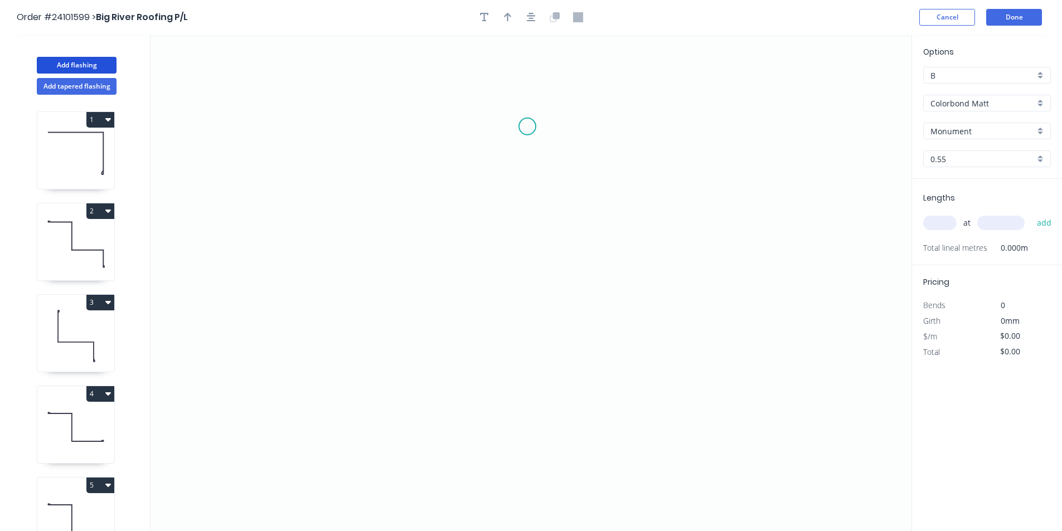
click at [527, 126] on icon "0" at bounding box center [530, 283] width 761 height 497
click at [518, 271] on icon "0" at bounding box center [530, 283] width 761 height 497
click at [637, 269] on icon "0 ?" at bounding box center [530, 283] width 761 height 497
click at [455, 279] on icon "0 ? ?" at bounding box center [530, 283] width 761 height 497
click at [455, 279] on circle at bounding box center [454, 270] width 17 height 17
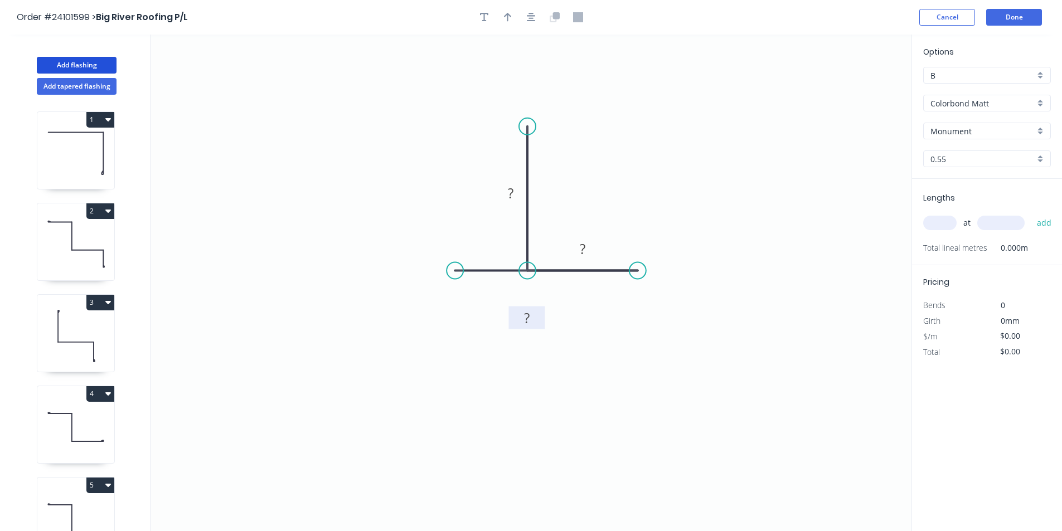
drag, startPoint x: 531, startPoint y: 241, endPoint x: 511, endPoint y: 310, distance: 71.8
click at [511, 310] on rect at bounding box center [527, 317] width 36 height 23
click at [524, 322] on tspan "?" at bounding box center [527, 318] width 6 height 18
click at [591, 252] on rect at bounding box center [582, 250] width 22 height 16
click at [518, 198] on rect at bounding box center [510, 194] width 22 height 16
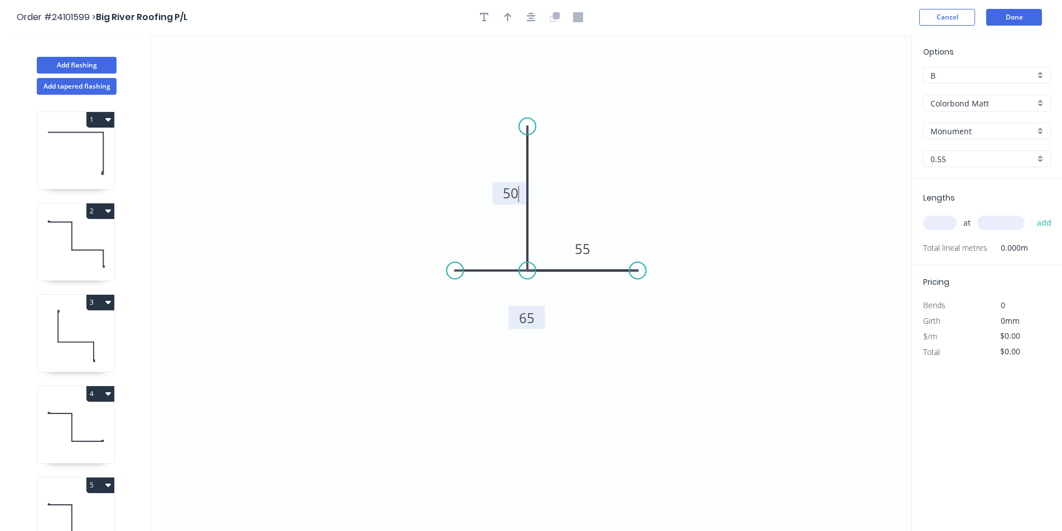
click at [941, 225] on input "text" at bounding box center [939, 223] width 33 height 14
type input "$10.12"
type input "1"
click at [1014, 226] on input "text" at bounding box center [1000, 223] width 47 height 14
type input "700"
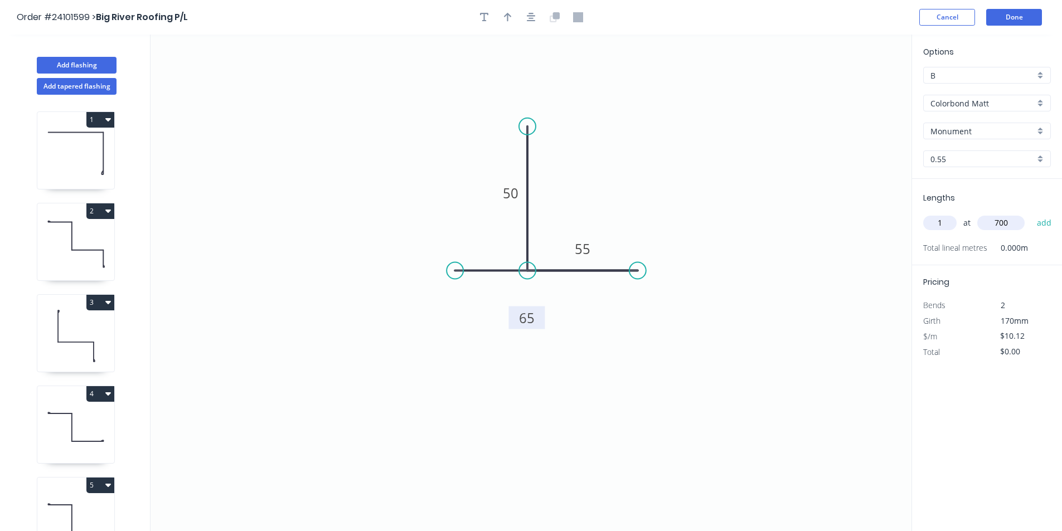
click at [1031, 213] on button "add" at bounding box center [1044, 222] width 26 height 19
type input "$7.08"
click at [84, 60] on button "Add flashing" at bounding box center [77, 65] width 80 height 17
type input "$0.00"
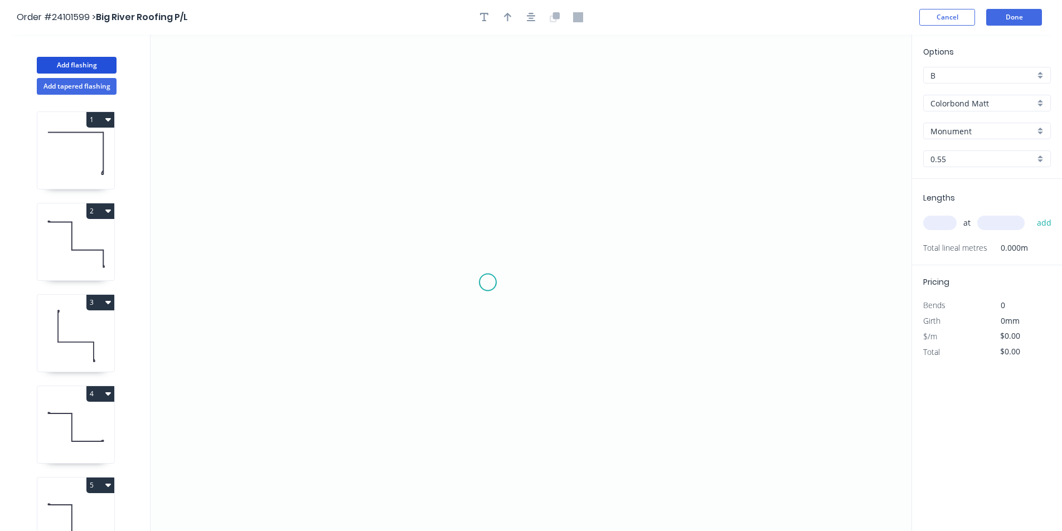
click at [488, 282] on icon "0" at bounding box center [530, 283] width 761 height 497
click at [491, 140] on icon "0" at bounding box center [530, 283] width 761 height 497
click at [659, 143] on icon "0 ?" at bounding box center [530, 283] width 761 height 497
click at [663, 231] on icon "0 ? ?" at bounding box center [530, 283] width 761 height 497
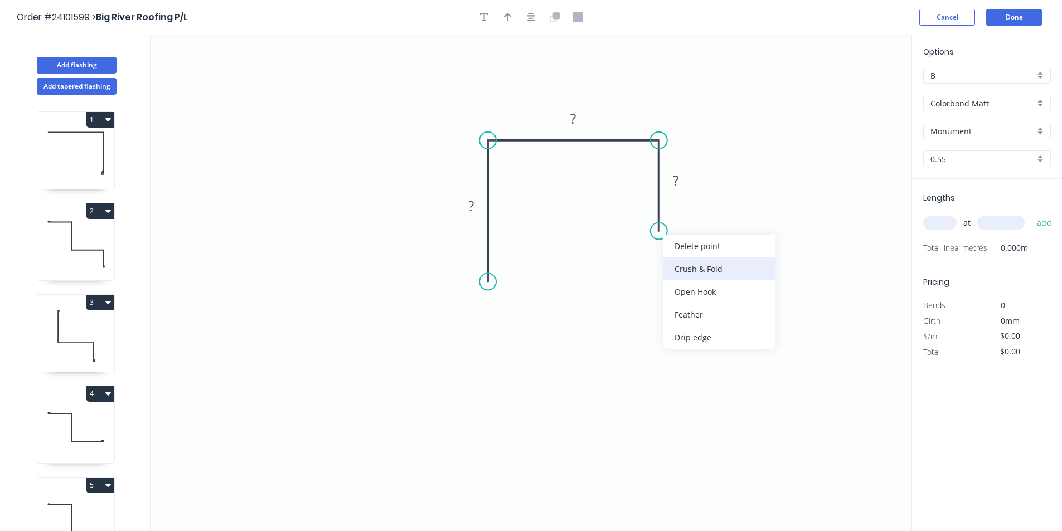
click at [687, 272] on div "Crush & Fold" at bounding box center [719, 268] width 112 height 23
click at [665, 265] on div "Flip bend" at bounding box center [715, 267] width 112 height 23
click at [680, 178] on rect at bounding box center [675, 181] width 22 height 16
click at [583, 116] on rect at bounding box center [573, 119] width 22 height 16
click at [473, 210] on tspan "?" at bounding box center [471, 206] width 6 height 18
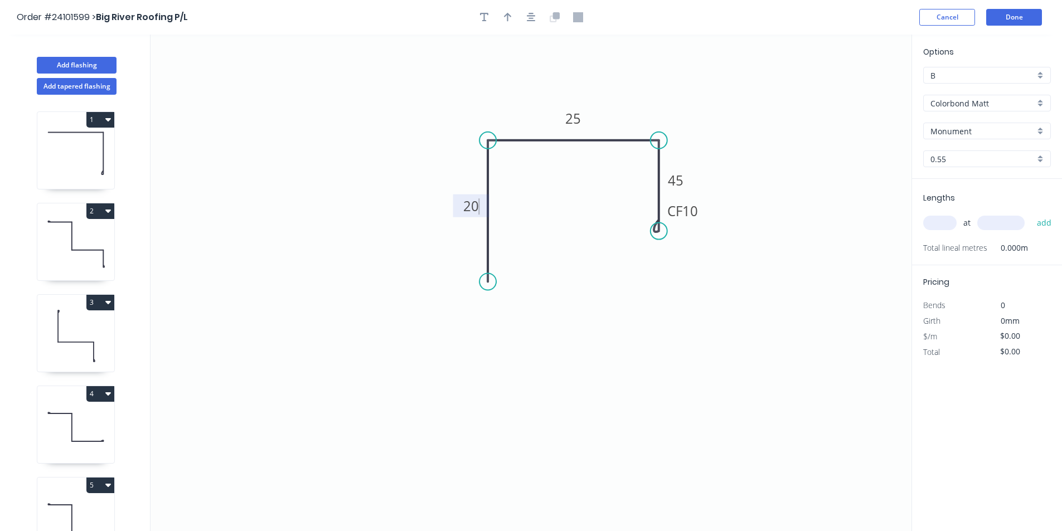
click at [946, 232] on div "at add" at bounding box center [988, 222] width 130 height 19
type input "$8.24"
click at [949, 223] on input "text" at bounding box center [939, 223] width 33 height 14
type input "1"
click at [1015, 226] on input "text" at bounding box center [1000, 223] width 47 height 14
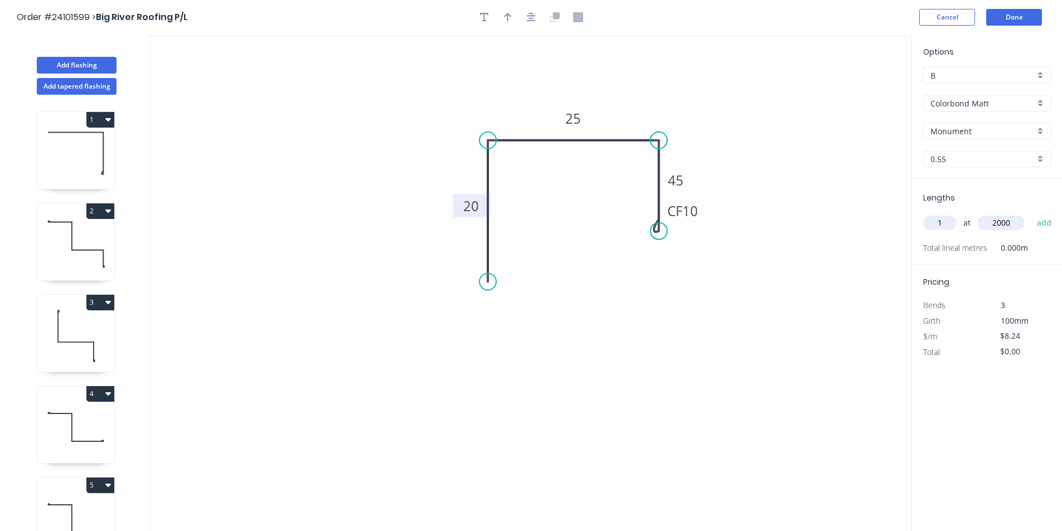
type input "2000"
click at [1031, 213] on button "add" at bounding box center [1044, 222] width 26 height 19
type input "$16.48"
click at [96, 60] on button "Add flashing" at bounding box center [77, 65] width 80 height 17
type input "$0.00"
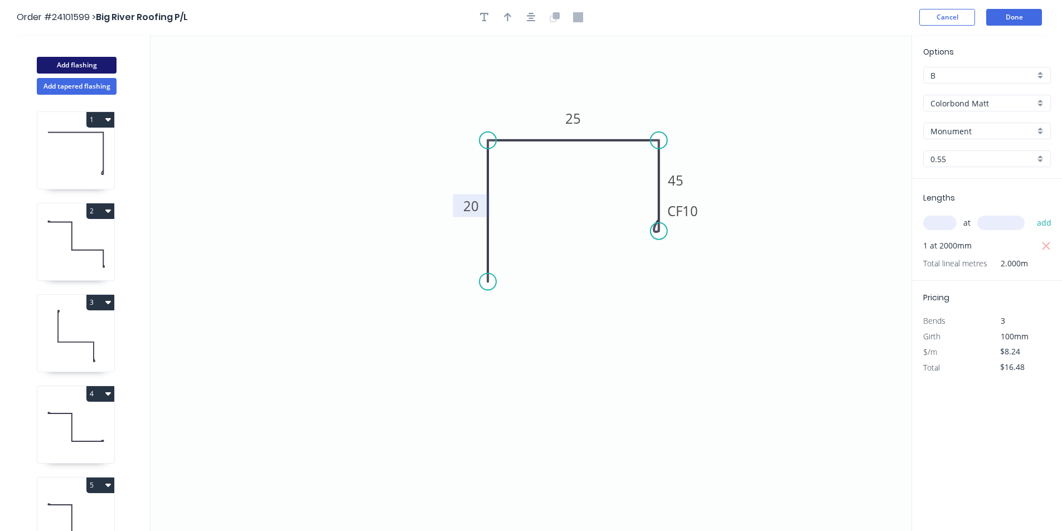
type input "$0.00"
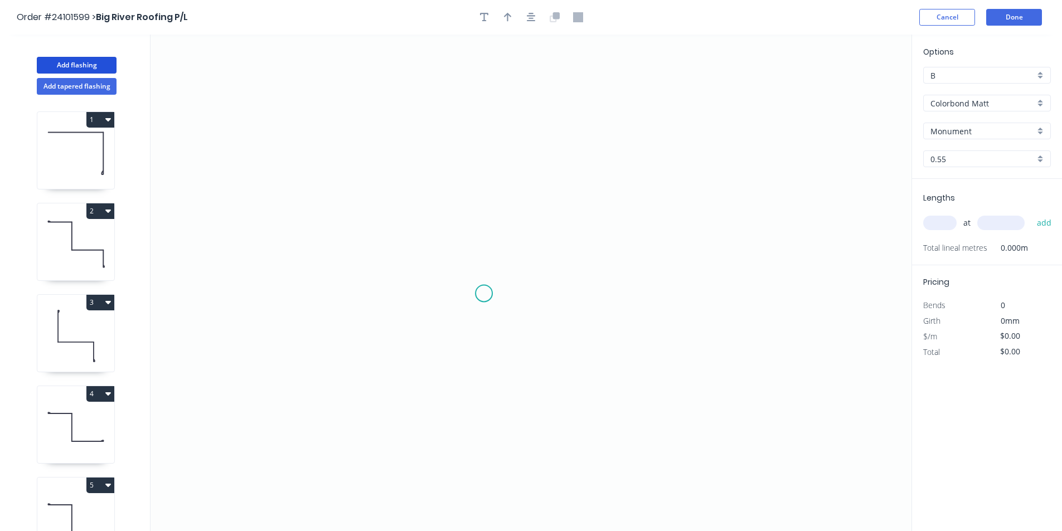
click at [476, 285] on icon "0" at bounding box center [530, 283] width 761 height 497
click at [475, 141] on icon "0" at bounding box center [530, 283] width 761 height 497
click at [640, 133] on icon "0 ?" at bounding box center [530, 283] width 761 height 497
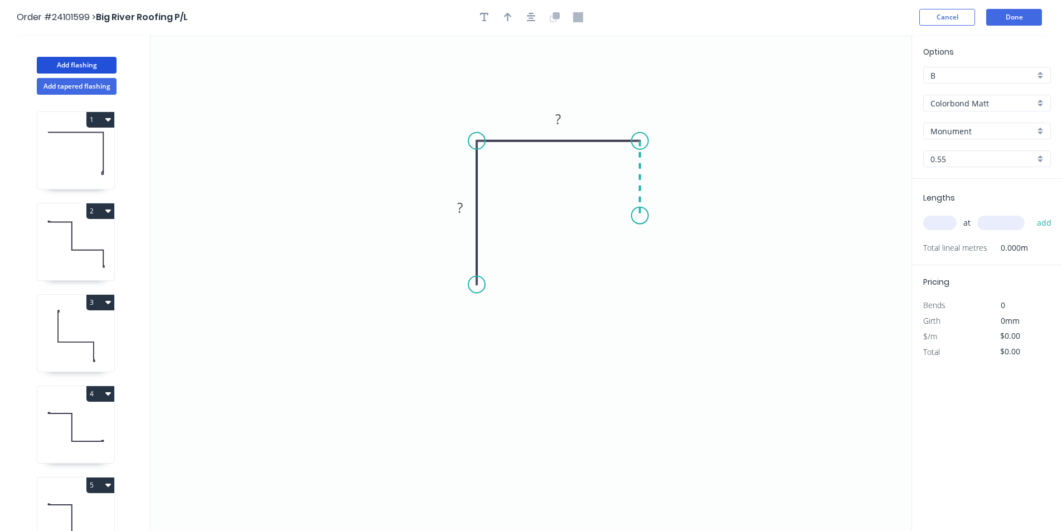
click at [643, 216] on icon "0 ? ?" at bounding box center [530, 283] width 761 height 497
click at [660, 176] on rect at bounding box center [656, 174] width 22 height 16
click at [566, 116] on rect at bounding box center [558, 120] width 22 height 16
click at [456, 204] on rect at bounding box center [460, 209] width 22 height 16
click at [941, 217] on input "text" at bounding box center [939, 223] width 33 height 14
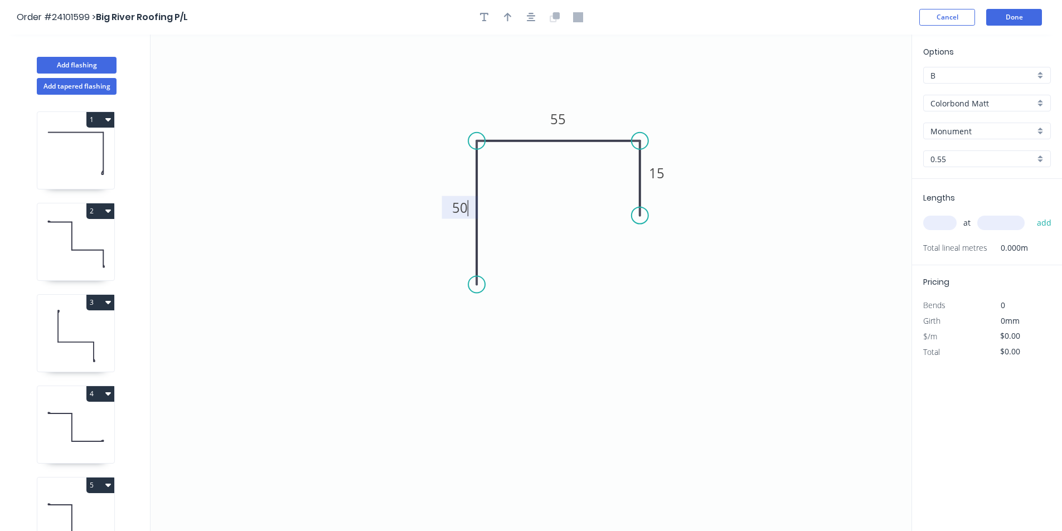
type input "$8.65"
type input "1"
click at [990, 228] on input "text" at bounding box center [1000, 223] width 47 height 14
type input "1900"
click at [1031, 213] on button "add" at bounding box center [1044, 222] width 26 height 19
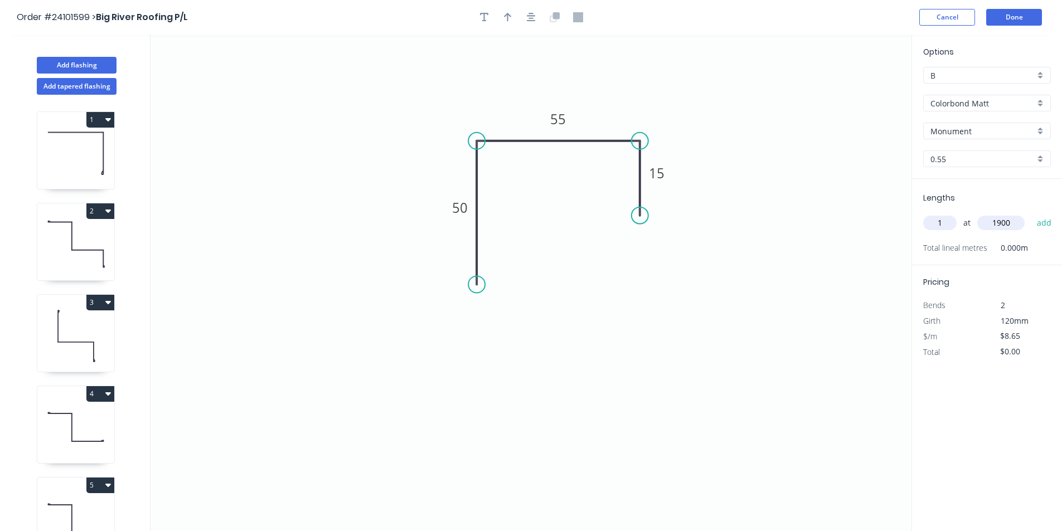
type input "$16.44"
type input "1"
click at [990, 228] on input "text" at bounding box center [1000, 223] width 47 height 14
type input "1200"
click at [1031, 213] on button "add" at bounding box center [1044, 222] width 26 height 19
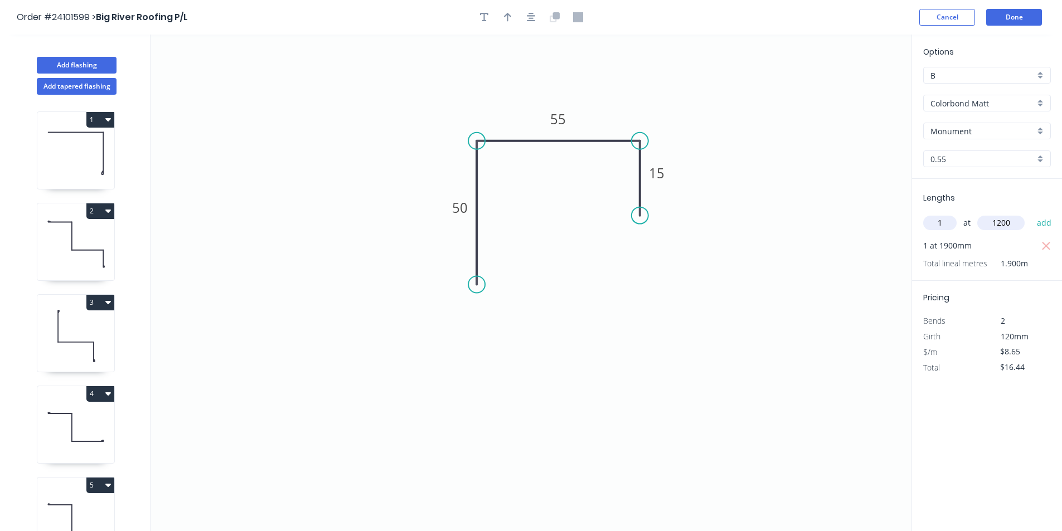
type input "$26.82"
type input "1"
click at [990, 228] on input "text" at bounding box center [1000, 223] width 47 height 14
type input "600"
click at [1031, 213] on button "add" at bounding box center [1044, 222] width 26 height 19
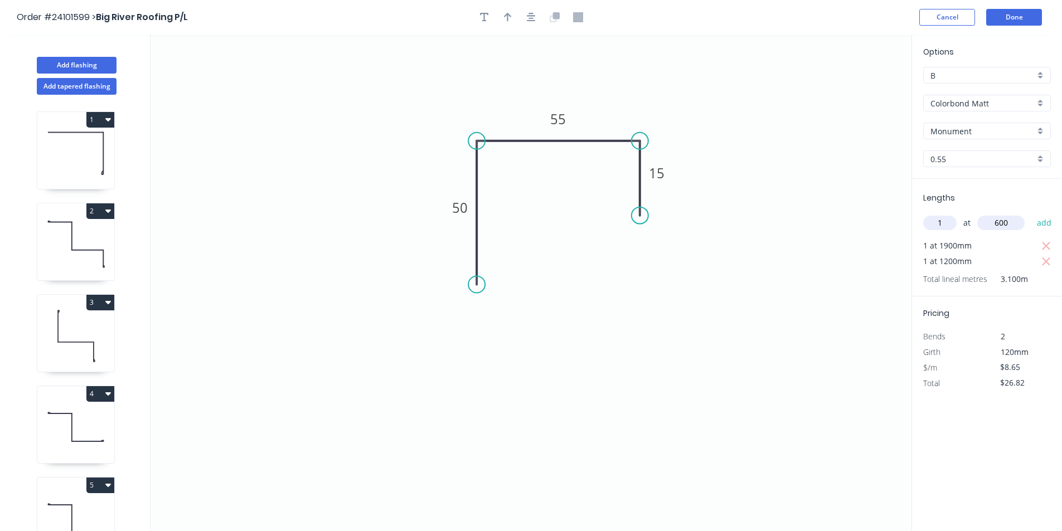
type input "$32.01"
type input "1"
click at [990, 228] on input "text" at bounding box center [1000, 223] width 47 height 14
type input "800"
click at [1031, 213] on button "add" at bounding box center [1044, 222] width 26 height 19
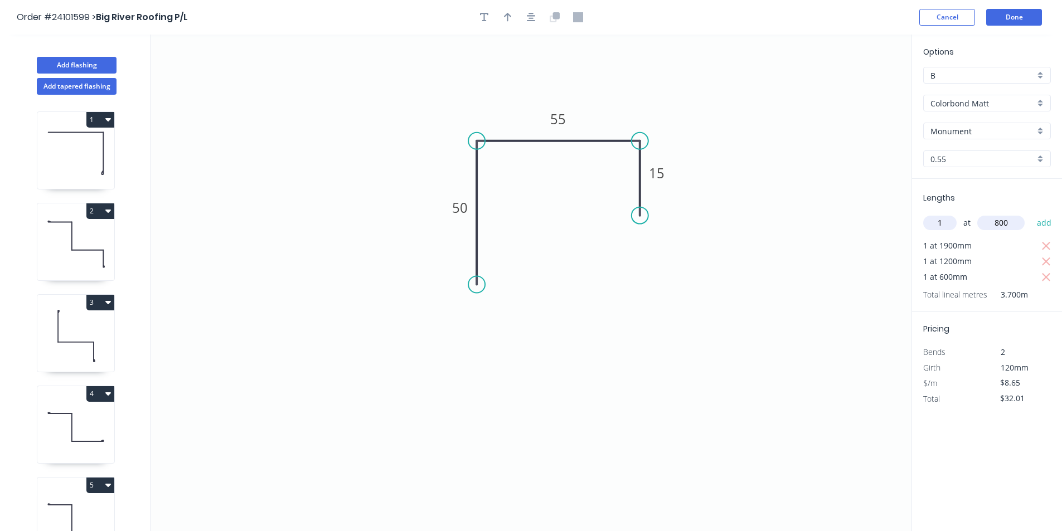
type input "$38.93"
click at [75, 63] on button "Add flashing" at bounding box center [77, 65] width 80 height 17
type input "$0.00"
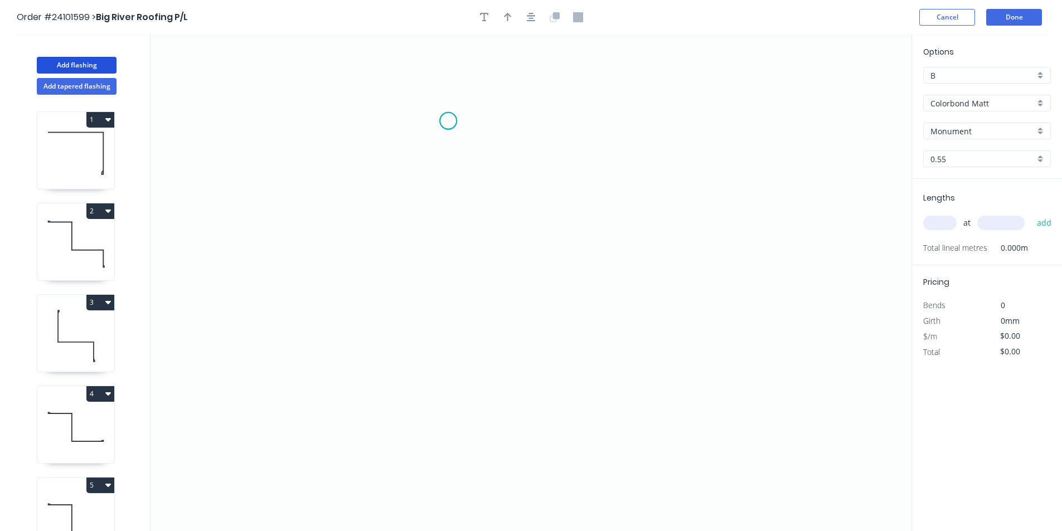
click at [448, 121] on icon "0" at bounding box center [530, 283] width 761 height 497
click at [439, 290] on icon "0" at bounding box center [530, 283] width 761 height 497
click at [634, 291] on icon "0 ?" at bounding box center [530, 283] width 761 height 497
click at [630, 419] on icon "0 ? ?" at bounding box center [530, 283] width 761 height 497
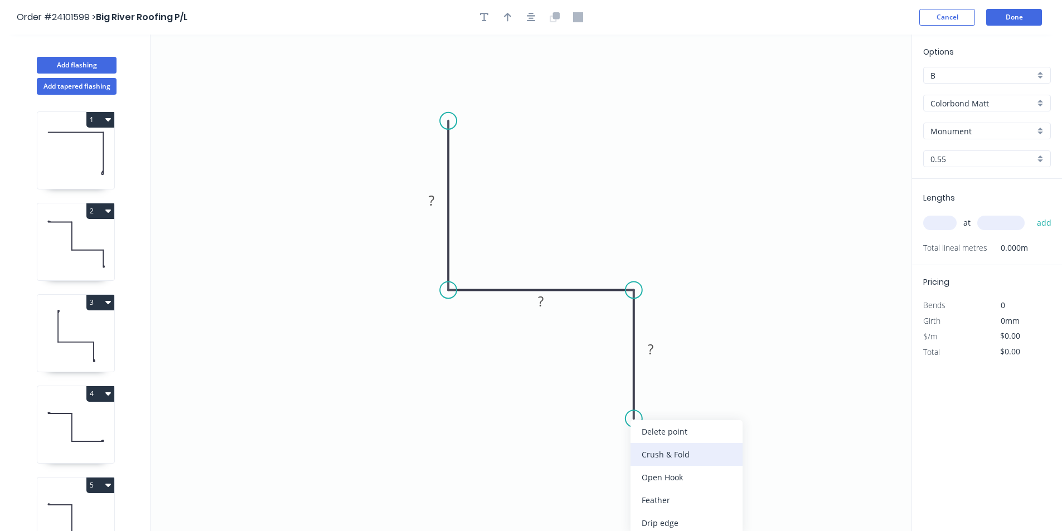
click at [657, 451] on div "Crush & Fold" at bounding box center [686, 454] width 112 height 23
drag, startPoint x: 646, startPoint y: 456, endPoint x: 653, endPoint y: 388, distance: 68.8
click at [646, 453] on div "Flip bend" at bounding box center [692, 461] width 112 height 23
click at [657, 348] on rect at bounding box center [650, 350] width 22 height 16
click at [550, 300] on rect at bounding box center [541, 302] width 22 height 16
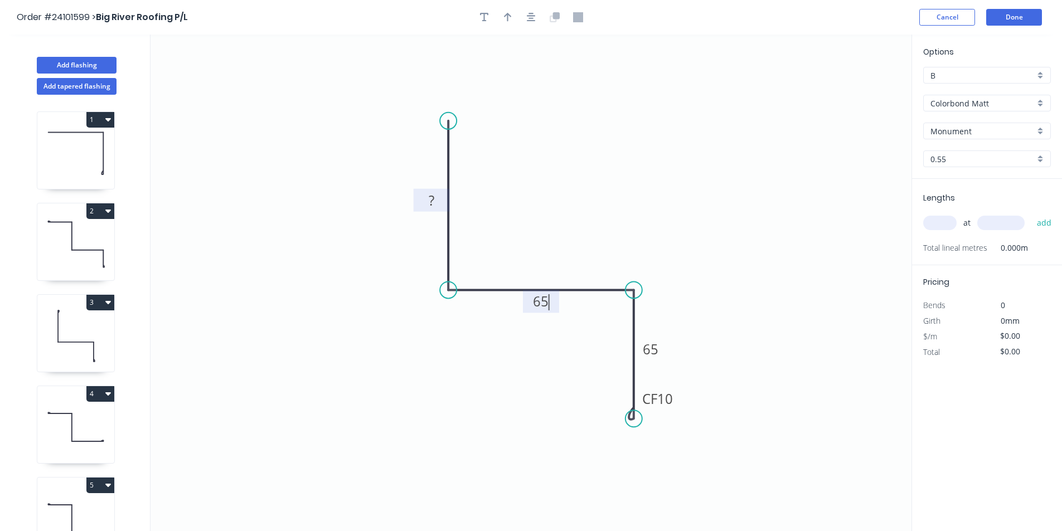
click at [429, 199] on tspan "?" at bounding box center [432, 200] width 6 height 18
click at [947, 223] on input "text" at bounding box center [939, 223] width 33 height 14
type input "$11.18"
type input "1"
click at [1006, 222] on input "text" at bounding box center [1000, 223] width 47 height 14
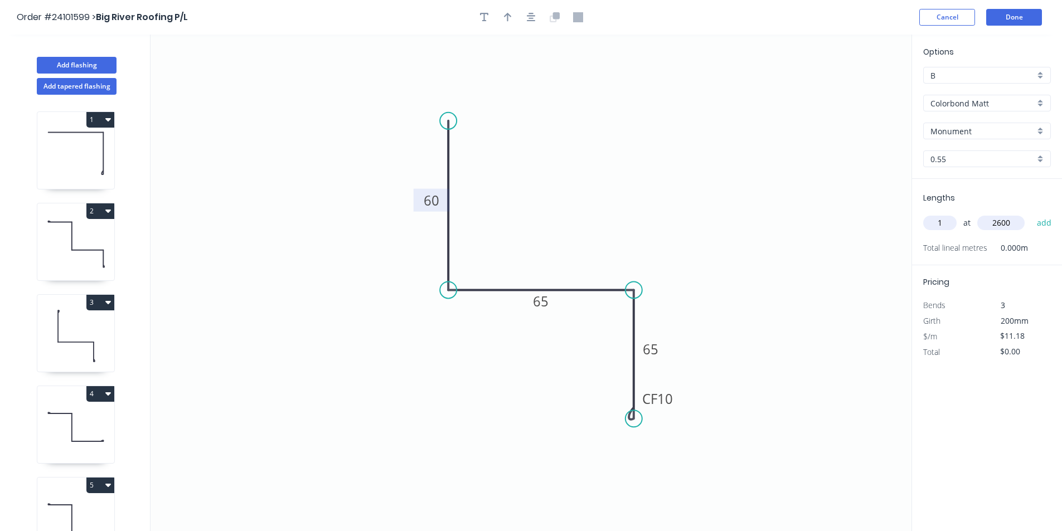
type input "2600"
click at [1031, 213] on button "add" at bounding box center [1044, 222] width 26 height 19
type input "$29.07"
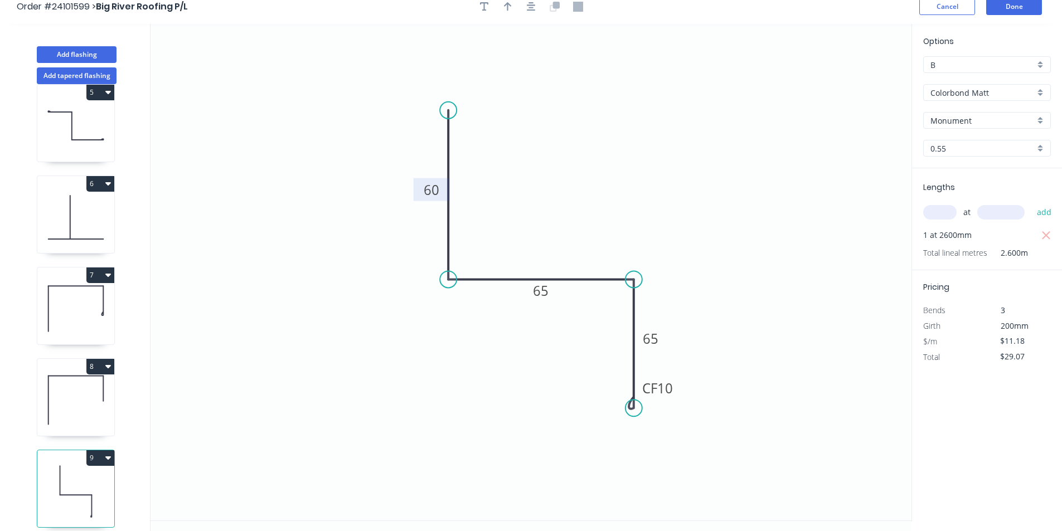
scroll to position [21, 0]
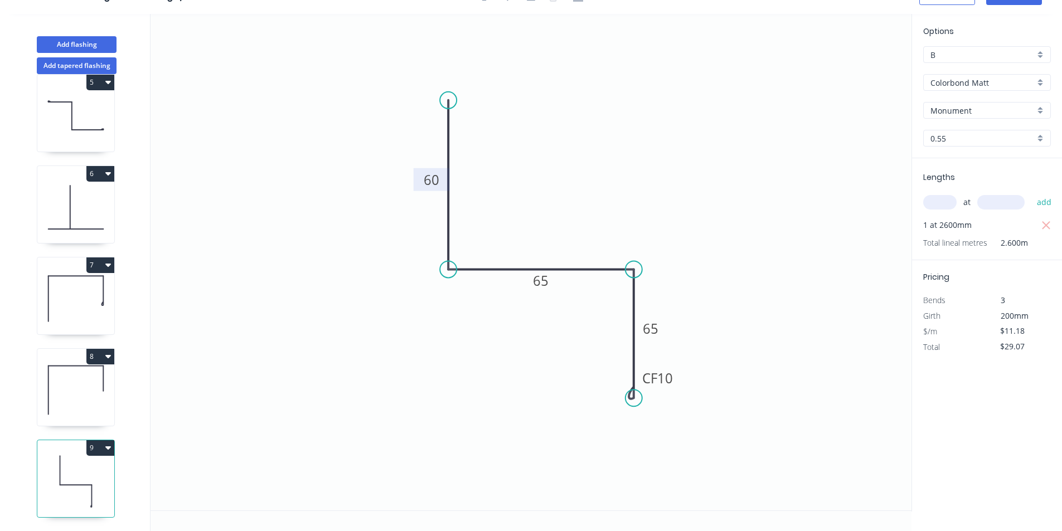
click at [64, 371] on icon at bounding box center [75, 389] width 77 height 71
type input "$8.65"
type input "$38.93"
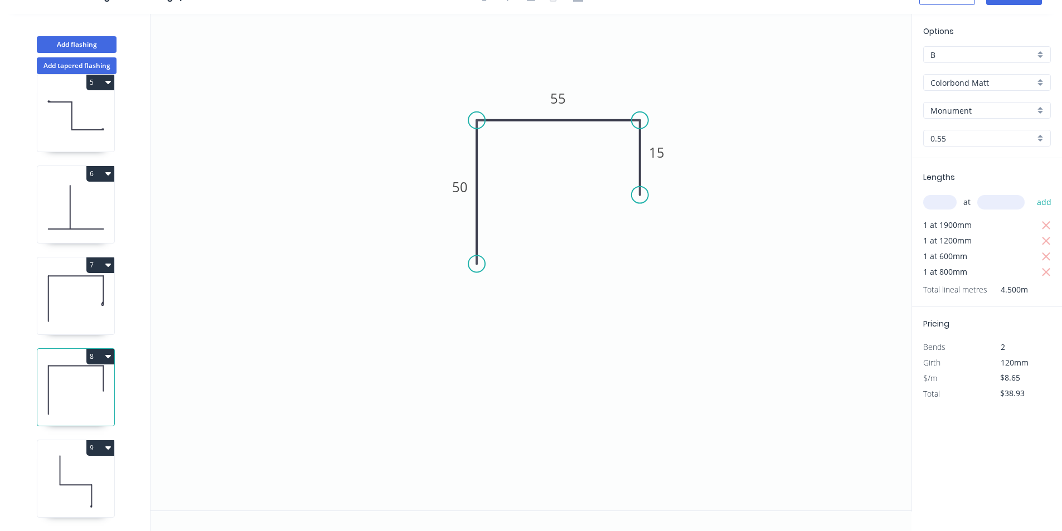
click at [942, 205] on input "text" at bounding box center [939, 202] width 33 height 14
type input "1"
click at [1019, 206] on input "text" at bounding box center [1000, 202] width 47 height 14
type input "3100"
click at [1031, 193] on button "add" at bounding box center [1044, 202] width 26 height 19
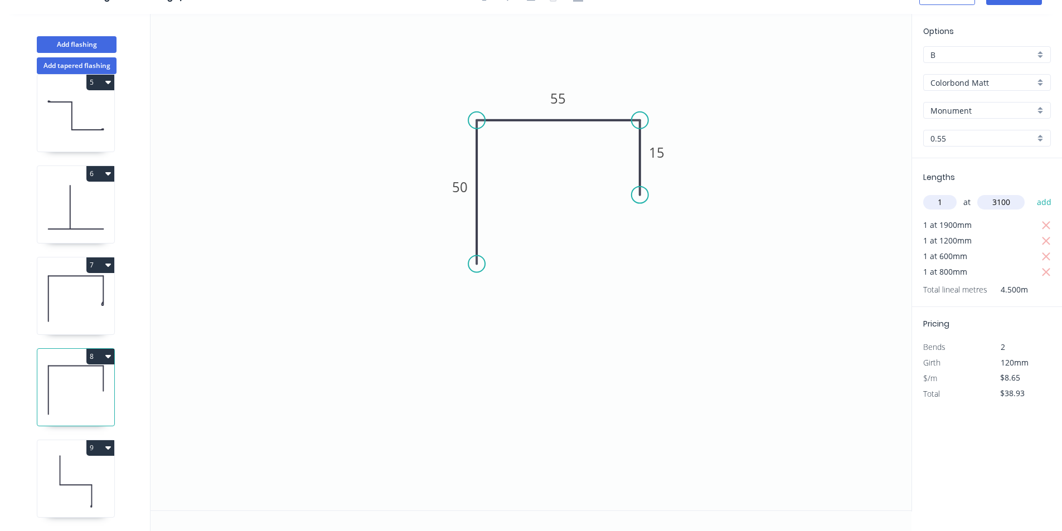
type input "$65.74"
type input "1"
click at [1010, 202] on input "text" at bounding box center [1000, 202] width 47 height 14
type input "1200"
click at [1031, 193] on button "add" at bounding box center [1044, 202] width 26 height 19
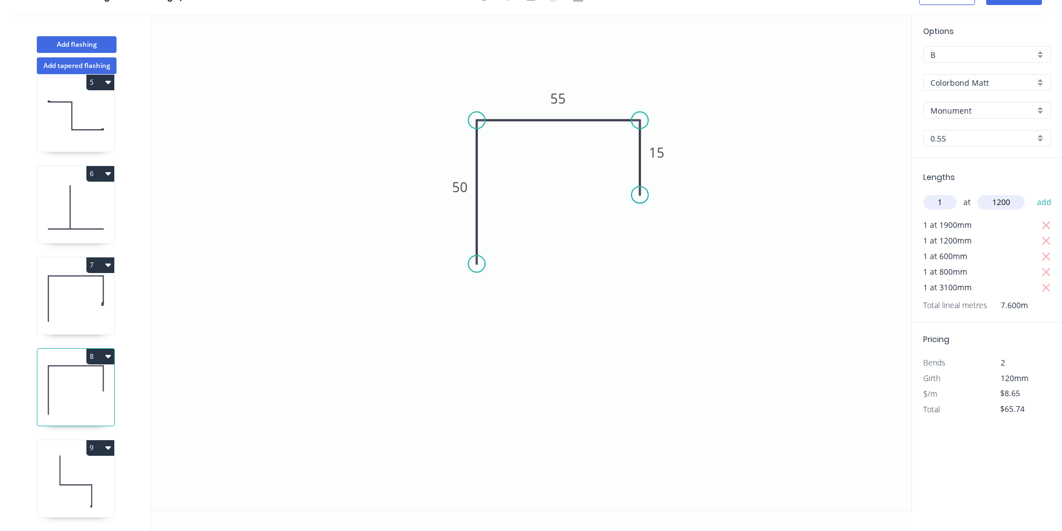
type input "$76.12"
click at [74, 471] on icon at bounding box center [75, 481] width 77 height 71
type input "$11.18"
type input "$29.07"
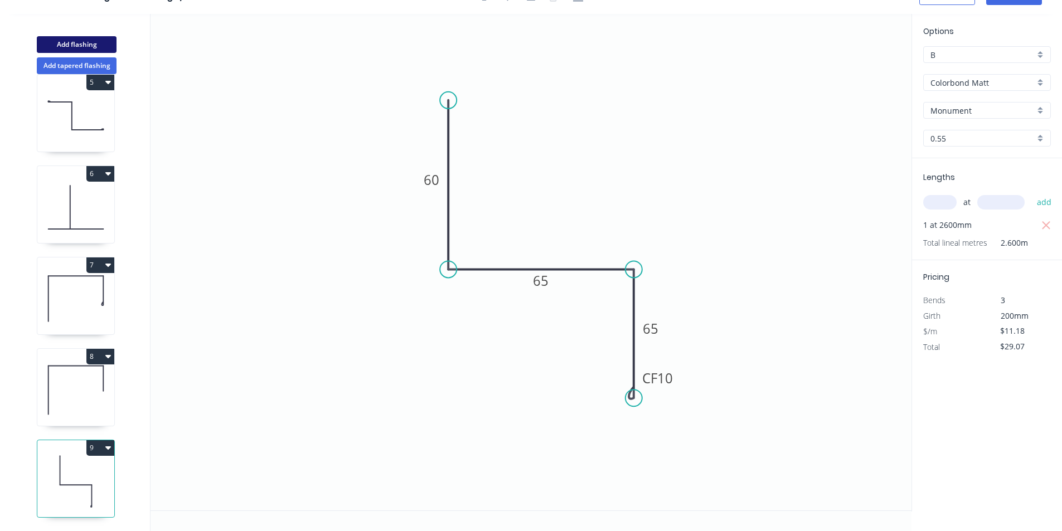
click at [69, 46] on button "Add flashing" at bounding box center [77, 44] width 80 height 17
type input "$0.00"
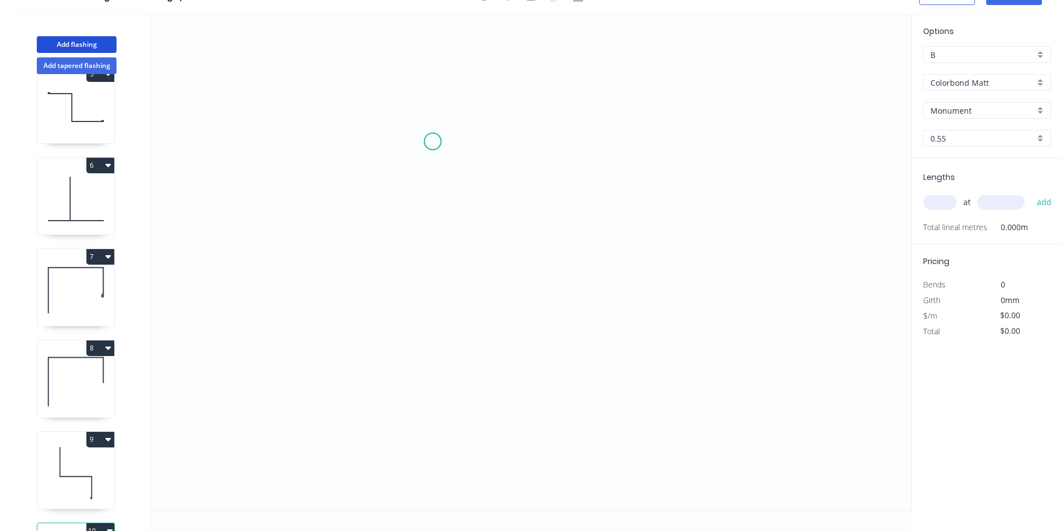
click at [432, 142] on icon "0" at bounding box center [530, 262] width 761 height 497
click at [568, 146] on icon "0" at bounding box center [530, 262] width 761 height 497
click at [568, 336] on icon "0 ?" at bounding box center [530, 262] width 761 height 497
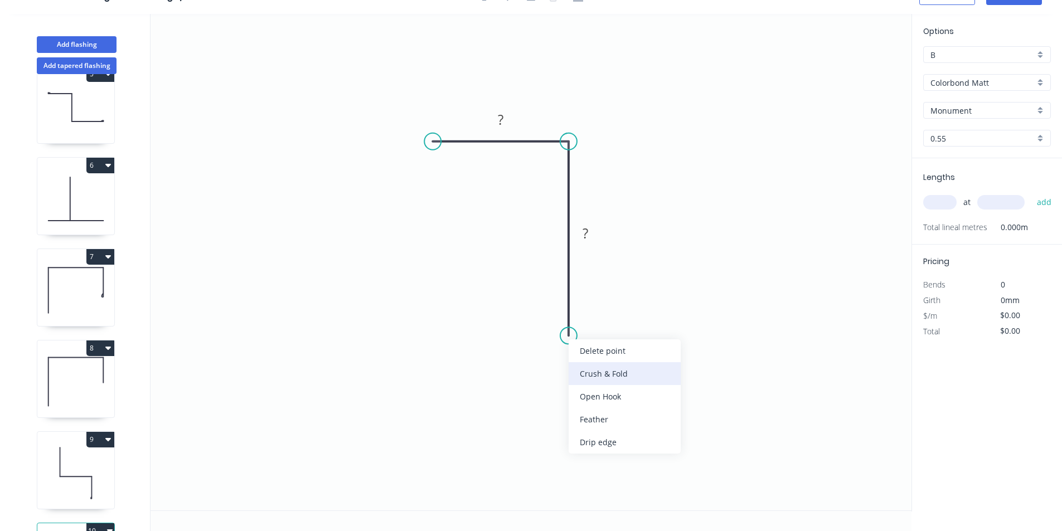
click at [594, 375] on div "Crush & Fold" at bounding box center [624, 373] width 112 height 23
click at [588, 371] on div "Flip bend" at bounding box center [629, 375] width 112 height 23
click at [591, 231] on rect at bounding box center [585, 234] width 22 height 16
click at [504, 122] on rect at bounding box center [500, 121] width 22 height 16
click at [950, 202] on input "text" at bounding box center [939, 202] width 33 height 14
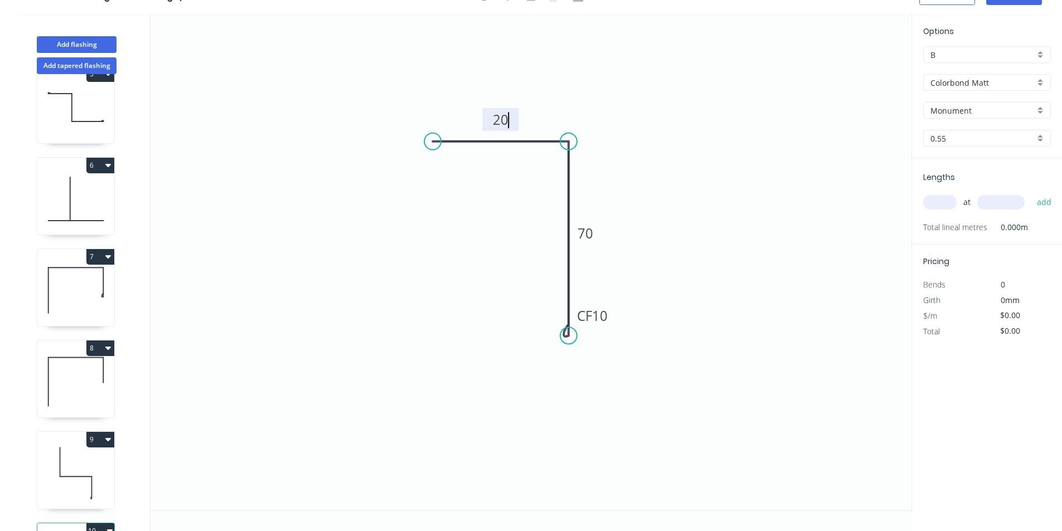
type input "$7.18"
type input "1"
click at [1000, 205] on input "text" at bounding box center [1000, 202] width 47 height 14
type input "1900"
click at [1031, 193] on button "add" at bounding box center [1044, 202] width 26 height 19
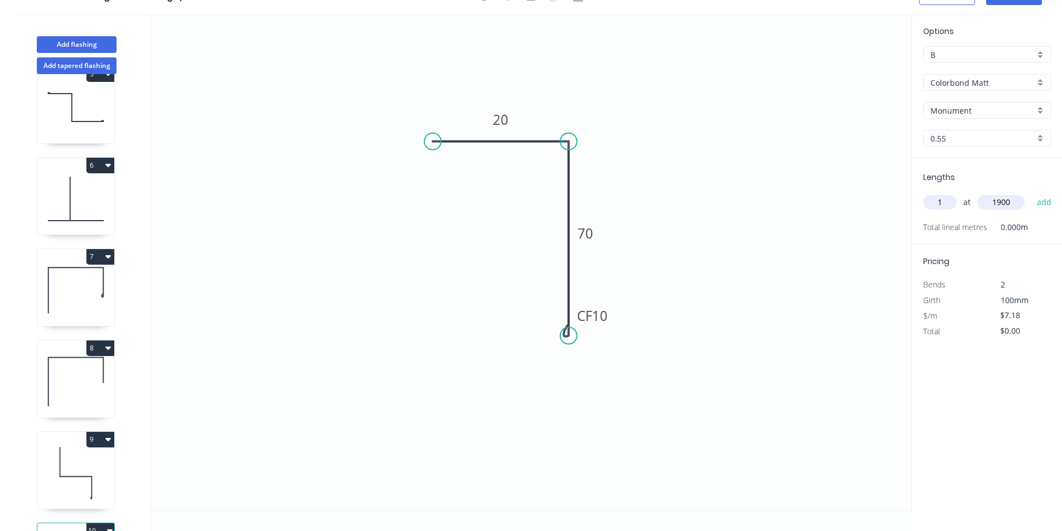
type input "$13.64"
type input "1"
click at [1000, 205] on input "text" at bounding box center [1000, 202] width 47 height 14
type input "1200"
click at [1031, 193] on button "add" at bounding box center [1044, 202] width 26 height 19
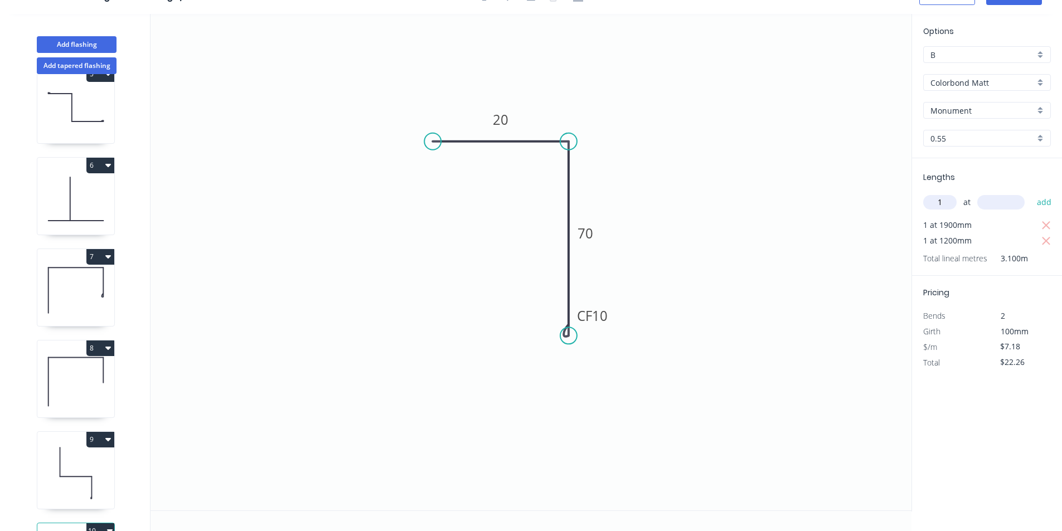
click at [1000, 205] on input "text" at bounding box center [1000, 202] width 47 height 14
click at [1031, 193] on button "add" at bounding box center [1044, 202] width 26 height 19
click at [1000, 205] on input "text" at bounding box center [1000, 202] width 47 height 14
click at [1031, 193] on button "add" at bounding box center [1044, 202] width 26 height 19
click at [1000, 205] on input "text" at bounding box center [1000, 202] width 47 height 14
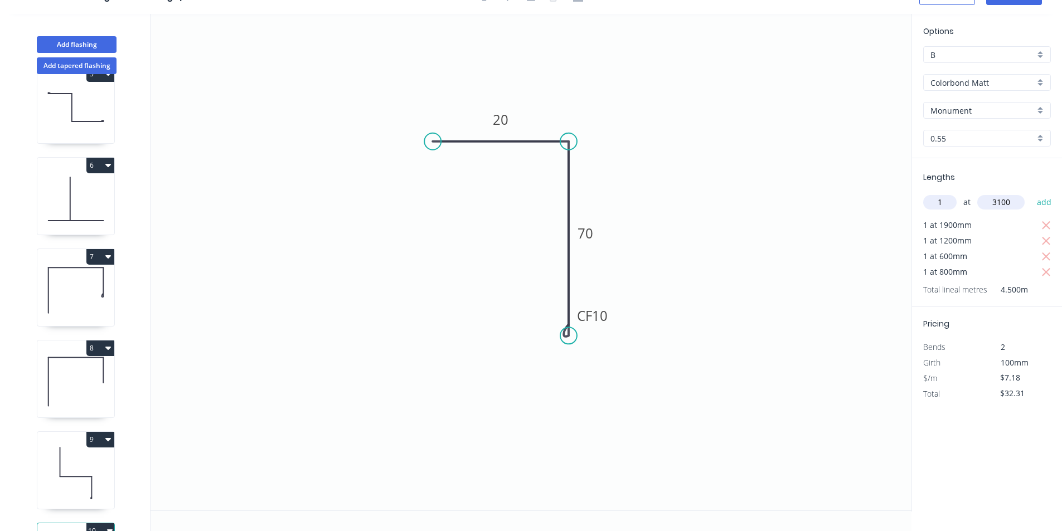
click at [1031, 193] on button "add" at bounding box center [1044, 202] width 26 height 19
click at [1000, 205] on input "text" at bounding box center [1000, 202] width 47 height 14
click at [1031, 193] on button "add" at bounding box center [1044, 202] width 26 height 19
click at [93, 46] on button "Add flashing" at bounding box center [77, 44] width 80 height 17
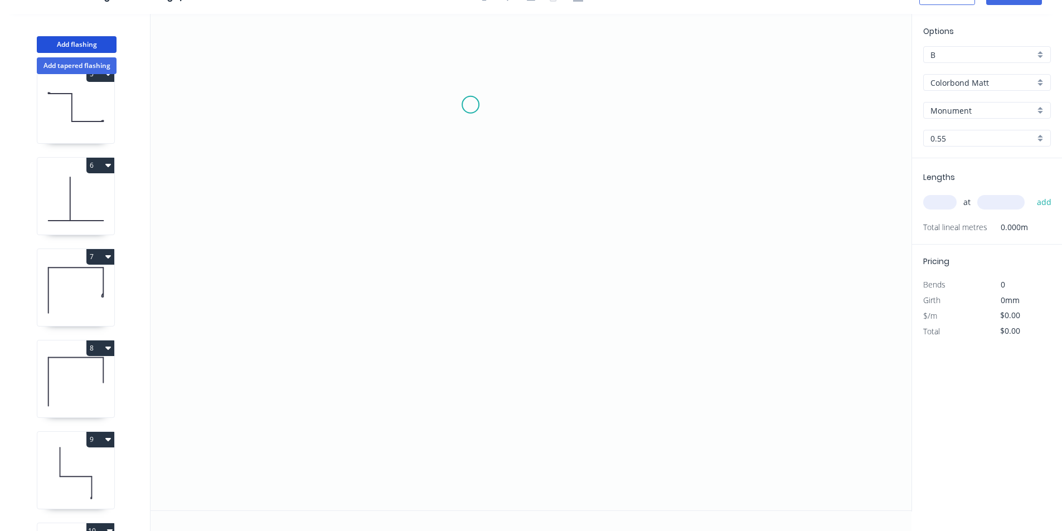
click at [470, 105] on icon "0" at bounding box center [530, 262] width 761 height 497
click at [633, 105] on icon "0" at bounding box center [530, 262] width 761 height 497
click at [637, 346] on icon "0 ?" at bounding box center [530, 262] width 761 height 497
click at [445, 345] on icon "0 ? ?" at bounding box center [530, 262] width 761 height 497
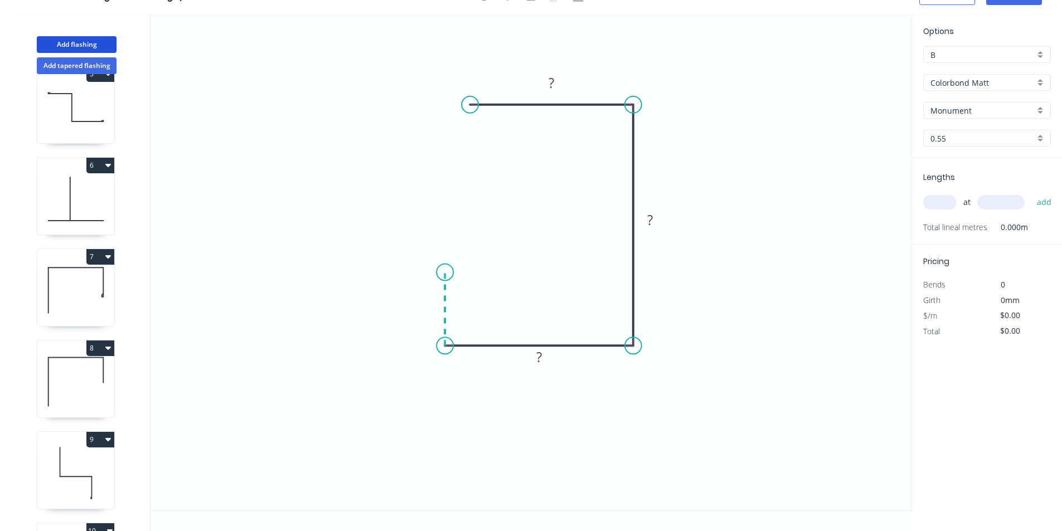
click at [446, 272] on icon "0 ? ? ?" at bounding box center [530, 262] width 761 height 497
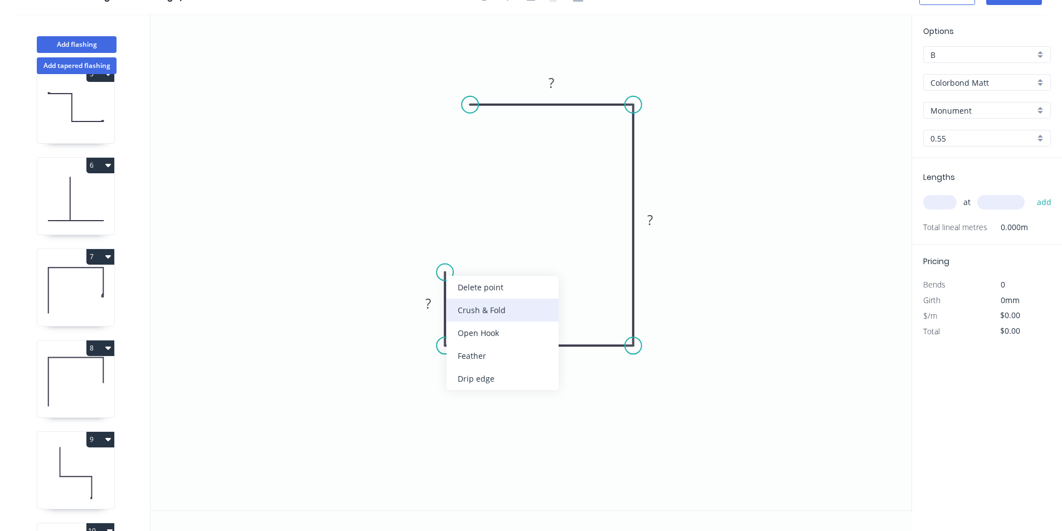
click at [461, 310] on div "Crush & Fold" at bounding box center [502, 310] width 112 height 23
click at [461, 301] on div "Flip bend" at bounding box center [505, 311] width 112 height 23
click at [433, 311] on rect at bounding box center [428, 304] width 22 height 16
click at [531, 351] on rect at bounding box center [539, 358] width 22 height 16
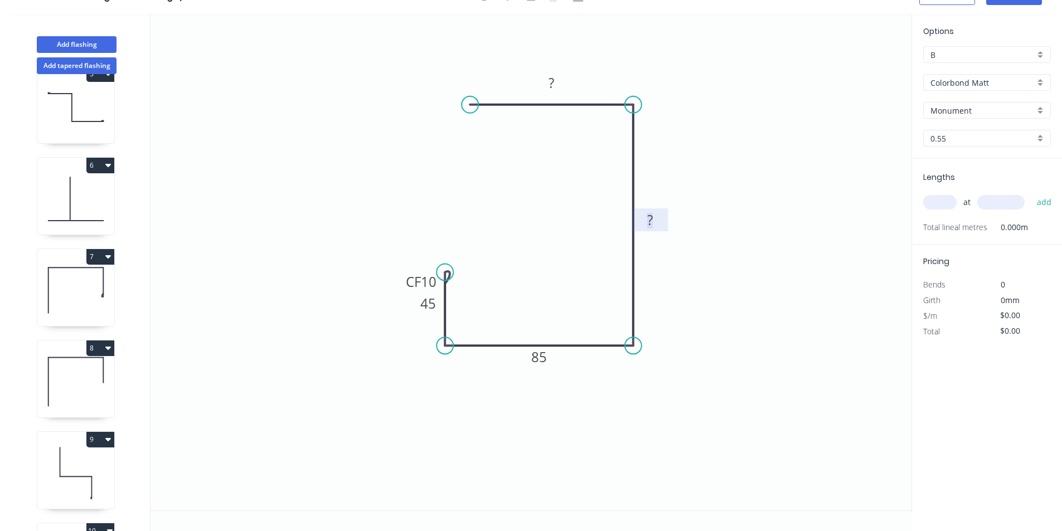
click at [656, 225] on rect at bounding box center [650, 221] width 22 height 16
click at [551, 76] on tspan "?" at bounding box center [551, 83] width 6 height 18
click at [504, 144] on div "Crush & Fold" at bounding box center [526, 148] width 112 height 23
click at [935, 205] on input "text" at bounding box center [939, 202] width 33 height 14
click at [996, 200] on input "text" at bounding box center [1000, 202] width 47 height 14
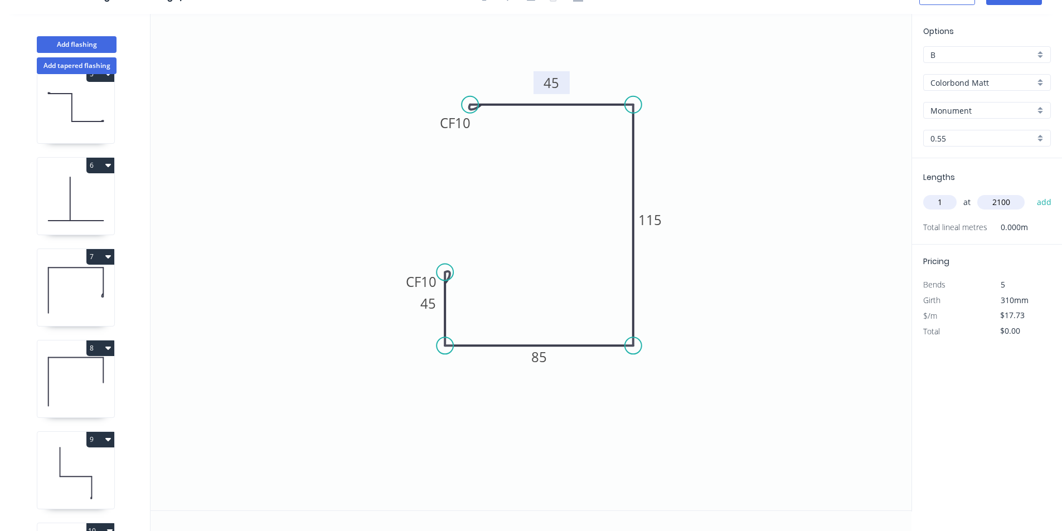
click at [1031, 193] on button "add" at bounding box center [1044, 202] width 26 height 19
click at [98, 43] on button "Add flashing" at bounding box center [77, 44] width 80 height 17
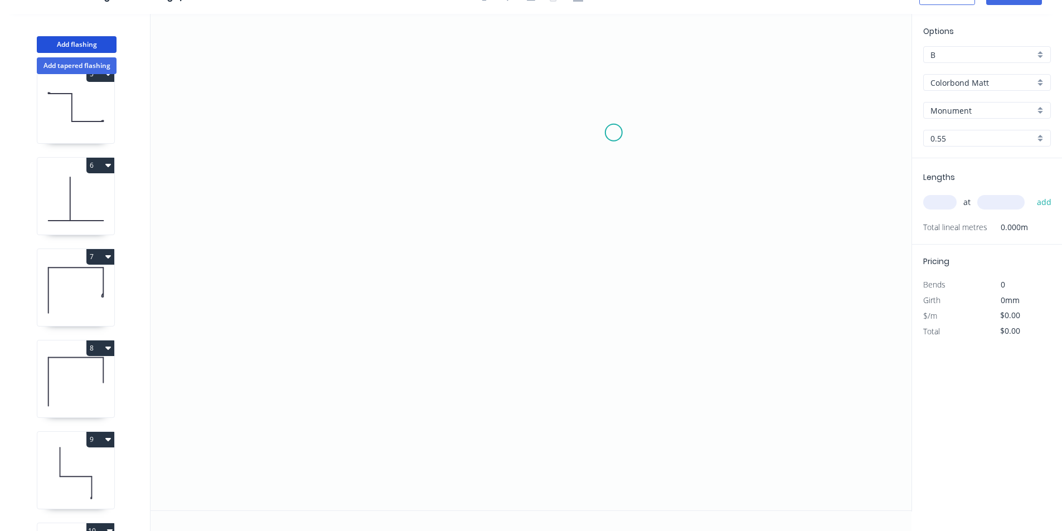
click at [615, 128] on icon "0" at bounding box center [530, 262] width 761 height 497
click at [621, 247] on icon "0" at bounding box center [530, 262] width 761 height 497
click at [440, 246] on icon "0 ?" at bounding box center [530, 262] width 761 height 497
click at [439, 356] on icon "0 ? ?" at bounding box center [530, 262] width 761 height 497
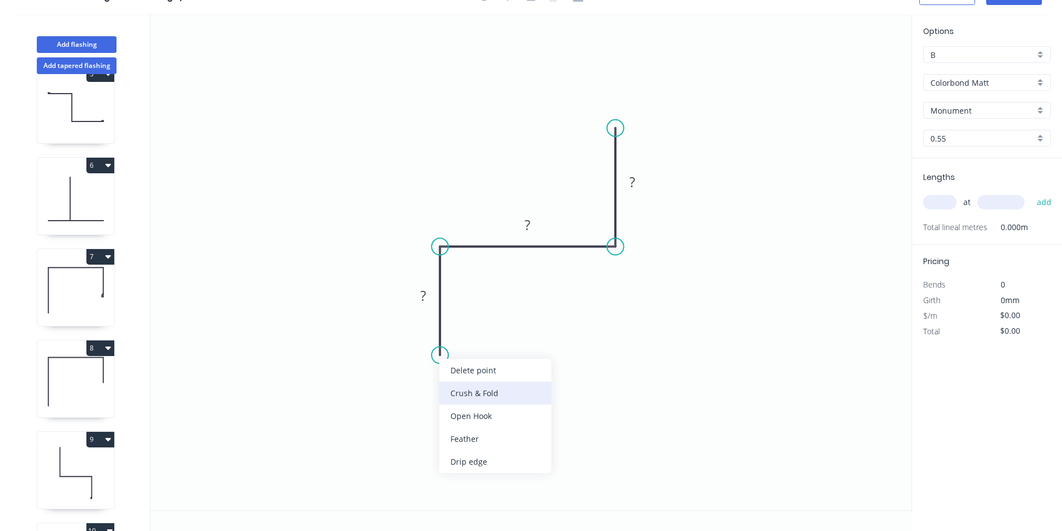
click at [471, 396] on div "Crush & Fold" at bounding box center [495, 393] width 112 height 23
click at [475, 396] on div "Flip bend" at bounding box center [500, 393] width 112 height 23
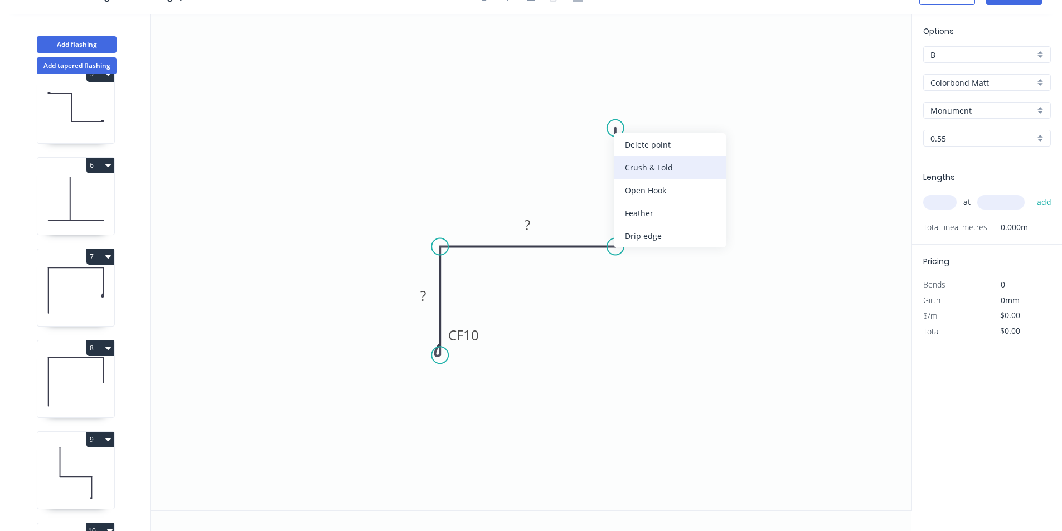
click at [616, 162] on div "Crush & Fold" at bounding box center [670, 167] width 112 height 23
click at [637, 183] on rect at bounding box center [632, 183] width 22 height 16
click at [535, 227] on rect at bounding box center [528, 226] width 22 height 16
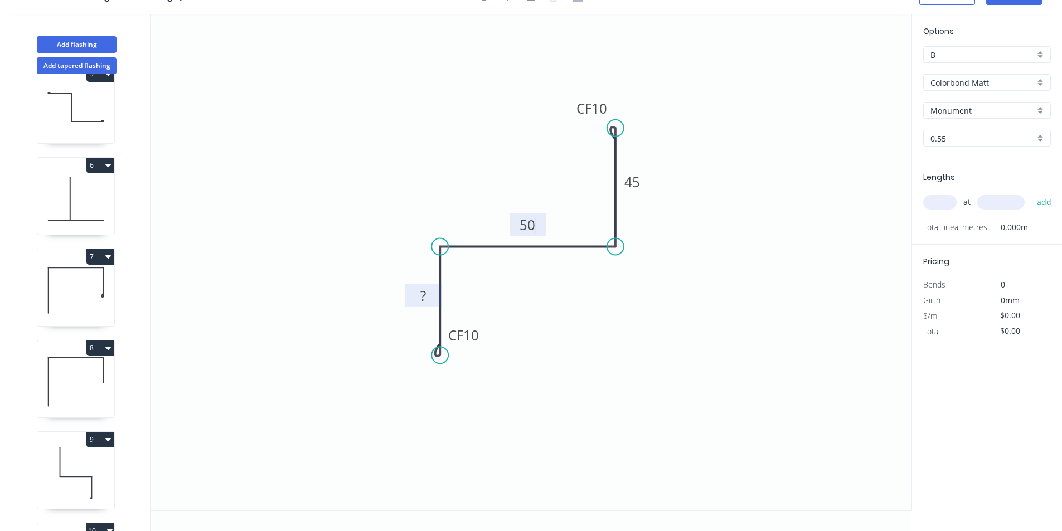
click at [423, 297] on tspan "?" at bounding box center [423, 295] width 6 height 18
click at [950, 198] on input "text" at bounding box center [939, 202] width 33 height 14
click at [989, 203] on input "text" at bounding box center [1000, 202] width 47 height 14
click at [1031, 193] on button "add" at bounding box center [1044, 202] width 26 height 19
click at [87, 41] on button "Add flashing" at bounding box center [77, 44] width 80 height 17
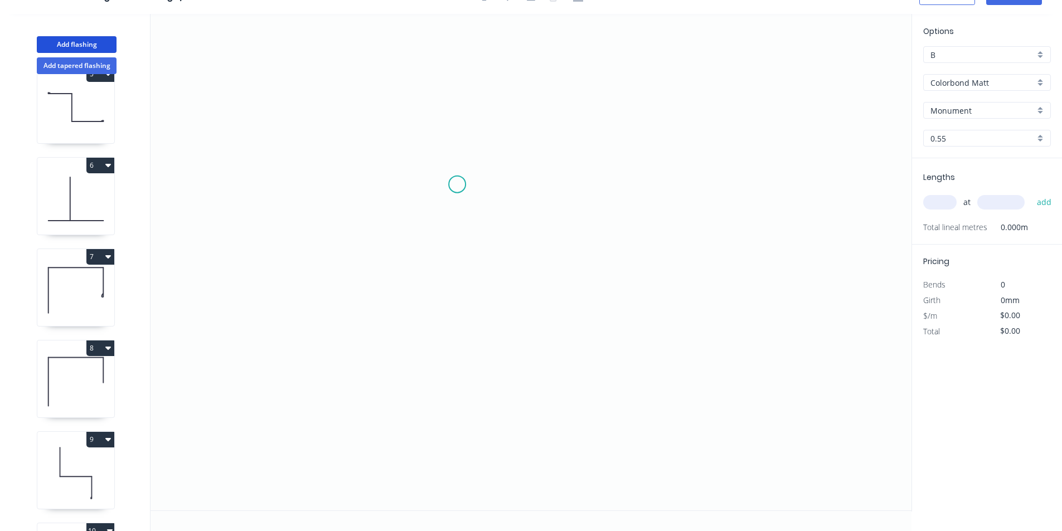
click at [457, 184] on icon "0" at bounding box center [530, 262] width 761 height 497
click at [359, 186] on icon "0" at bounding box center [530, 262] width 761 height 497
click at [362, 395] on icon "0 ?" at bounding box center [530, 262] width 761 height 497
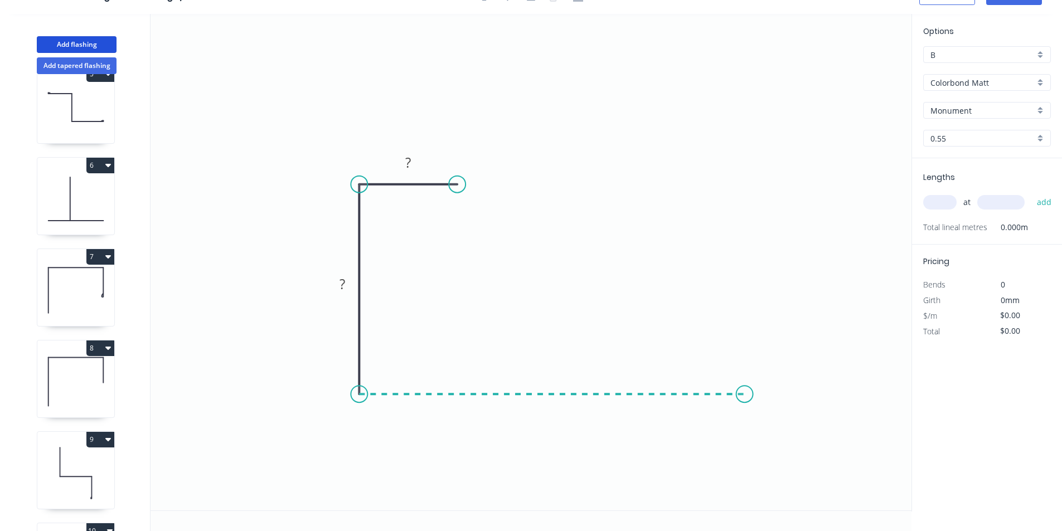
click at [744, 377] on icon "0 ? ?" at bounding box center [530, 262] width 761 height 497
click at [741, 291] on icon "0 ? ? ?" at bounding box center [530, 262] width 761 height 497
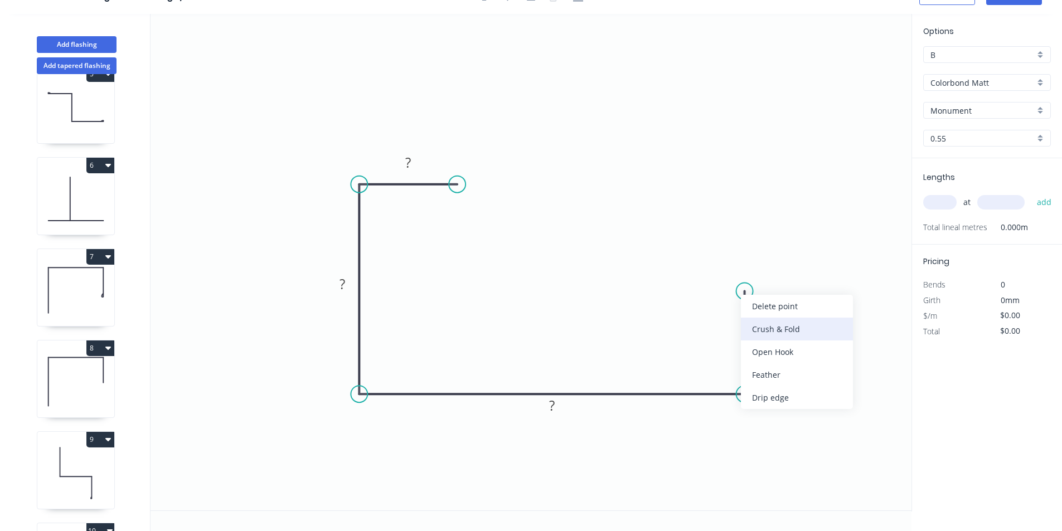
click at [765, 329] on div "Crush & Fold" at bounding box center [797, 329] width 112 height 23
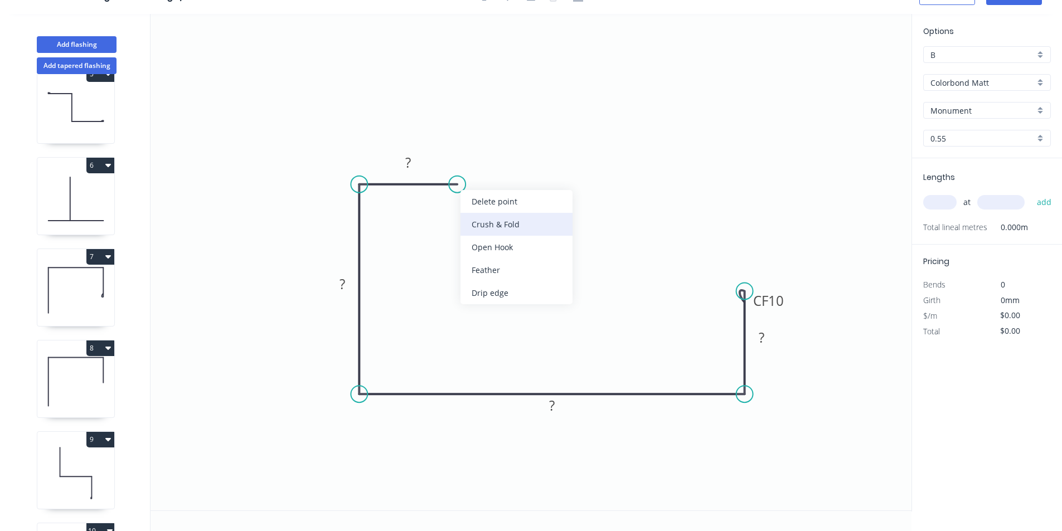
click at [479, 221] on div "Crush & Fold" at bounding box center [516, 224] width 112 height 23
click at [473, 221] on div "Flip bend" at bounding box center [514, 222] width 112 height 23
click at [415, 169] on rect at bounding box center [408, 163] width 22 height 16
click at [768, 340] on rect at bounding box center [761, 338] width 22 height 16
click at [552, 411] on tspan "?" at bounding box center [552, 405] width 6 height 18
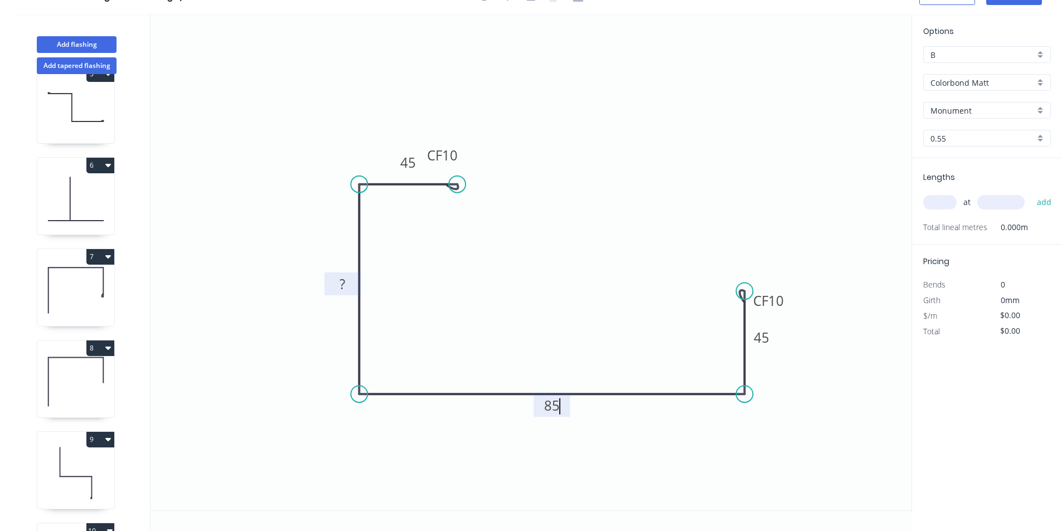
click at [343, 288] on tspan "?" at bounding box center [342, 284] width 6 height 18
click at [937, 203] on input "text" at bounding box center [939, 202] width 33 height 14
click at [998, 204] on input "text" at bounding box center [1000, 202] width 47 height 14
click at [1031, 193] on button "add" at bounding box center [1044, 202] width 26 height 19
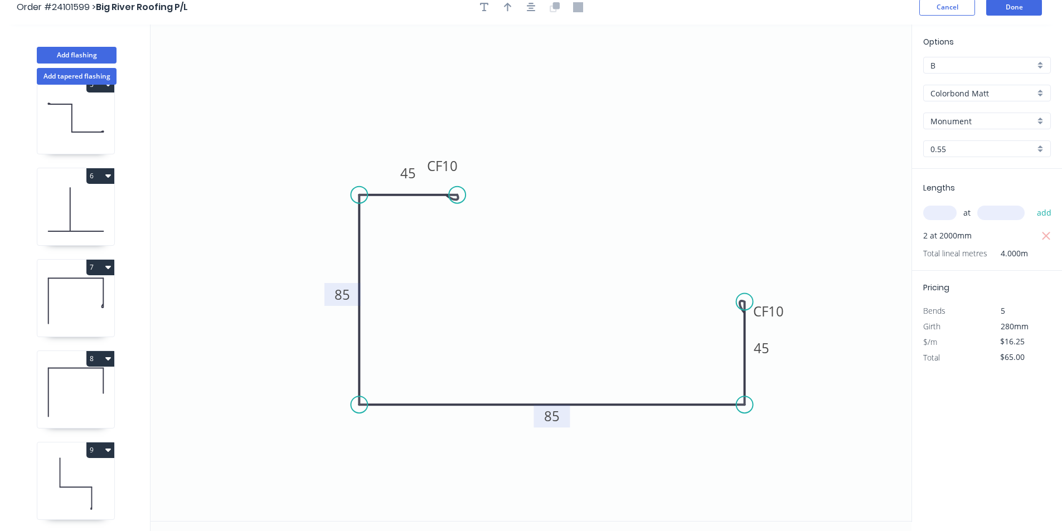
scroll to position [0, 0]
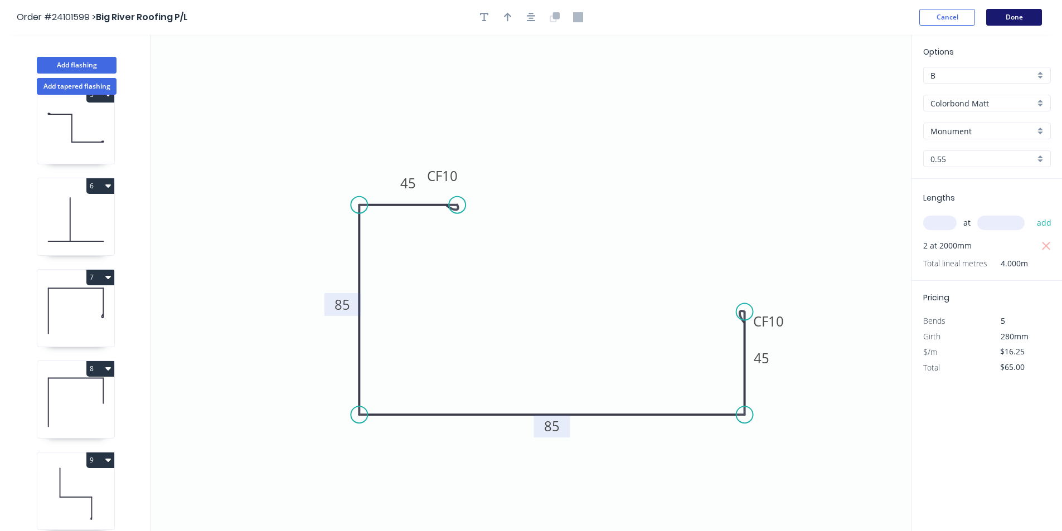
click at [1006, 23] on button "Done" at bounding box center [1014, 17] width 56 height 17
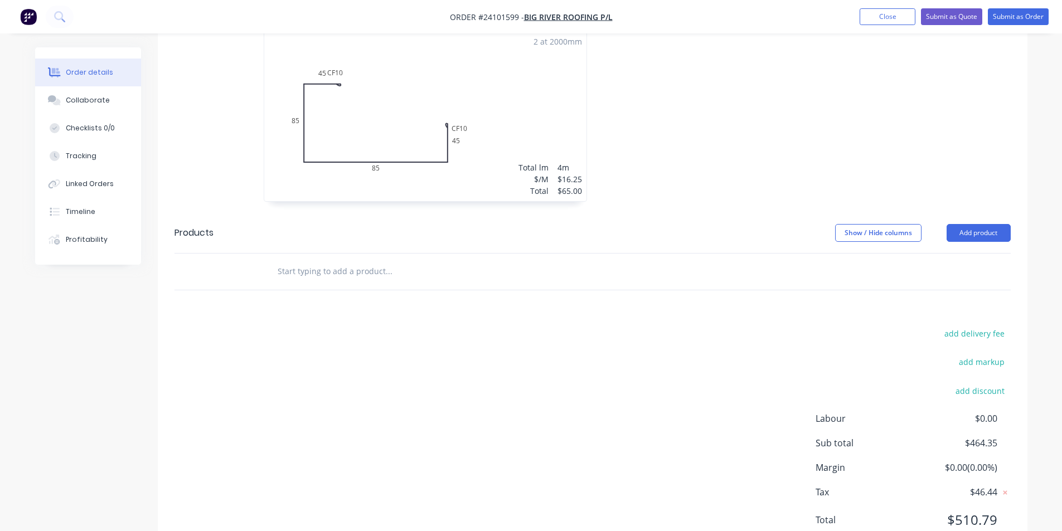
scroll to position [1560, 0]
click at [1020, 20] on button "Submit as Order" at bounding box center [1017, 16] width 61 height 17
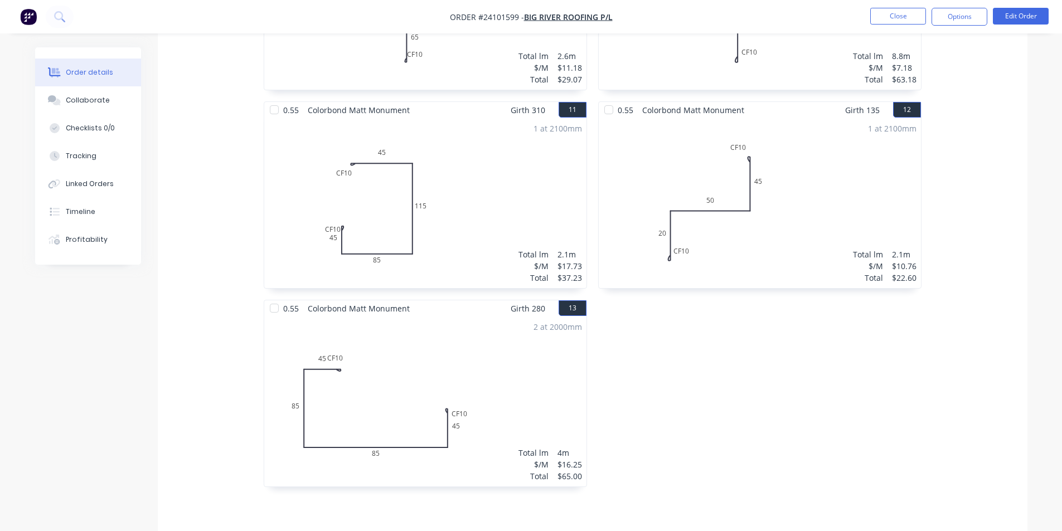
scroll to position [1390, 0]
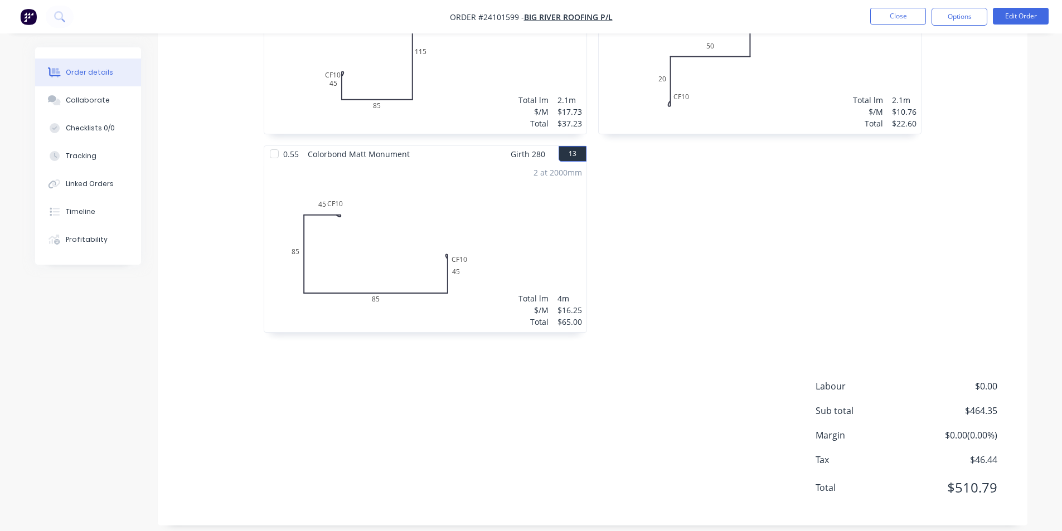
click at [30, 16] on img "button" at bounding box center [28, 16] width 17 height 17
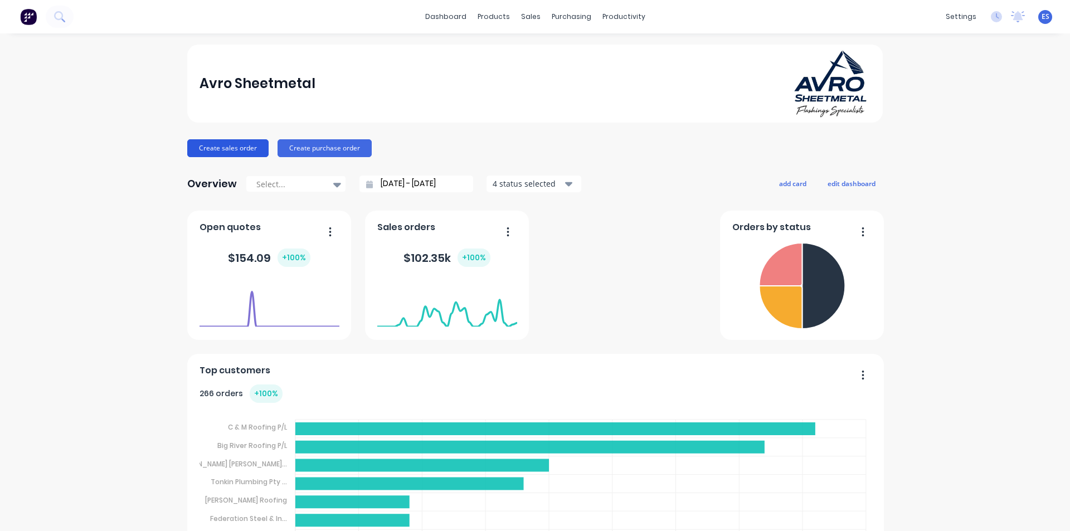
click at [206, 140] on button "Create sales order" at bounding box center [227, 148] width 81 height 18
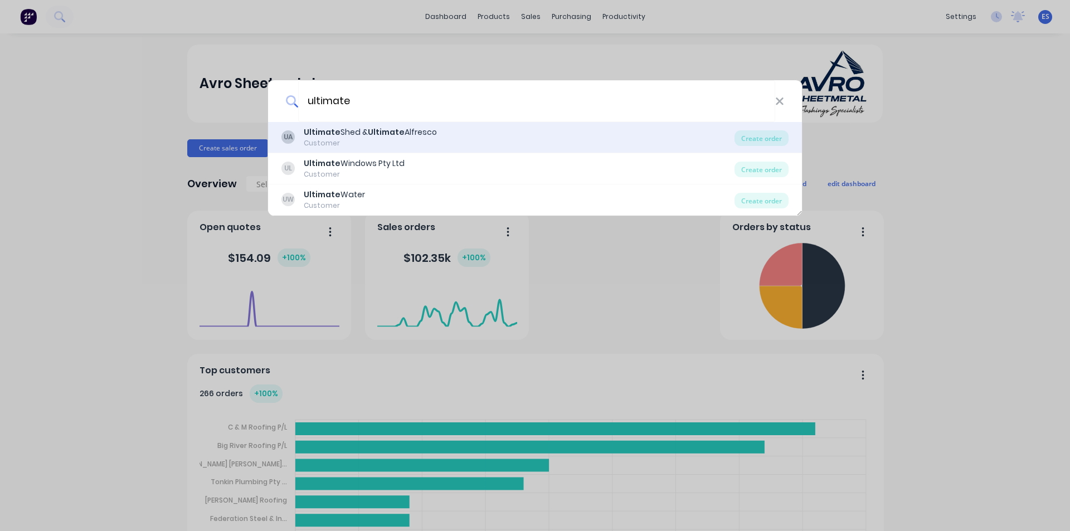
click at [407, 134] on div "Ultimate Shed & Ultimate Alfresco" at bounding box center [370, 132] width 133 height 12
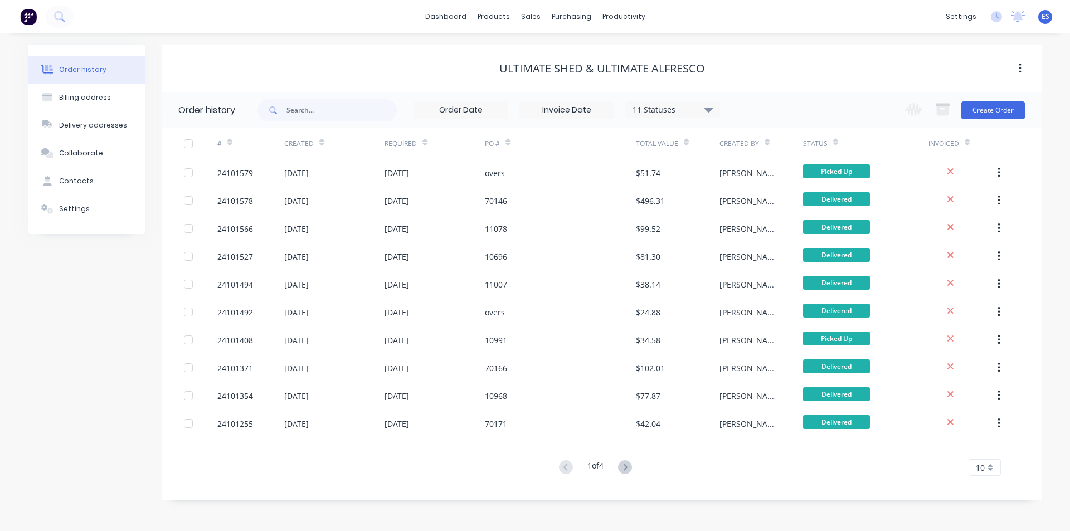
click at [996, 121] on div "Change order status Submitted In Production delivery Ready for Pick Up Delivere…" at bounding box center [961, 110] width 127 height 36
click at [1002, 115] on button "Create Order" at bounding box center [993, 110] width 65 height 18
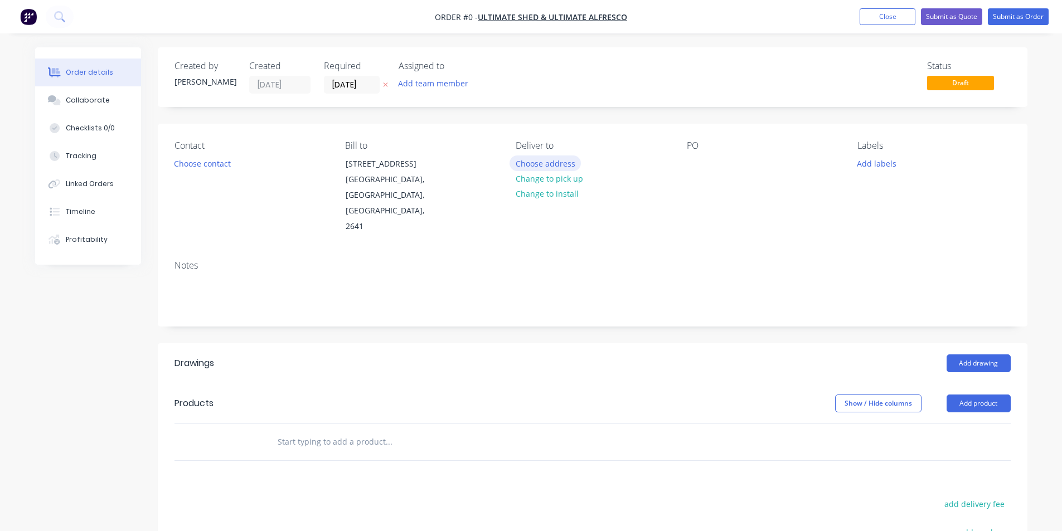
click at [529, 160] on button "Choose address" at bounding box center [544, 162] width 71 height 15
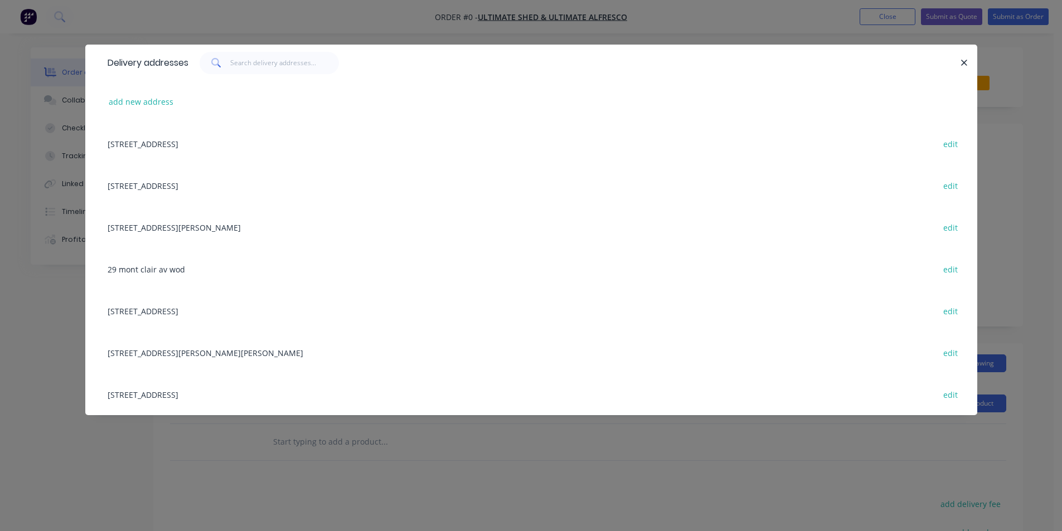
click at [167, 151] on div "[STREET_ADDRESS] edit" at bounding box center [531, 144] width 858 height 42
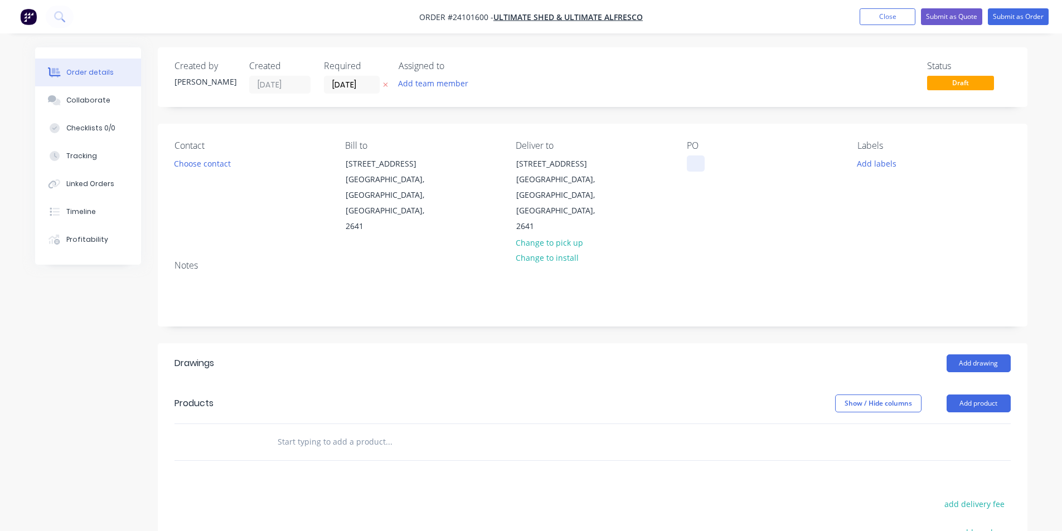
click at [691, 162] on div at bounding box center [696, 163] width 18 height 16
click at [987, 354] on button "Add drawing" at bounding box center [978, 363] width 64 height 18
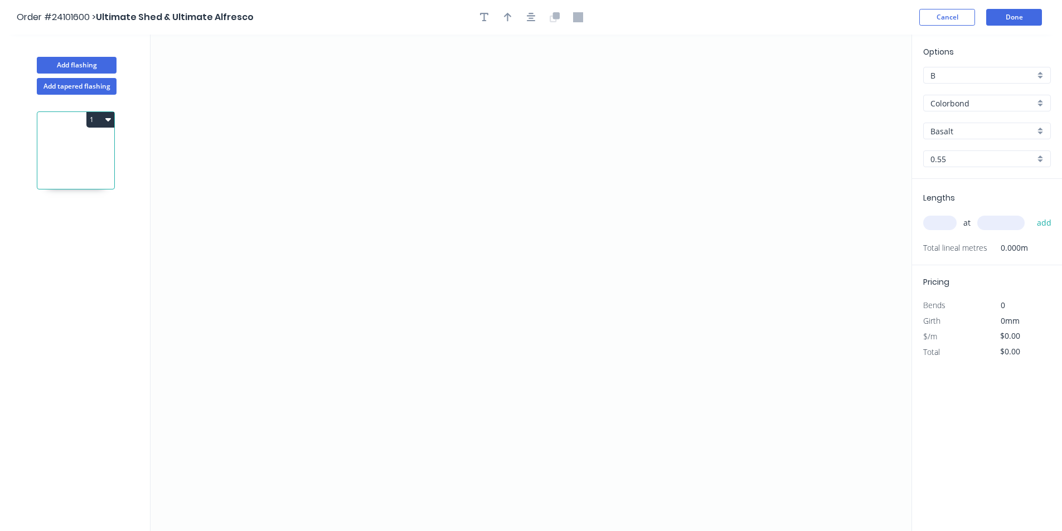
click at [976, 132] on input "Basalt" at bounding box center [982, 131] width 104 height 12
click at [972, 144] on div "[PERSON_NAME]" at bounding box center [986, 153] width 126 height 20
click at [611, 168] on icon "0" at bounding box center [530, 283] width 761 height 497
click at [481, 120] on icon "0" at bounding box center [530, 283] width 761 height 497
click at [479, 339] on icon "0 ?" at bounding box center [530, 283] width 761 height 497
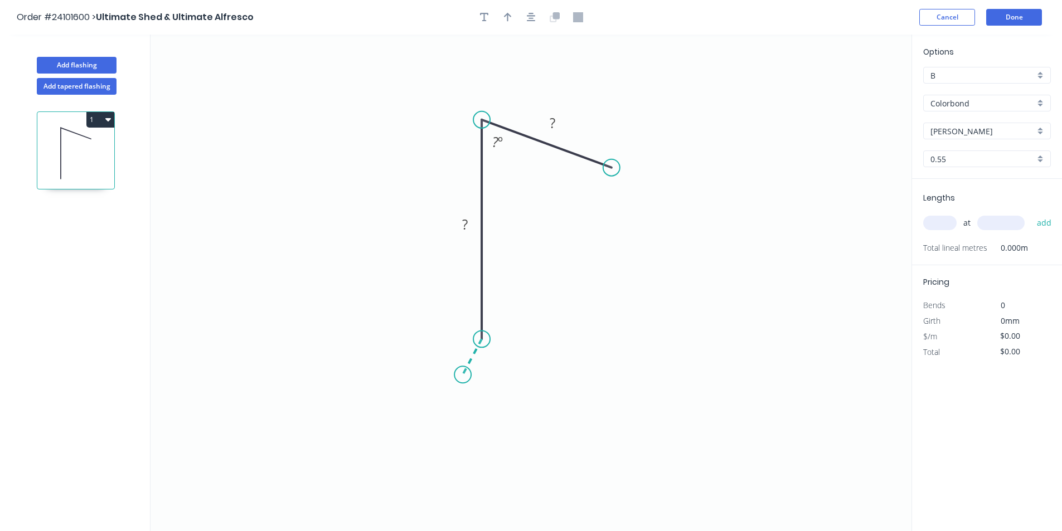
click at [463, 375] on icon "0 ? ? ? º" at bounding box center [530, 283] width 761 height 497
click at [478, 363] on rect at bounding box center [487, 360] width 22 height 16
click at [505, 223] on rect at bounding box center [498, 225] width 22 height 16
click at [558, 121] on rect at bounding box center [552, 124] width 22 height 16
click at [497, 152] on rect at bounding box center [497, 141] width 36 height 23
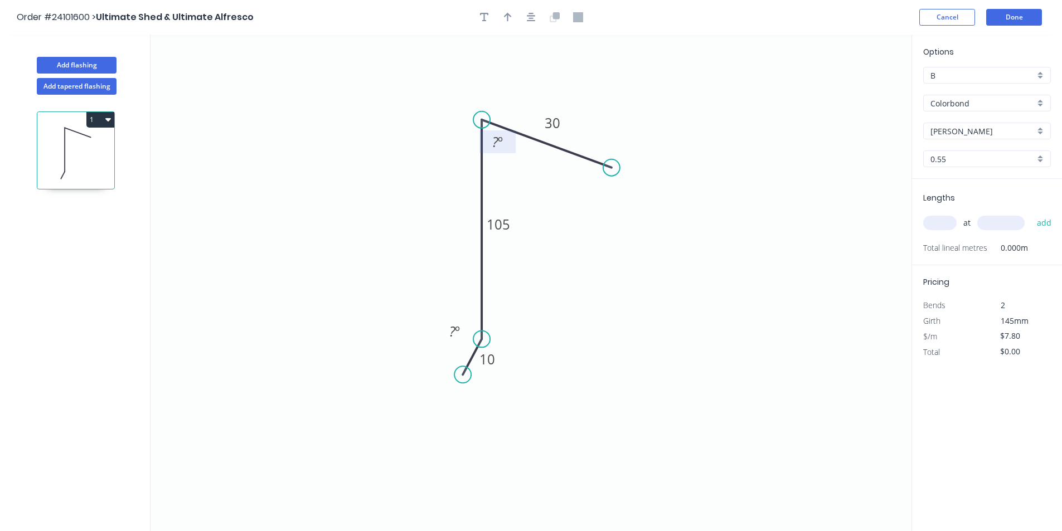
click at [499, 143] on tspan "º" at bounding box center [500, 142] width 5 height 18
click at [950, 222] on input "text" at bounding box center [939, 223] width 33 height 14
click at [994, 222] on input "text" at bounding box center [1000, 223] width 47 height 14
click at [1031, 213] on button "add" at bounding box center [1044, 222] width 26 height 19
click at [1013, 20] on button "Done" at bounding box center [1014, 17] width 56 height 17
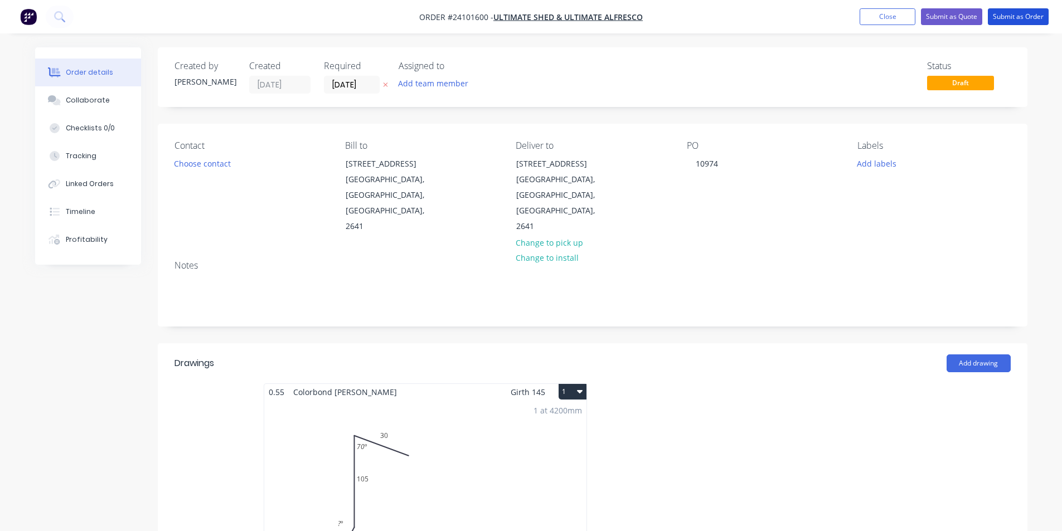
click at [1013, 20] on button "Submit as Order" at bounding box center [1017, 16] width 61 height 17
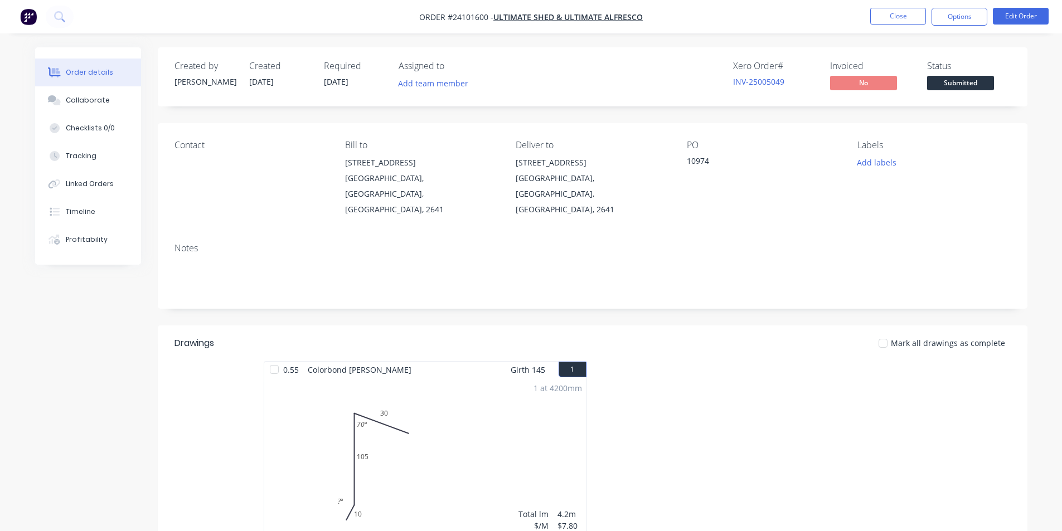
click at [29, 14] on img "button" at bounding box center [28, 16] width 17 height 17
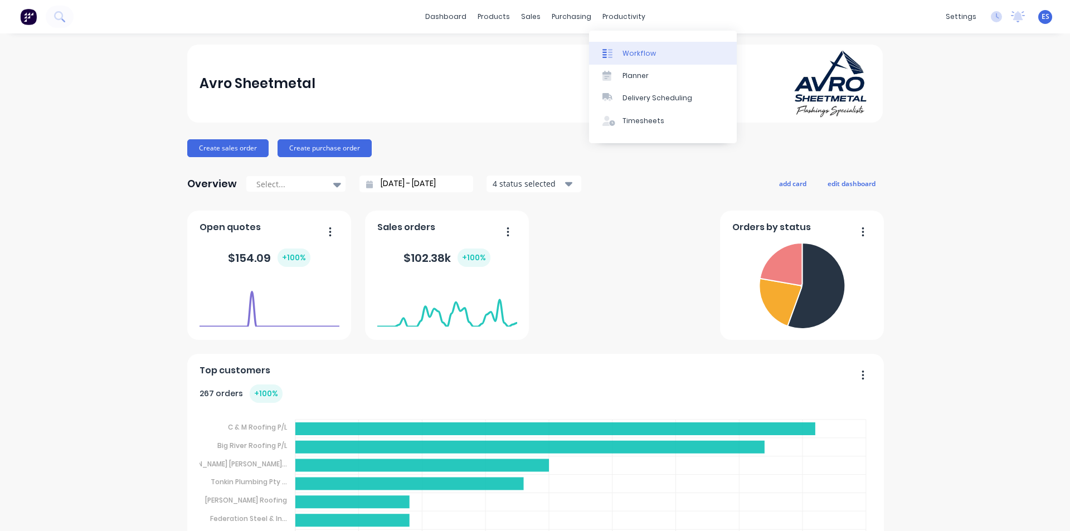
click at [623, 51] on div "Workflow" at bounding box center [638, 53] width 33 height 10
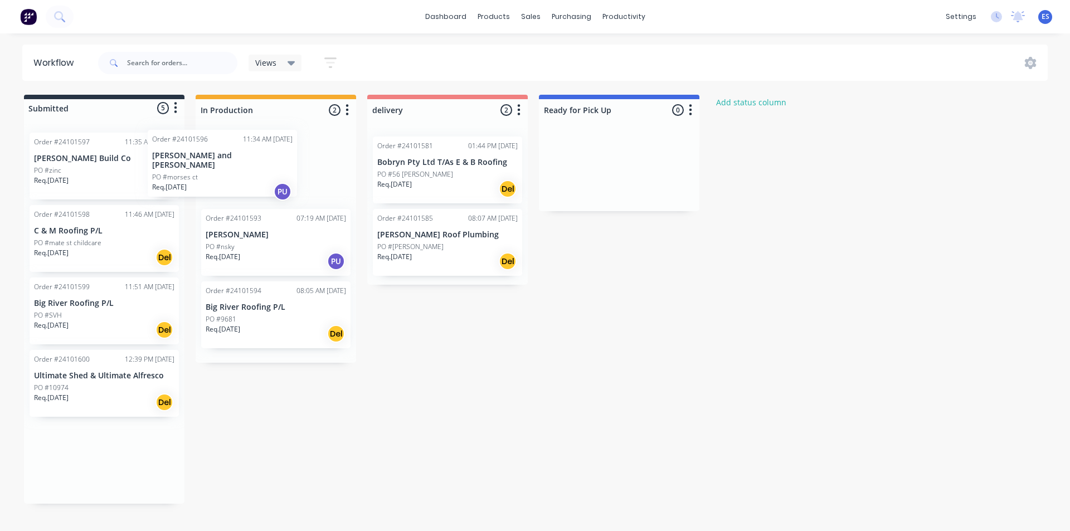
drag, startPoint x: 75, startPoint y: 187, endPoint x: 227, endPoint y: 182, distance: 152.2
click at [227, 182] on div "Submitted 5 Status colour #273444 hex #273444 Save Cancel Summaries Total order…" at bounding box center [517, 299] width 1050 height 409
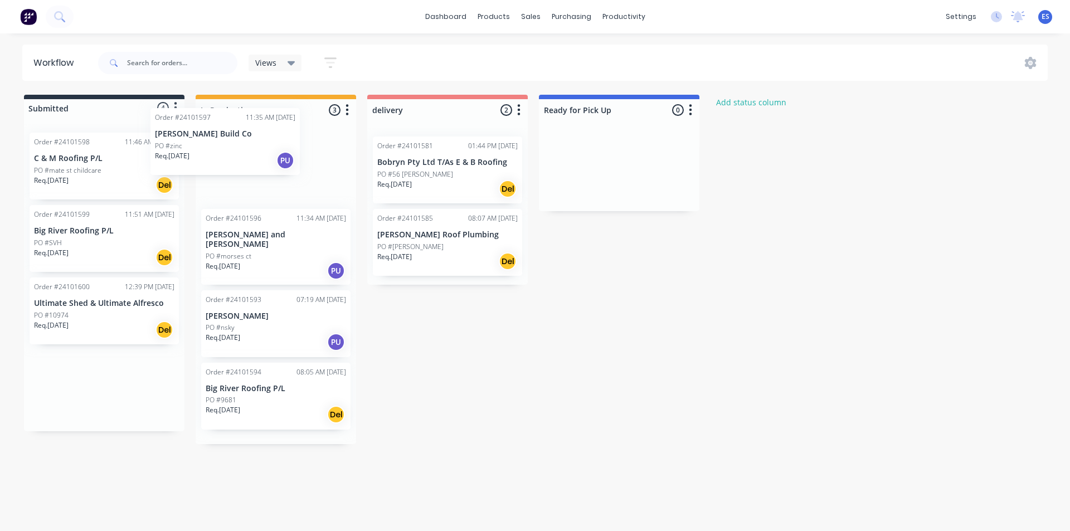
drag, startPoint x: 145, startPoint y: 187, endPoint x: 228, endPoint y: 164, distance: 86.0
click at [228, 164] on div "Submitted 4 Status colour #273444 hex #273444 Save Cancel Summaries Total order…" at bounding box center [517, 269] width 1050 height 349
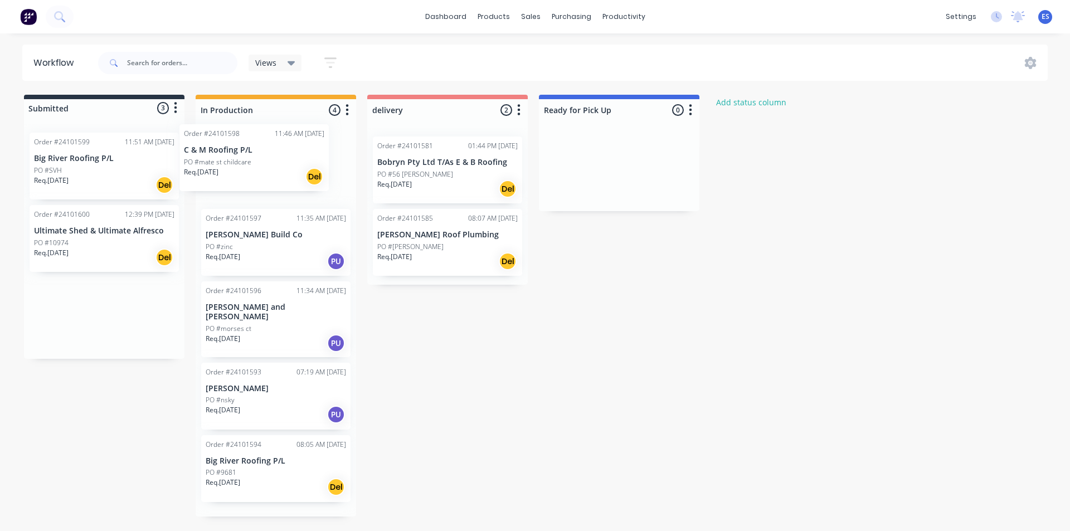
drag, startPoint x: 64, startPoint y: 193, endPoint x: 217, endPoint y: 184, distance: 153.5
click at [217, 184] on div "Submitted 3 Status colour #273444 hex #273444 Save Cancel Summaries Total order…" at bounding box center [517, 306] width 1050 height 422
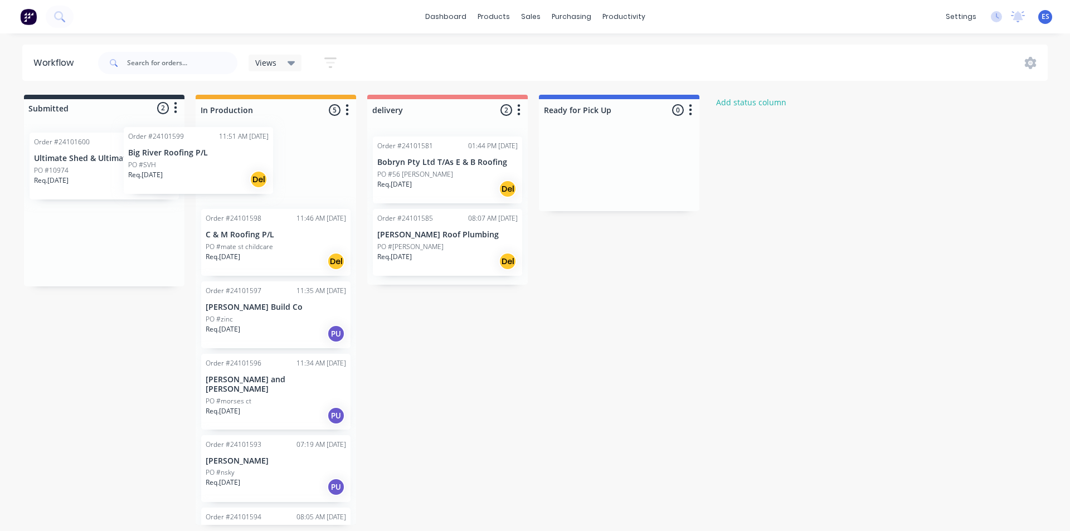
drag, startPoint x: 102, startPoint y: 186, endPoint x: 205, endPoint y: 181, distance: 102.7
click at [205, 181] on div "Submitted 2 Status colour #273444 hex #273444 Save Cancel Summaries Total order…" at bounding box center [517, 310] width 1050 height 430
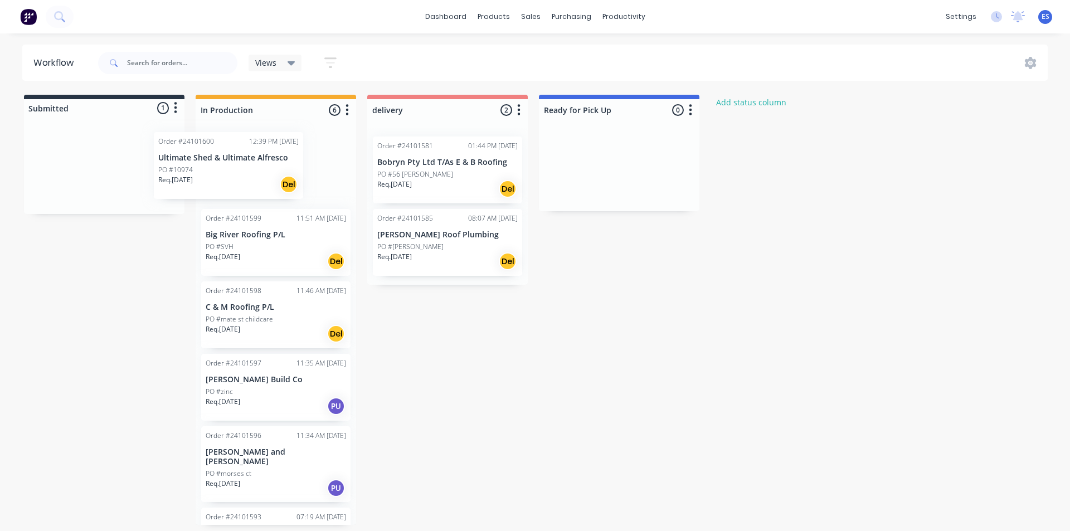
drag, startPoint x: 98, startPoint y: 191, endPoint x: 226, endPoint y: 191, distance: 128.2
click at [226, 191] on div "Submitted 1 Status colour #273444 hex #273444 Save Cancel Summaries Total order…" at bounding box center [517, 310] width 1050 height 430
click at [158, 347] on div "Submitted 0 Status colour #273444 hex #273444 Save Cancel Summaries Total order…" at bounding box center [517, 310] width 1050 height 430
click at [27, 22] on img at bounding box center [28, 16] width 17 height 17
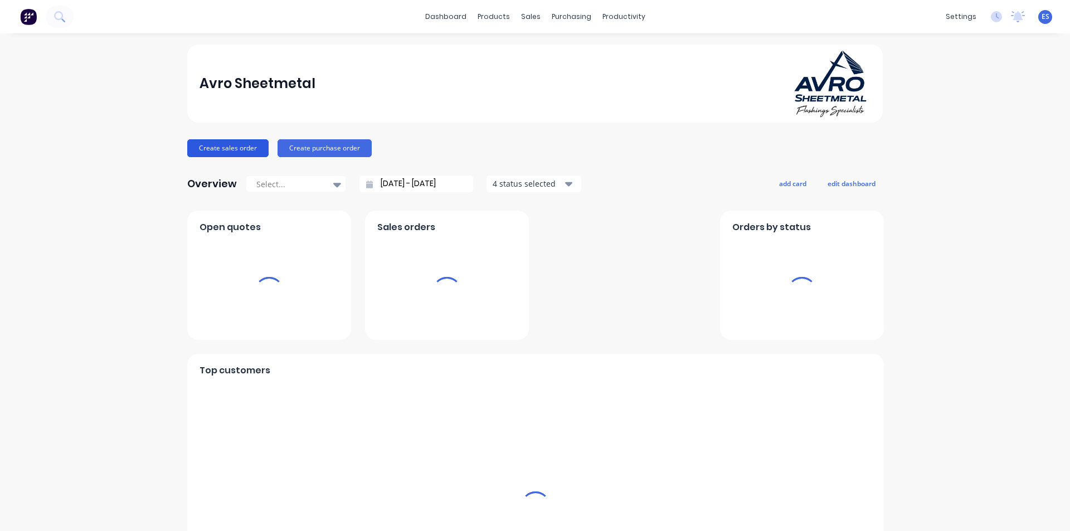
click at [190, 145] on button "Create sales order" at bounding box center [227, 148] width 81 height 18
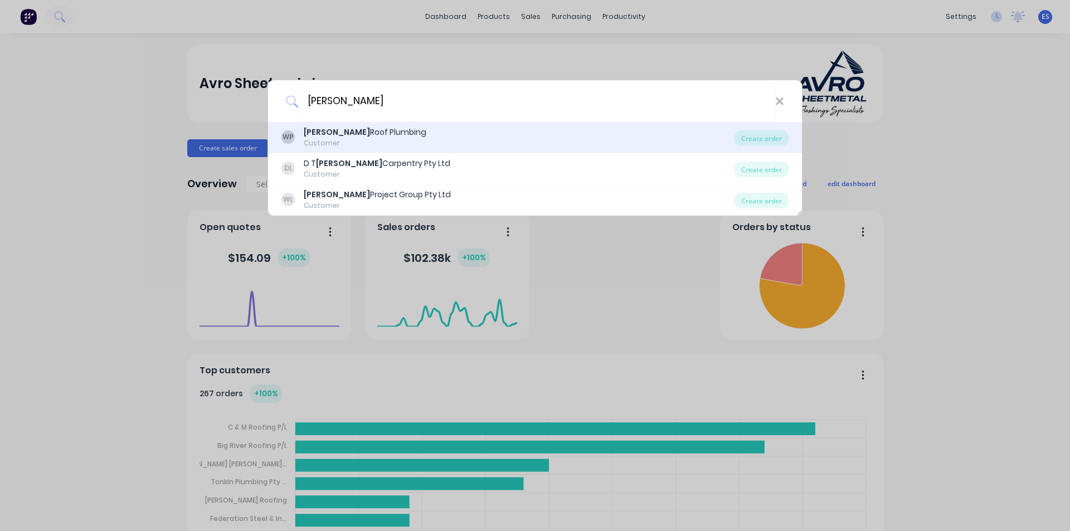
click at [368, 137] on div "[PERSON_NAME] Roof Plumbing" at bounding box center [365, 132] width 123 height 12
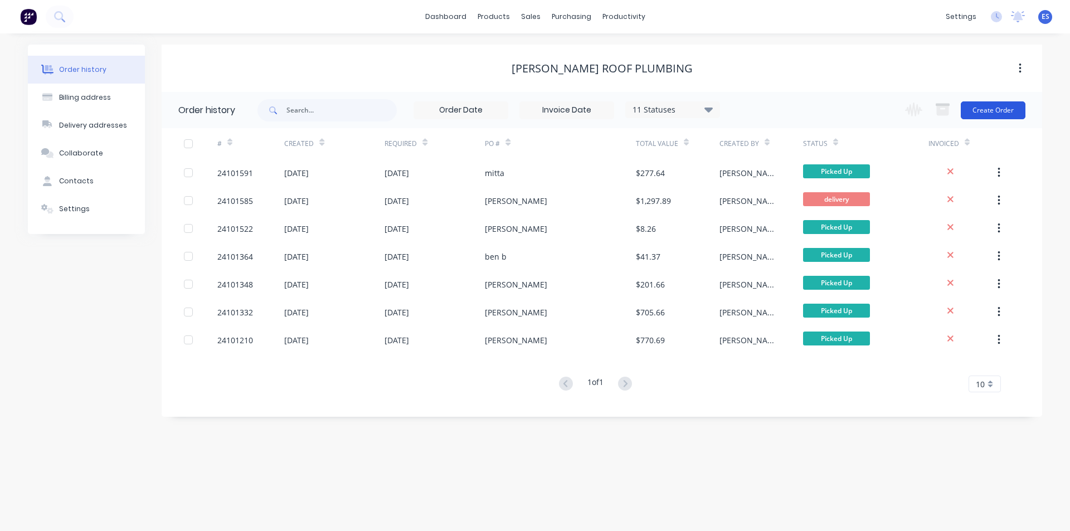
click at [1011, 106] on button "Create Order" at bounding box center [993, 110] width 65 height 18
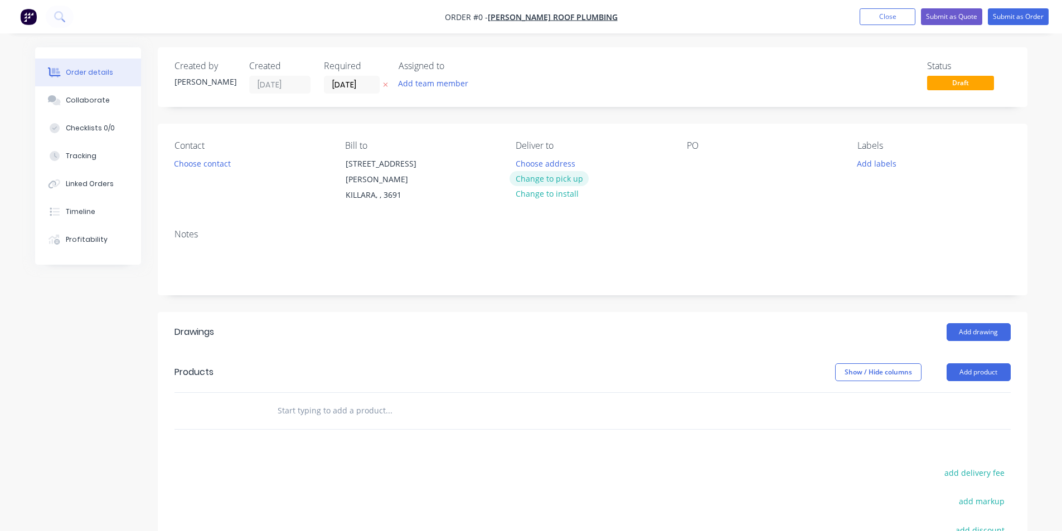
click at [579, 182] on button "Change to pick up" at bounding box center [548, 178] width 79 height 15
click at [183, 168] on button "Choose contact" at bounding box center [202, 162] width 69 height 15
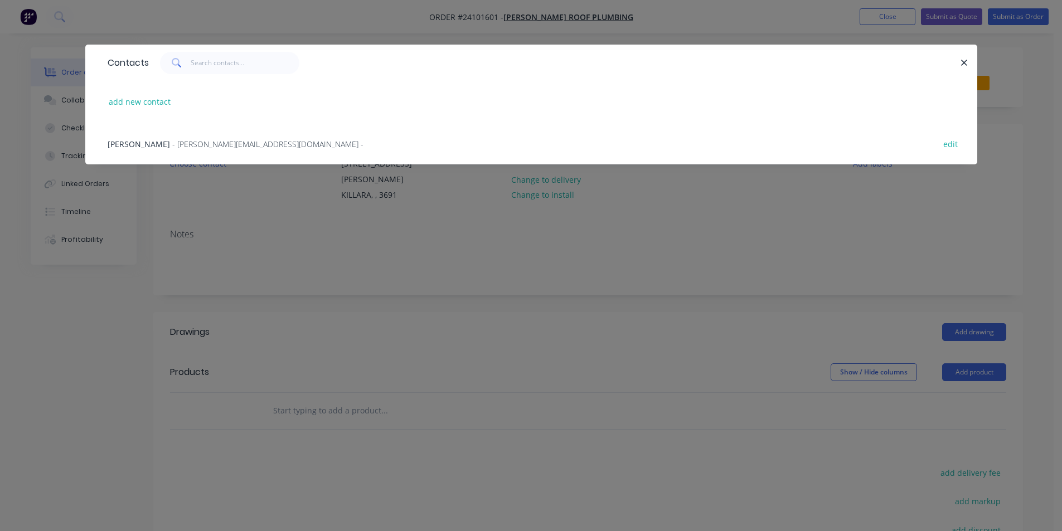
click at [192, 147] on span "- [PERSON_NAME][EMAIL_ADDRESS][DOMAIN_NAME] -" at bounding box center [267, 144] width 191 height 11
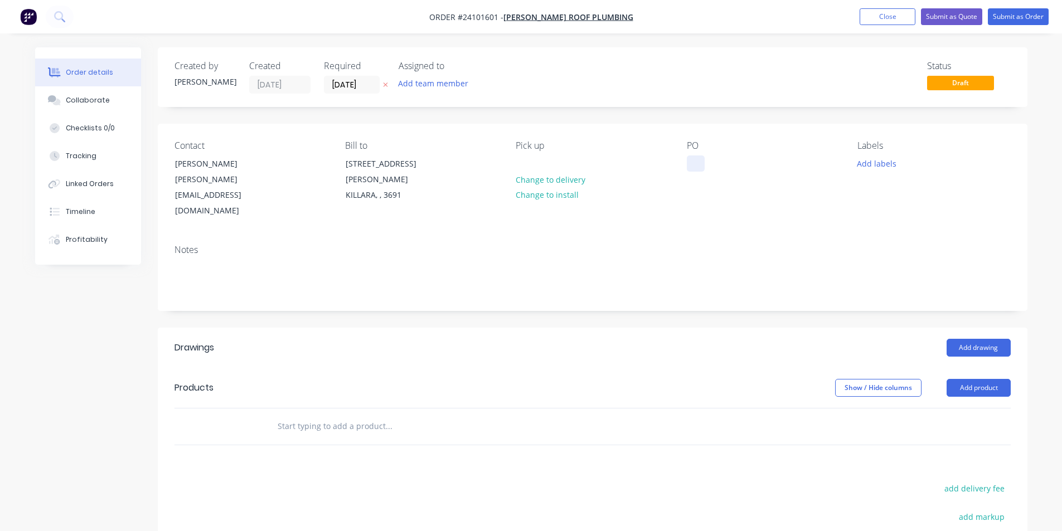
click at [687, 164] on div at bounding box center [696, 163] width 18 height 16
click at [991, 339] on button "Add drawing" at bounding box center [978, 348] width 64 height 18
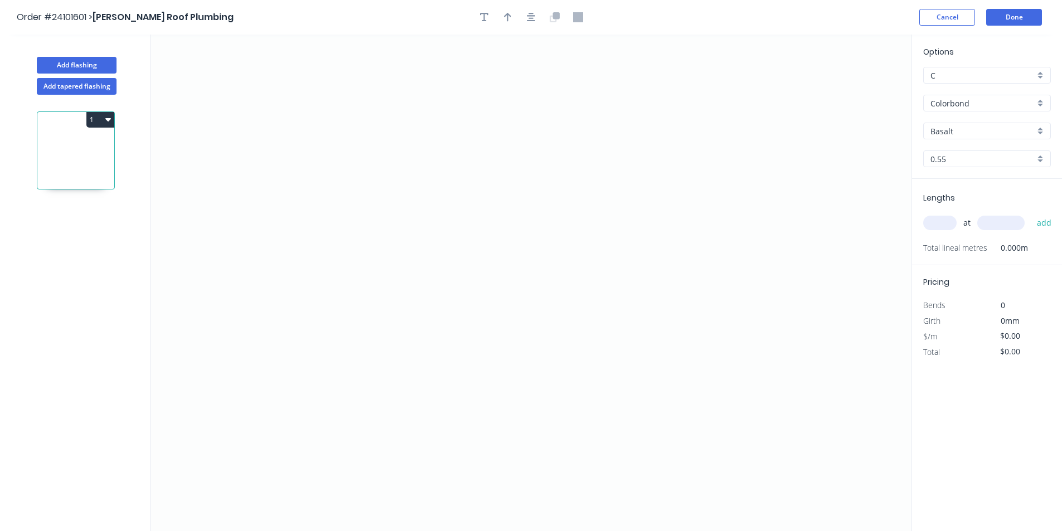
click at [981, 133] on input "Basalt" at bounding box center [982, 131] width 104 height 12
click at [979, 151] on div "Wallaby" at bounding box center [986, 153] width 126 height 20
click at [637, 173] on icon "0" at bounding box center [530, 283] width 761 height 497
click at [606, 140] on icon "0" at bounding box center [530, 283] width 761 height 497
click at [393, 143] on icon "0 ?" at bounding box center [530, 283] width 761 height 497
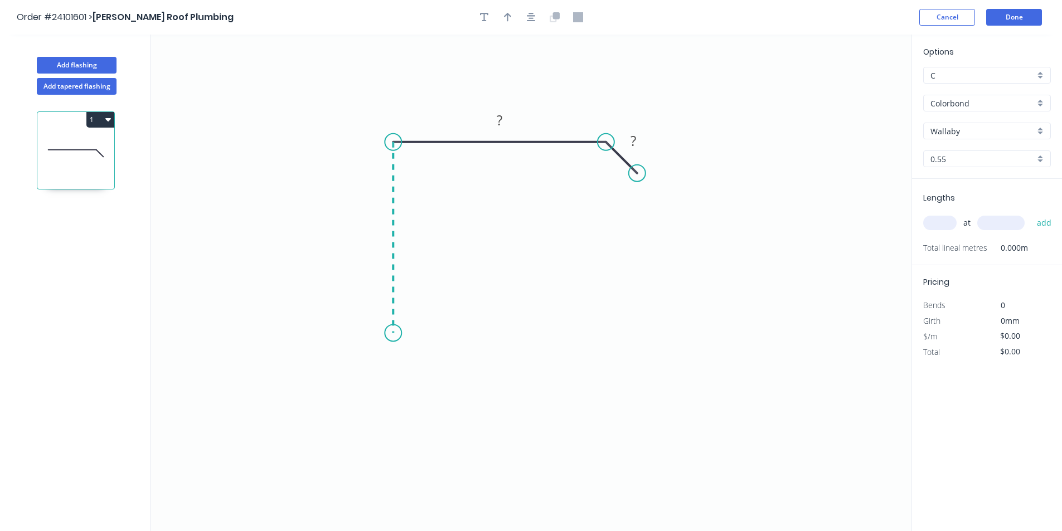
click at [402, 333] on icon "0 ? ?" at bounding box center [530, 283] width 761 height 497
click at [453, 371] on div "Crush & Fold" at bounding box center [458, 370] width 112 height 23
click at [379, 238] on rect at bounding box center [376, 233] width 22 height 16
click at [503, 123] on rect at bounding box center [499, 121] width 22 height 16
click at [631, 142] on tspan "?" at bounding box center [633, 141] width 6 height 18
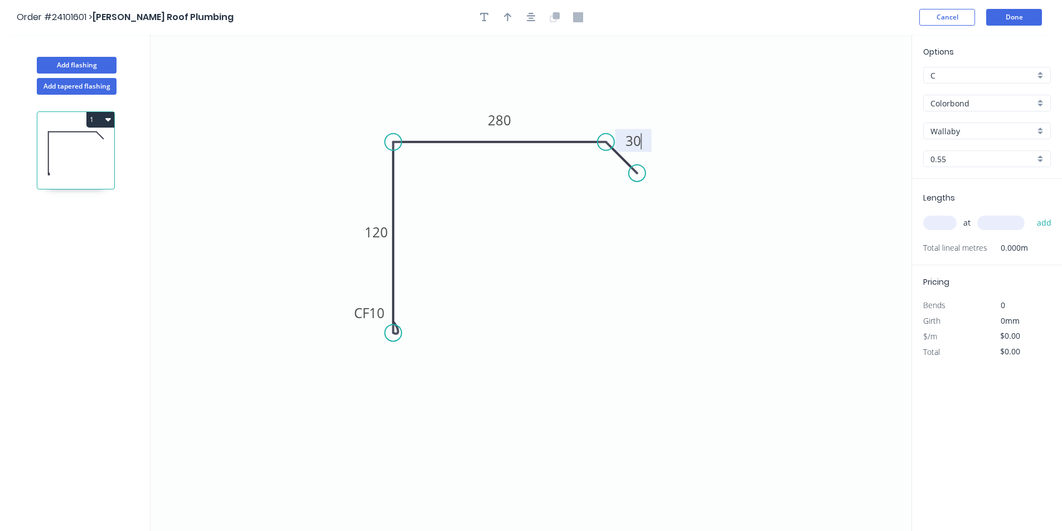
click at [948, 224] on input "text" at bounding box center [939, 223] width 33 height 14
click at [1005, 227] on input "text" at bounding box center [1000, 223] width 47 height 14
click at [1031, 213] on button "add" at bounding box center [1044, 222] width 26 height 19
click at [1005, 227] on input "text" at bounding box center [1000, 223] width 47 height 14
click at [1031, 213] on button "add" at bounding box center [1044, 222] width 26 height 19
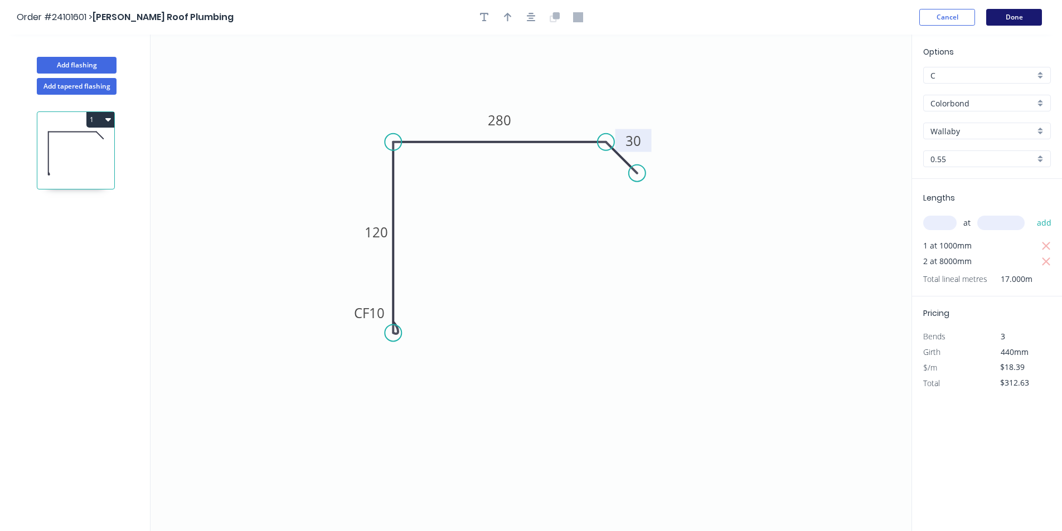
click at [1036, 24] on button "Done" at bounding box center [1014, 17] width 56 height 17
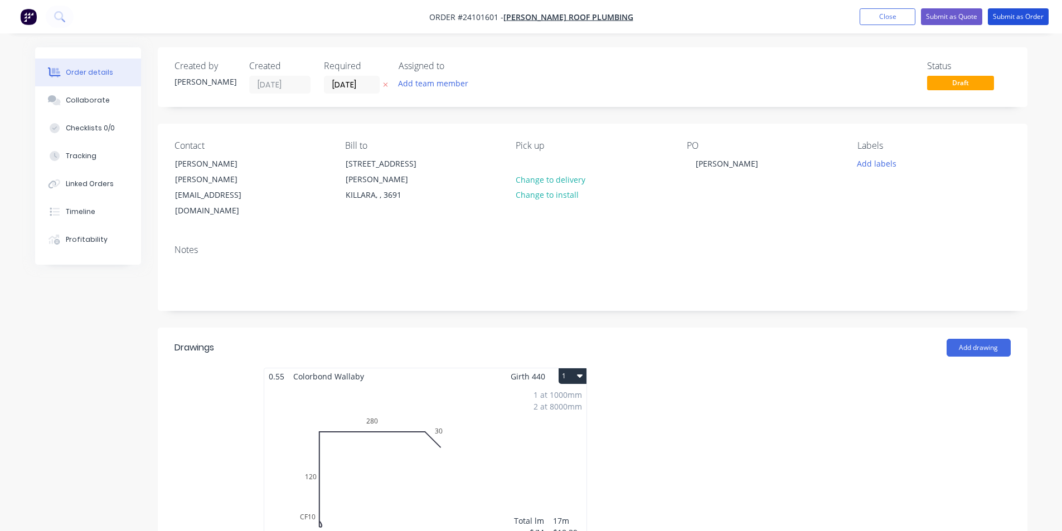
click at [1036, 24] on button "Submit as Order" at bounding box center [1017, 16] width 61 height 17
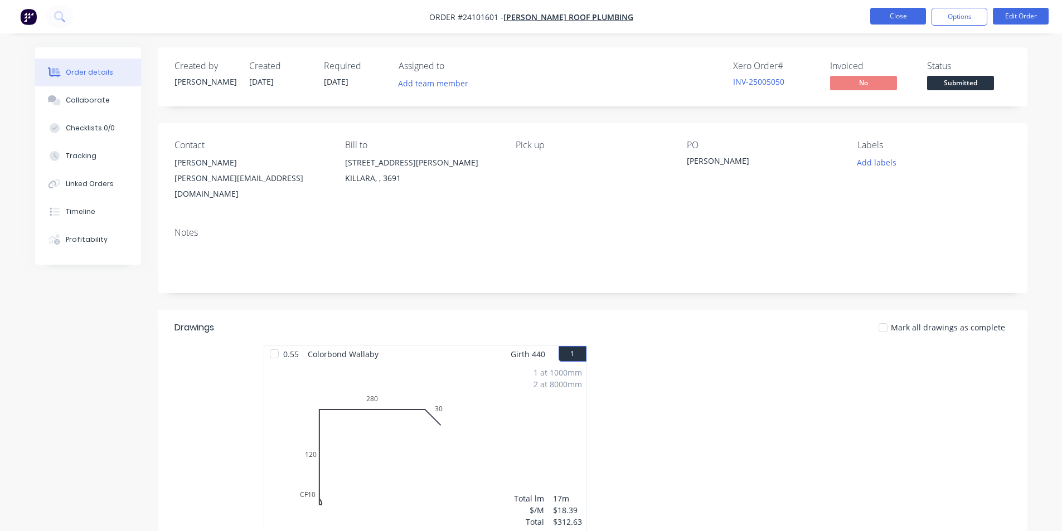
click at [908, 21] on button "Close" at bounding box center [898, 16] width 56 height 17
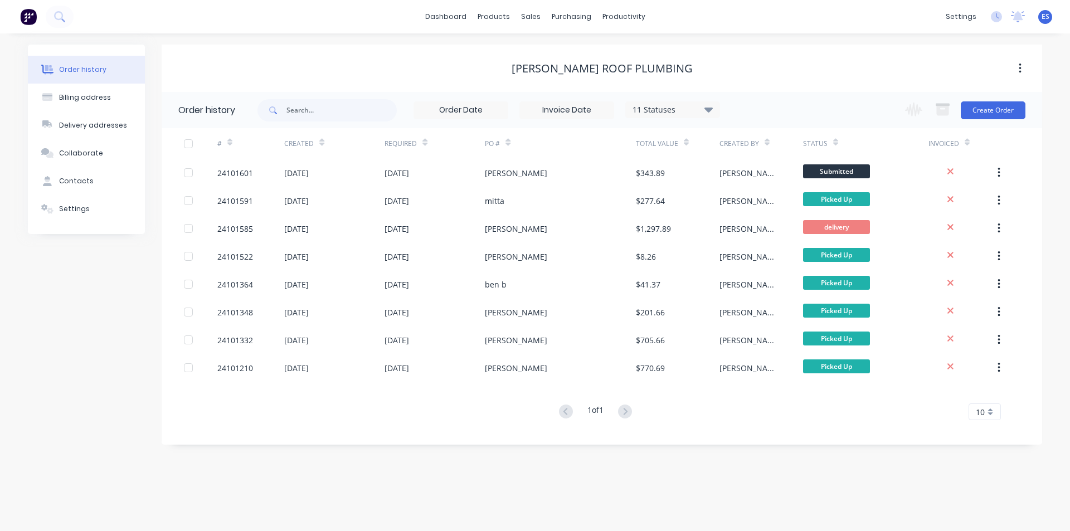
click at [26, 19] on img at bounding box center [28, 16] width 17 height 17
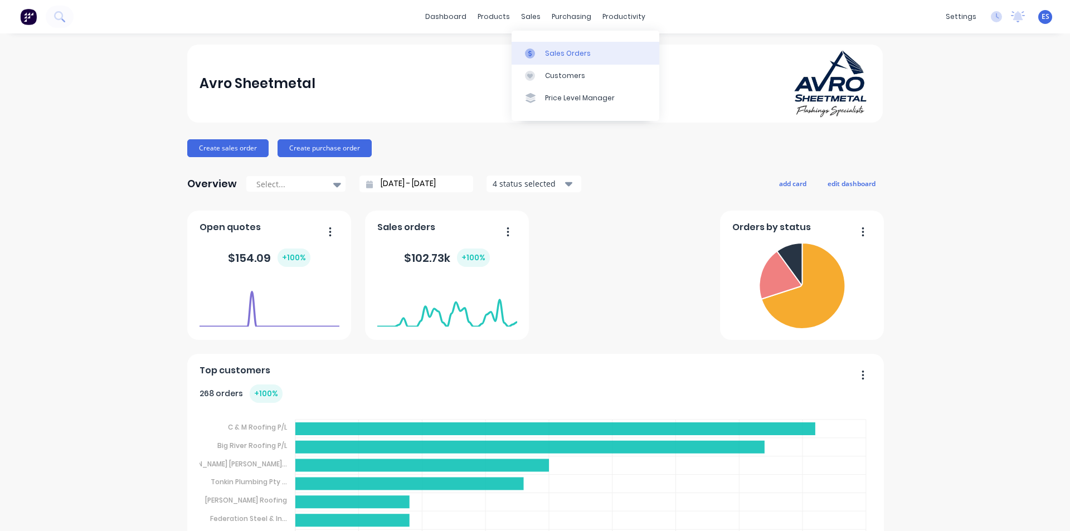
click at [566, 57] on div "Sales Orders" at bounding box center [568, 53] width 46 height 10
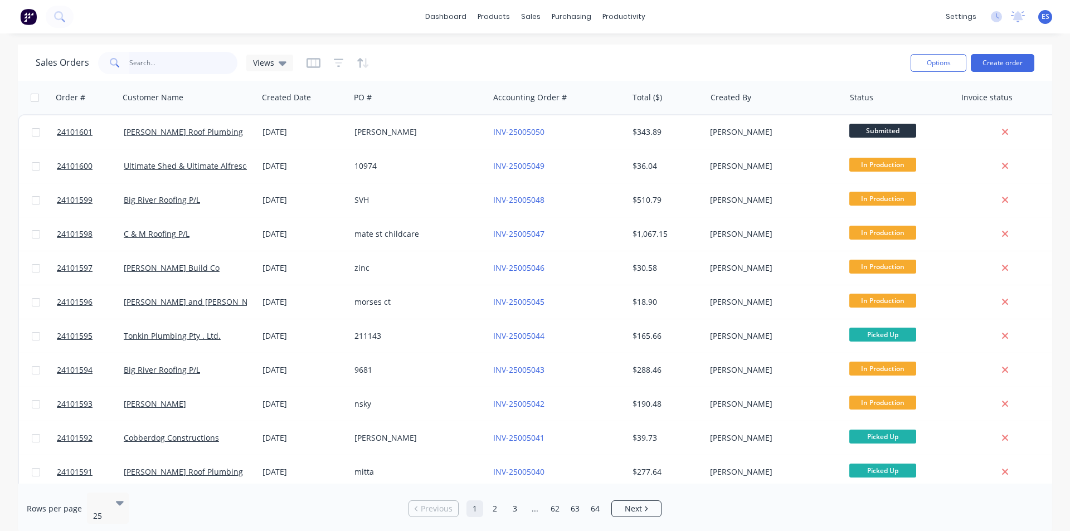
click at [196, 71] on input "text" at bounding box center [183, 63] width 109 height 22
